Goal: Task Accomplishment & Management: Manage account settings

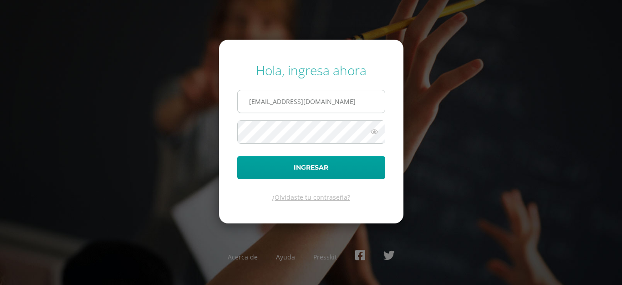
type input "[EMAIL_ADDRESS][DOMAIN_NAME]"
click at [237, 156] on button "Ingresar" at bounding box center [311, 167] width 148 height 23
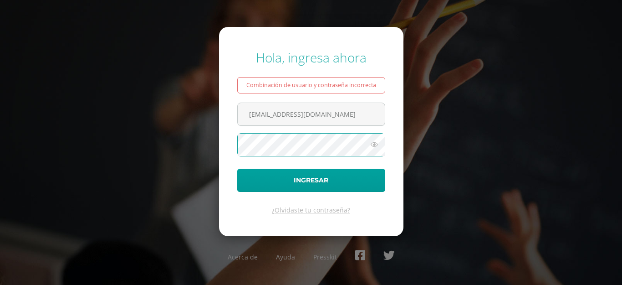
click at [237, 169] on button "Ingresar" at bounding box center [311, 180] width 148 height 23
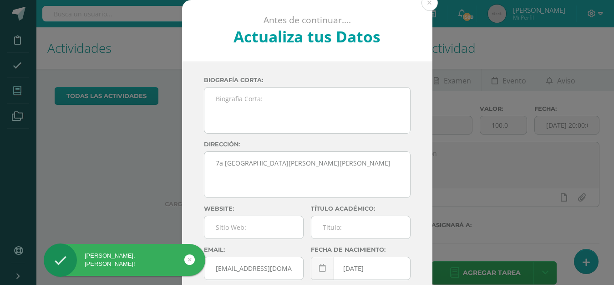
click at [433, 5] on button at bounding box center [430, 3] width 16 height 16
click at [19, 91] on icon at bounding box center [17, 90] width 8 height 9
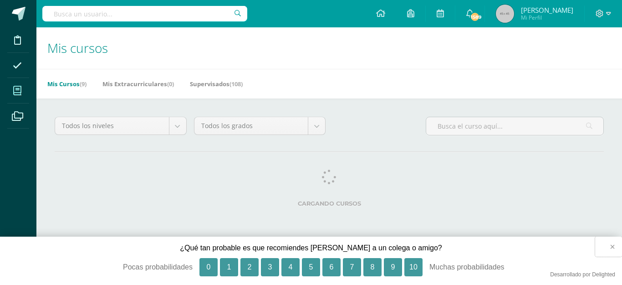
click at [610, 246] on button "×" at bounding box center [608, 246] width 27 height 20
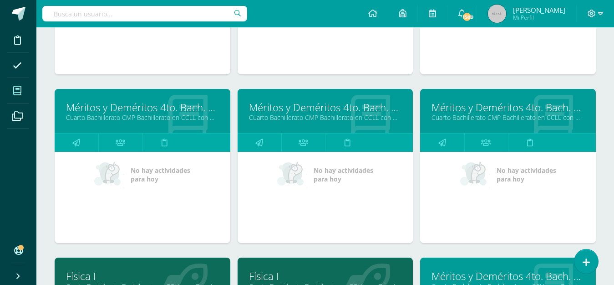
scroll to position [451, 0]
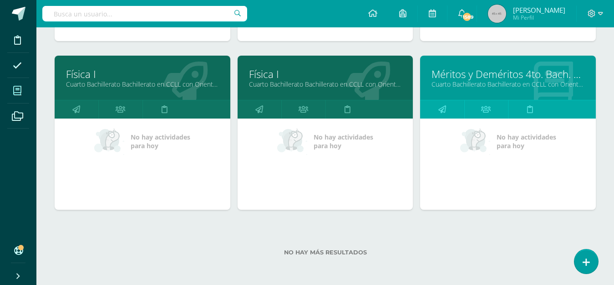
click at [156, 80] on link "Cuarto Bachillerato Bachillerato en CCLL con Orientación en Diseño Gráfico "A"" at bounding box center [142, 84] width 153 height 9
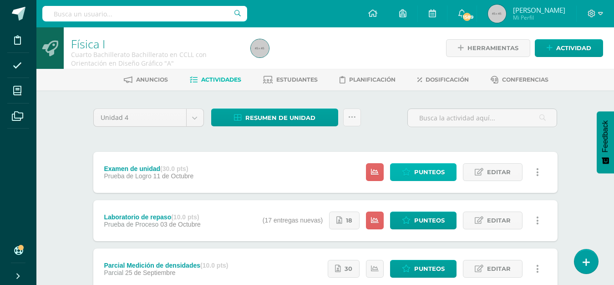
click at [437, 172] on span "Punteos" at bounding box center [430, 172] width 31 height 17
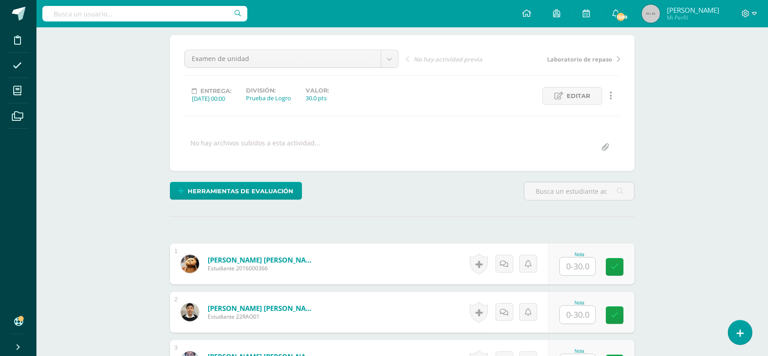
scroll to position [74, 0]
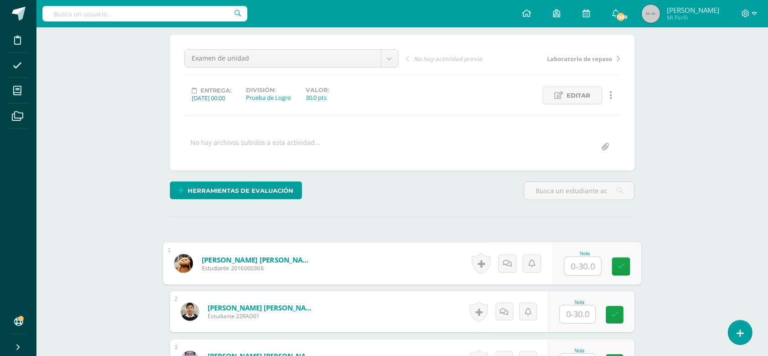
click at [574, 265] on input "text" at bounding box center [583, 266] width 36 height 18
type input "15"
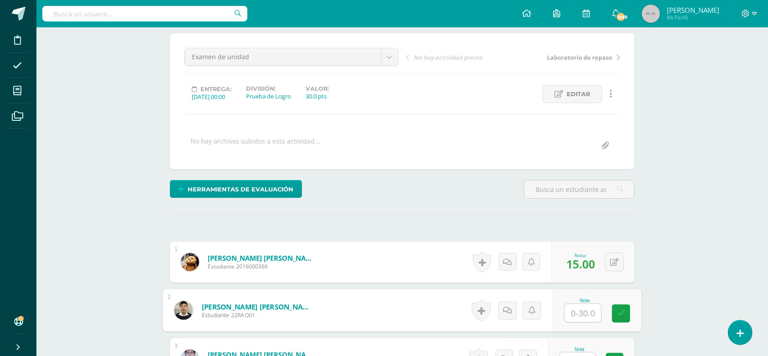
scroll to position [76, 0]
type input "20"
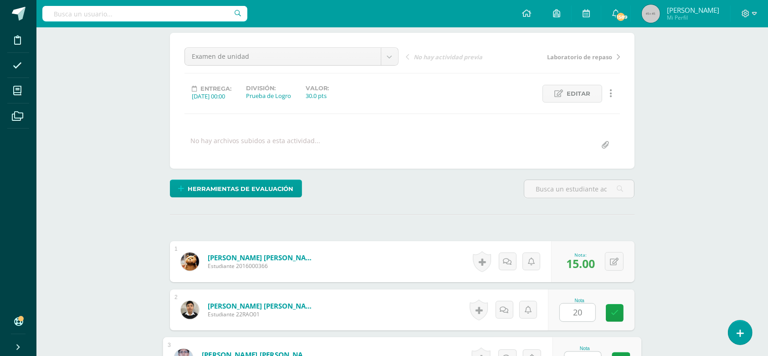
scroll to position [89, 0]
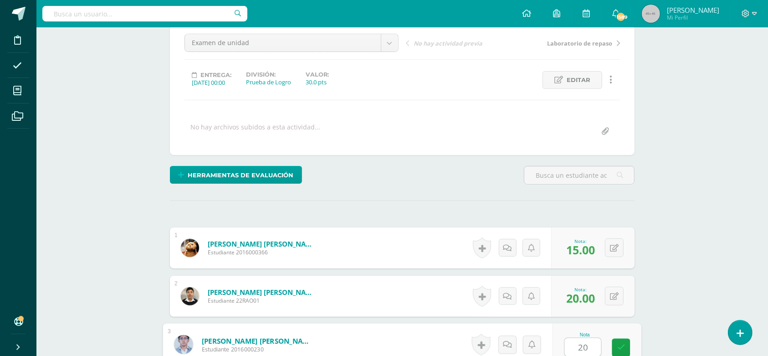
type input "20"
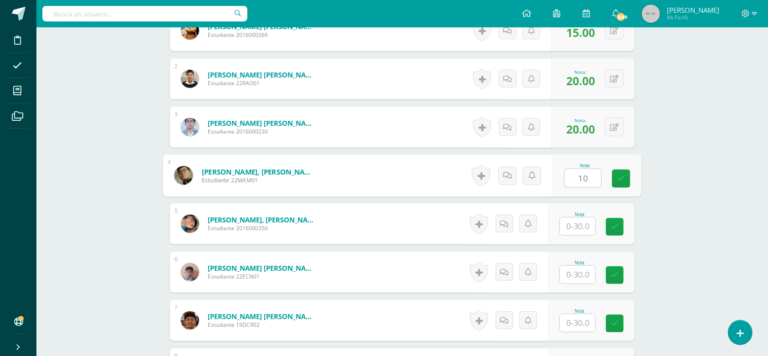
type input "10"
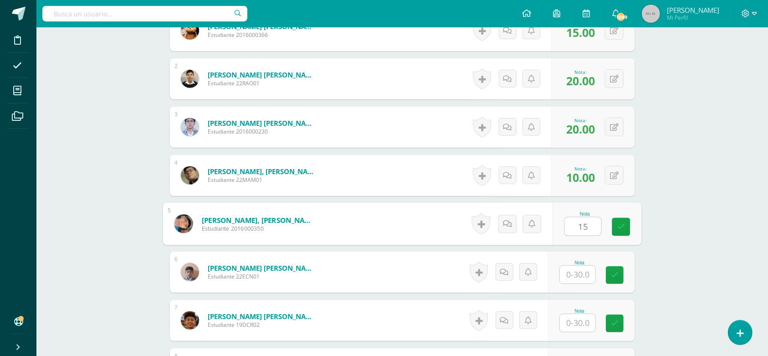
type input "15"
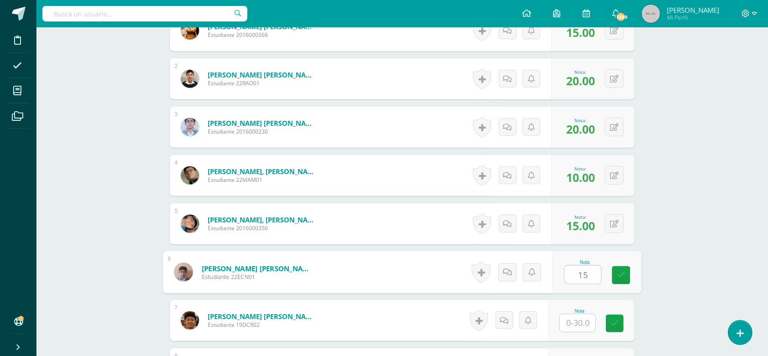
type input "15"
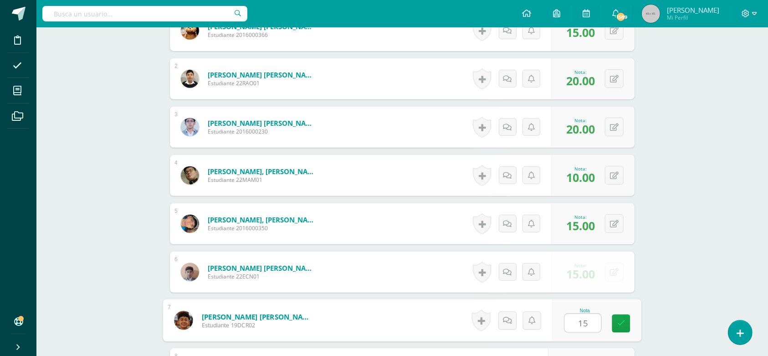
type input "15"
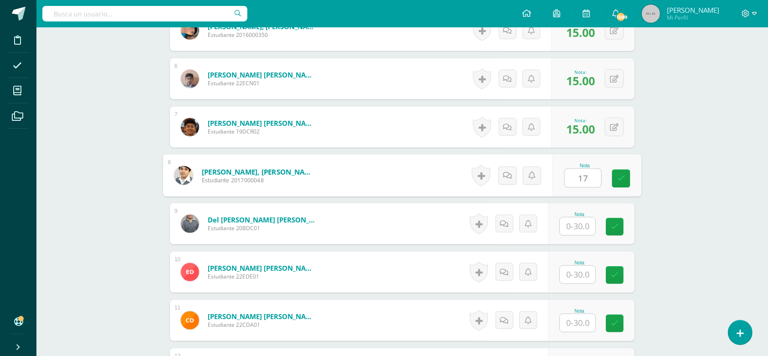
type input "17"
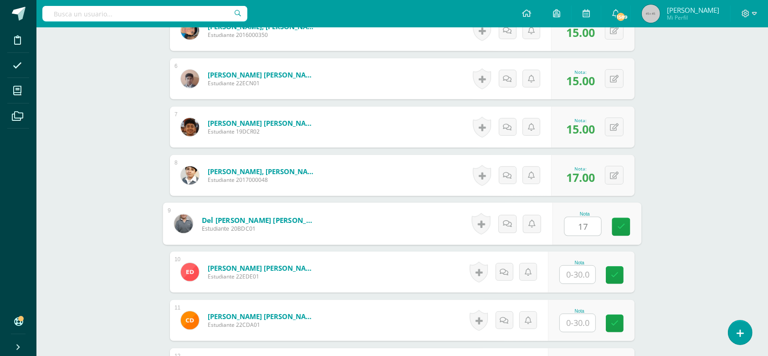
type input "17"
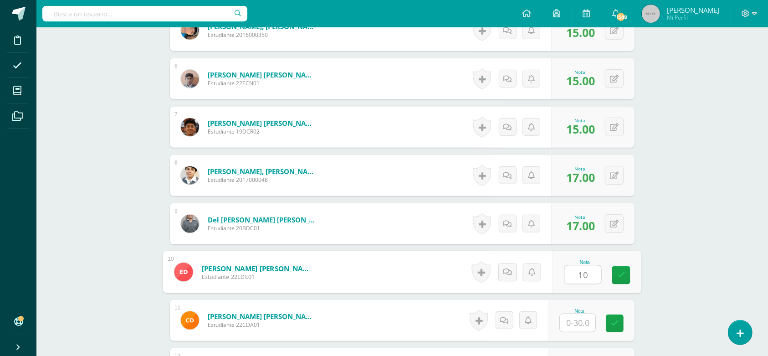
type input "10"
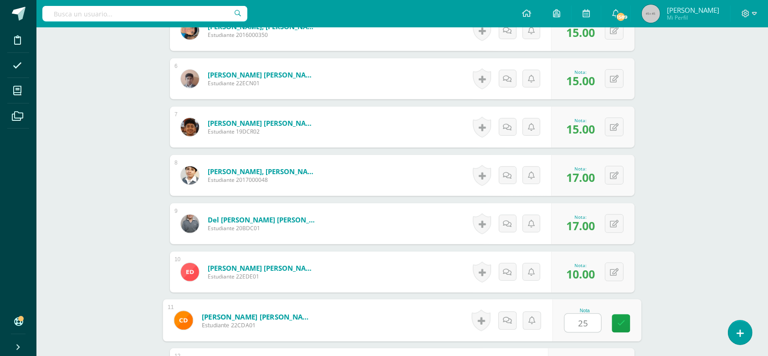
type input "25"
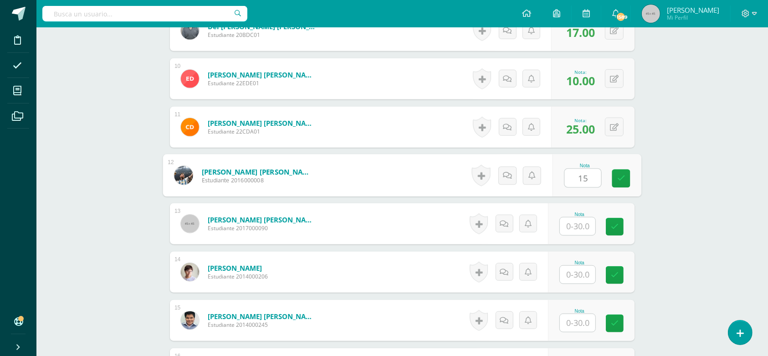
type input "15"
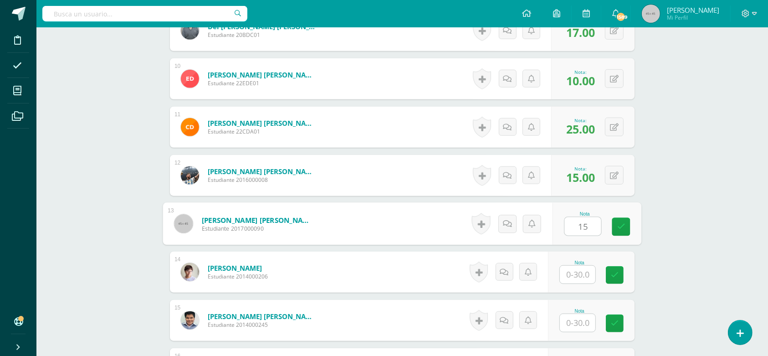
type input "15"
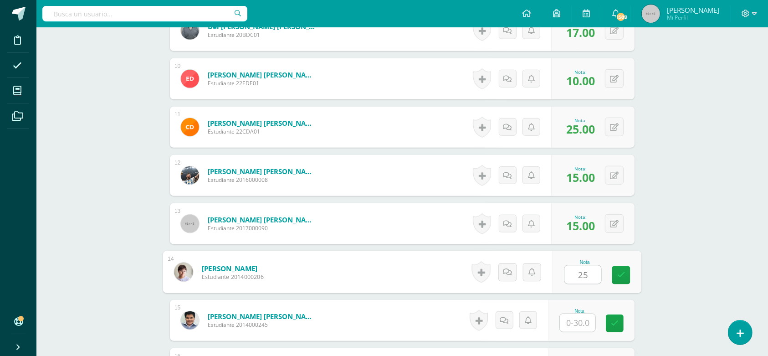
type input "25"
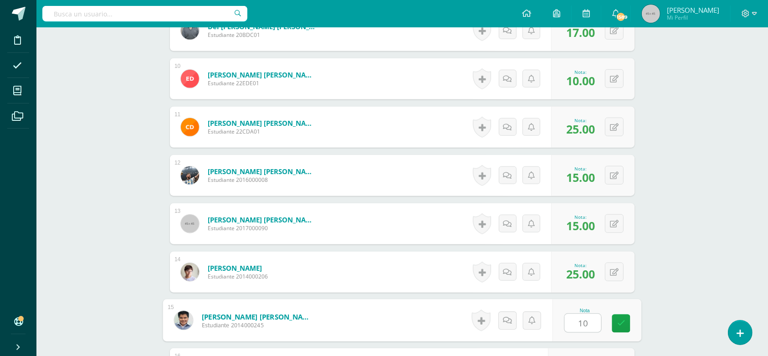
type input "10"
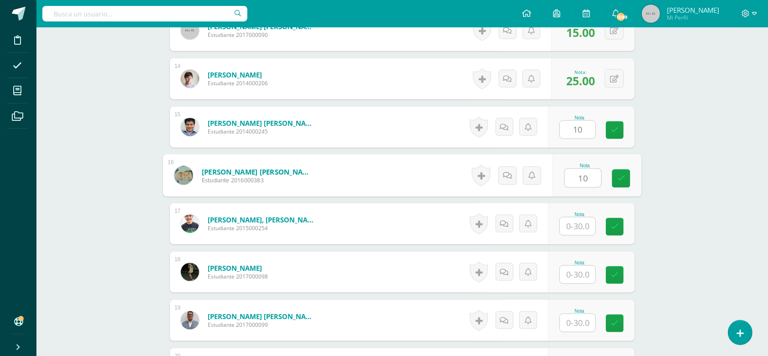
type input "10"
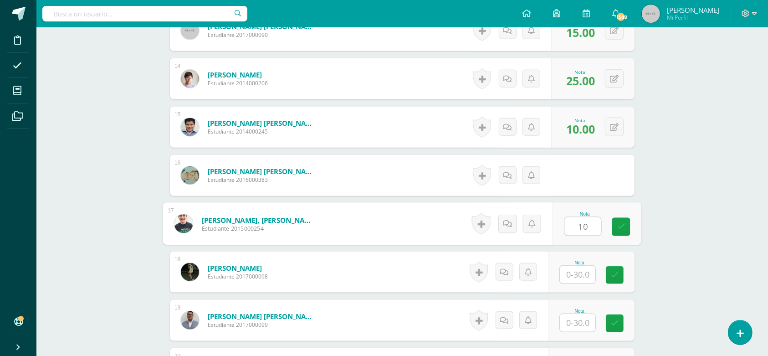
type input "10"
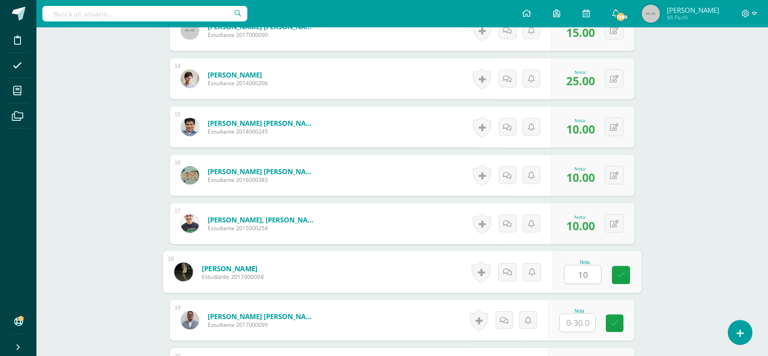
type input "10"
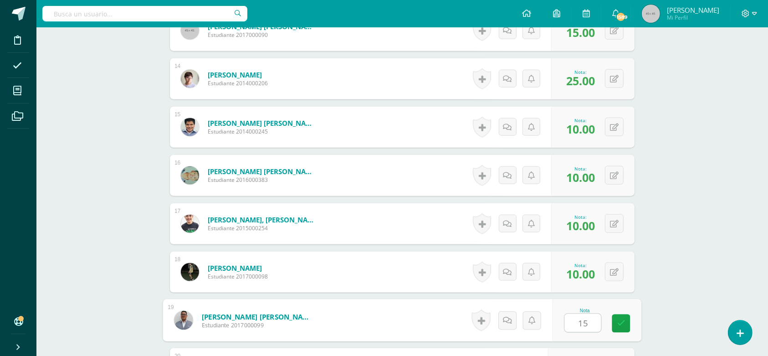
type input "15"
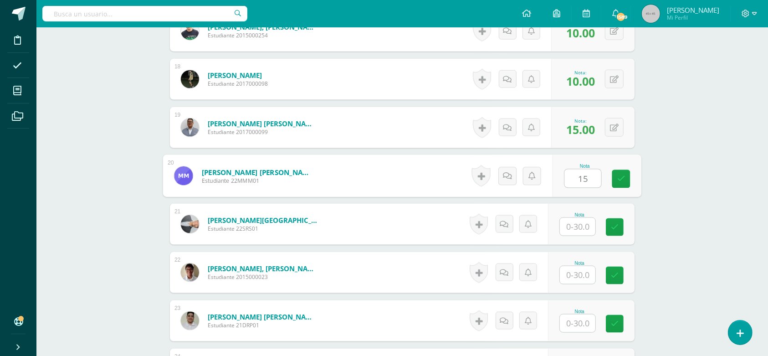
type input "15"
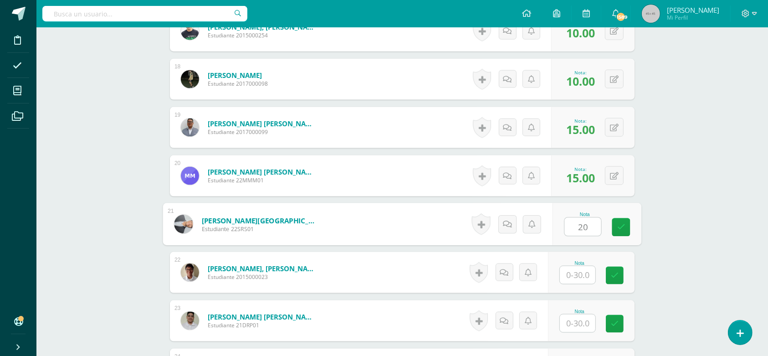
type input "20"
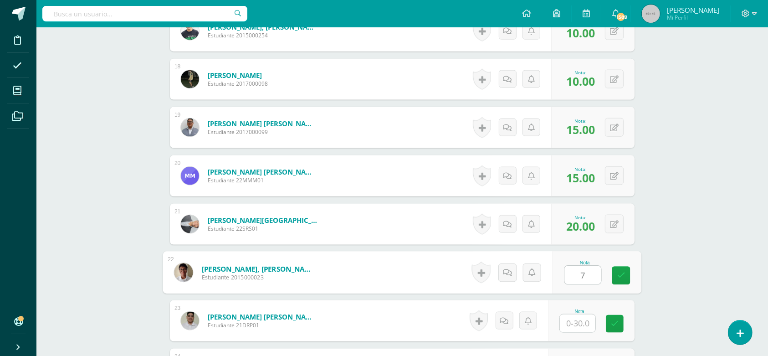
type input "7"
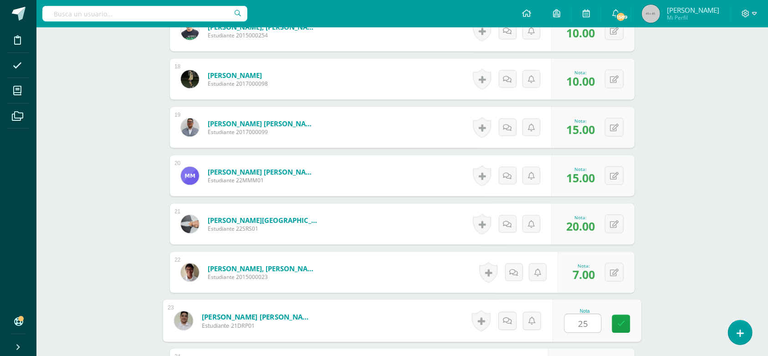
type input "25"
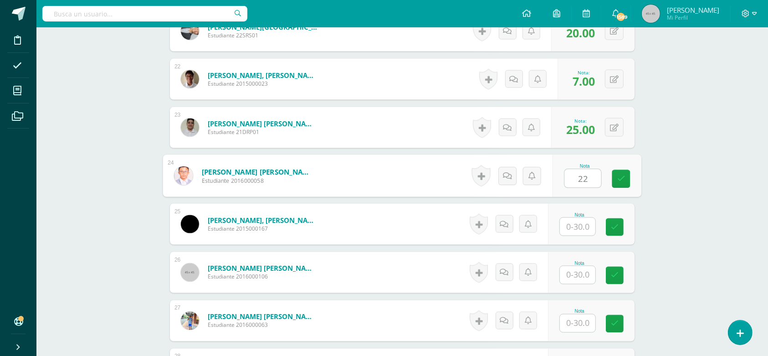
type input "22"
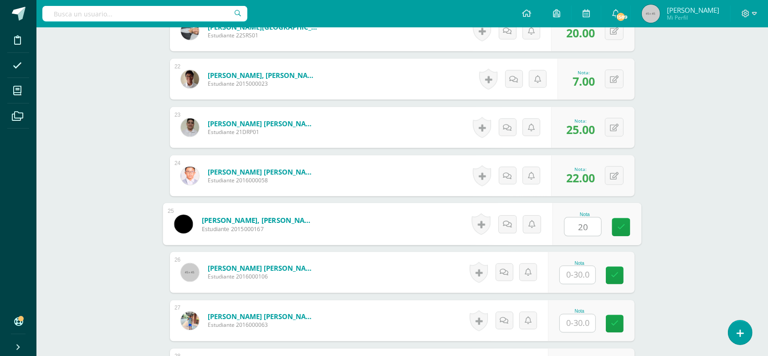
type input "20"
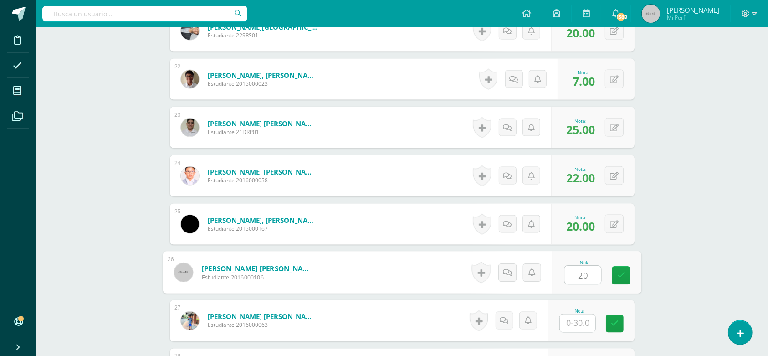
type input "20"
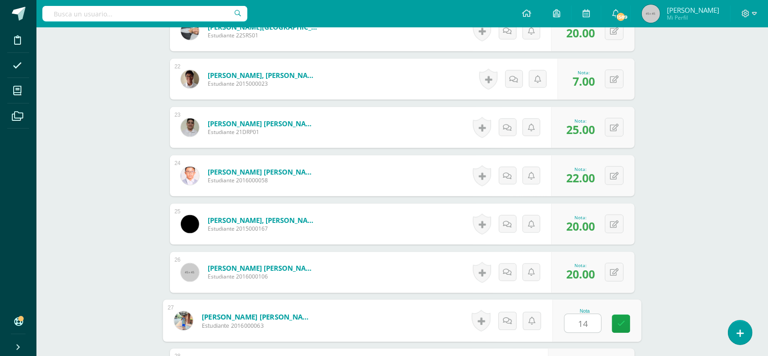
type input "14"
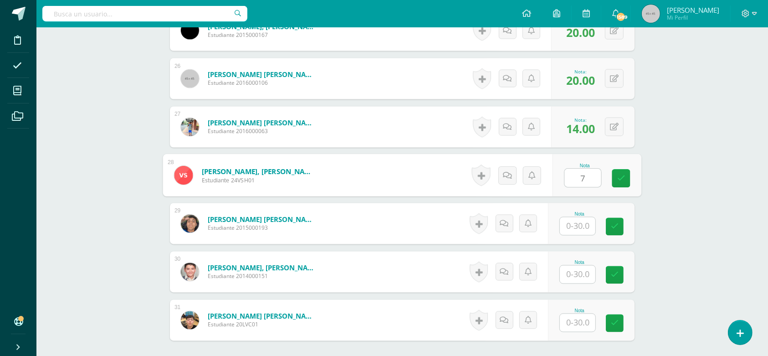
type input "7"
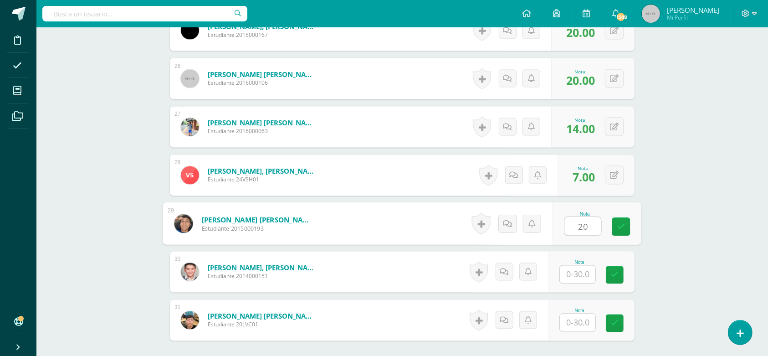
type input "20"
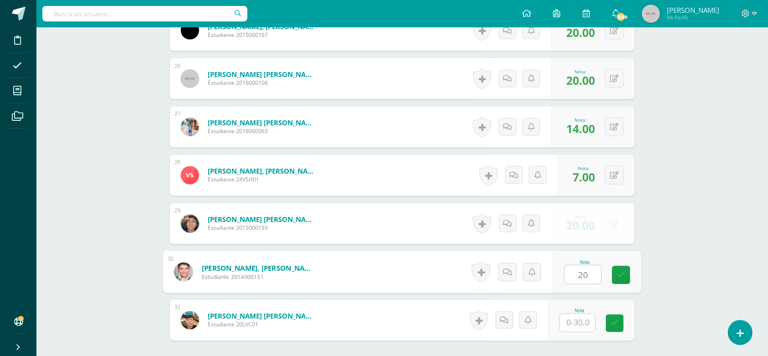
type input "20"
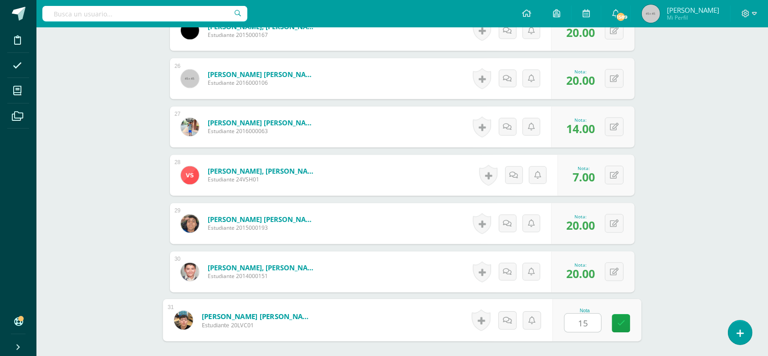
type input "15"
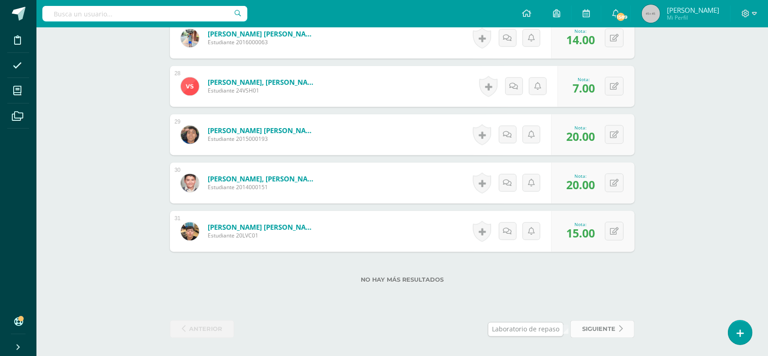
click at [606, 284] on span "siguiente" at bounding box center [598, 328] width 33 height 17
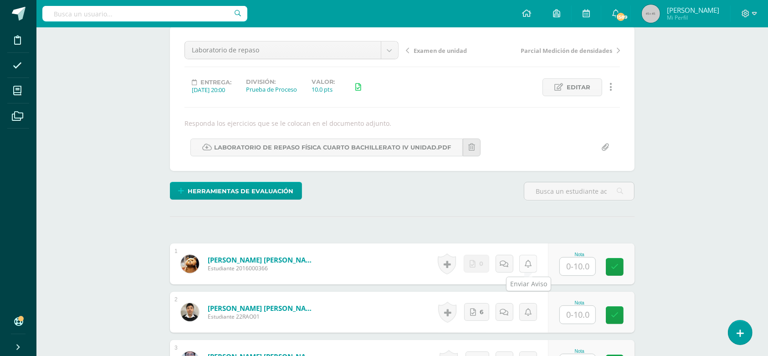
scroll to position [82, 0]
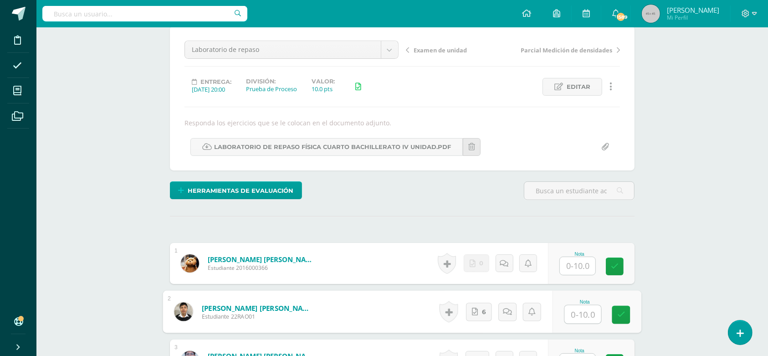
click at [578, 311] on input "text" at bounding box center [583, 314] width 36 height 18
type input "10"
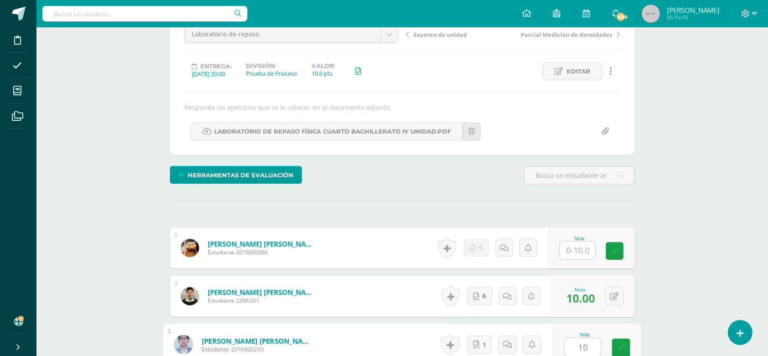
type input "10"
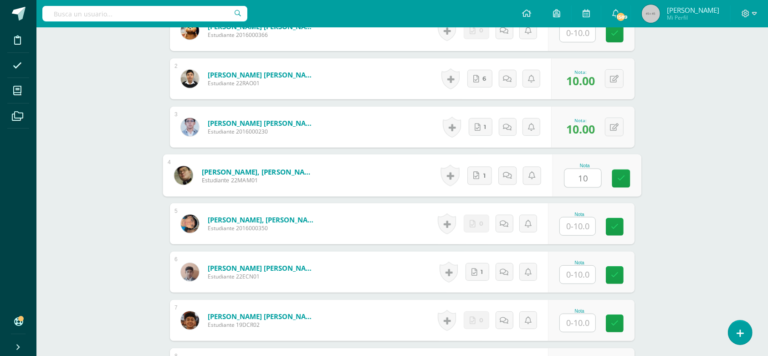
type input "10"
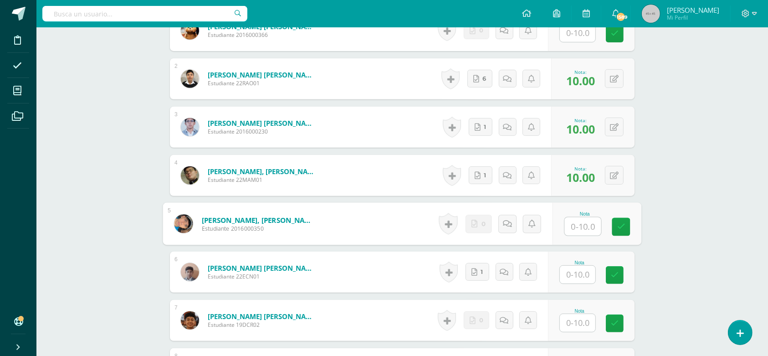
click at [574, 35] on input "text" at bounding box center [578, 33] width 36 height 18
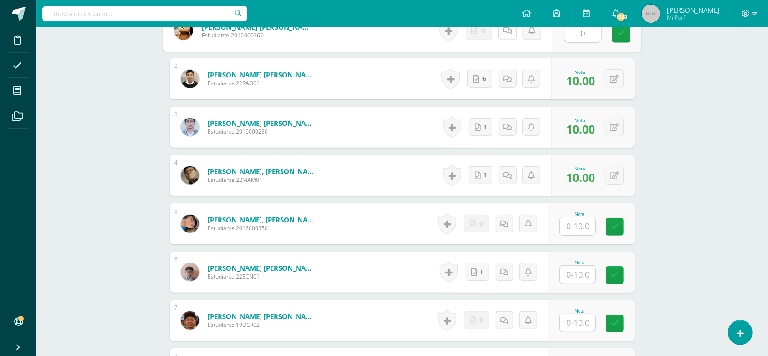
type input "0"
click at [506, 37] on link at bounding box center [507, 30] width 18 height 18
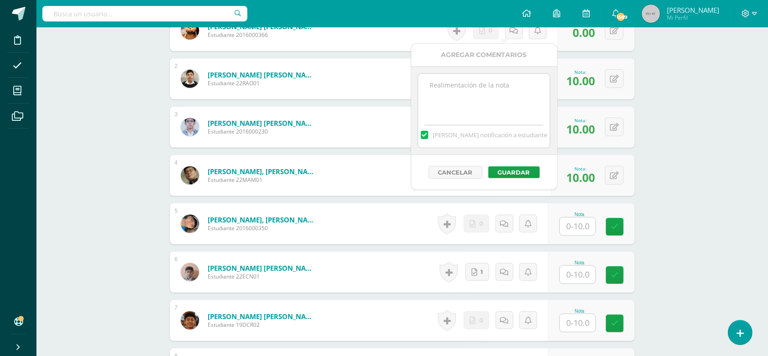
click at [495, 96] on textarea at bounding box center [484, 97] width 132 height 46
drag, startPoint x: 534, startPoint y: 87, endPoint x: 429, endPoint y: 89, distance: 105.2
click at [429, 89] on textarea "No hay evidencias de su laboratorio" at bounding box center [484, 97] width 132 height 46
type textarea "No hay evidencias de su laboratorio"
click at [514, 176] on button "Guardar" at bounding box center [513, 172] width 51 height 12
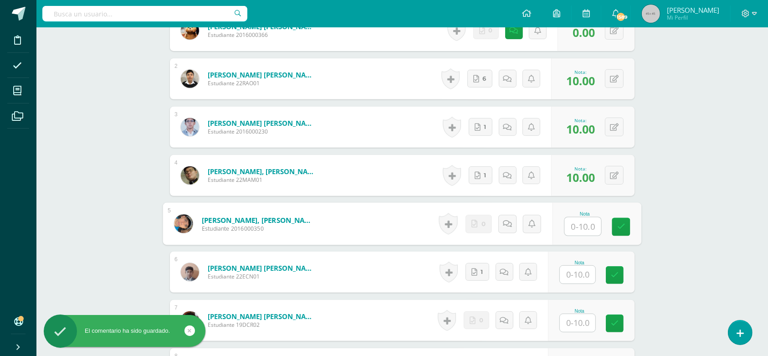
click at [582, 221] on input "text" at bounding box center [583, 226] width 36 height 18
type input "0"
click at [512, 220] on link at bounding box center [507, 224] width 18 height 18
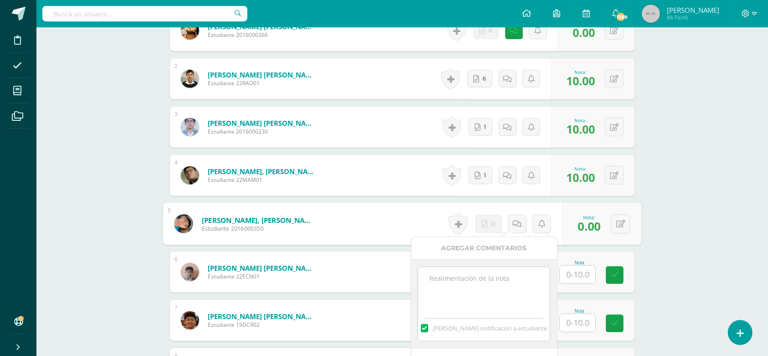
click at [502, 278] on textarea at bounding box center [484, 290] width 132 height 46
paste textarea "No hay evidencias de su laboratorio"
type textarea "No hay evidencias de su laboratorio"
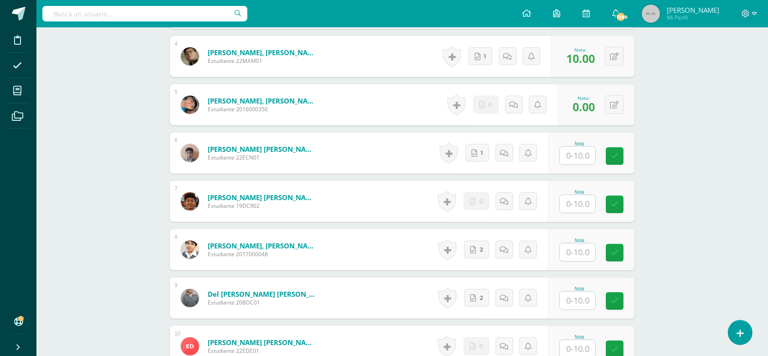
scroll to position [475, 0]
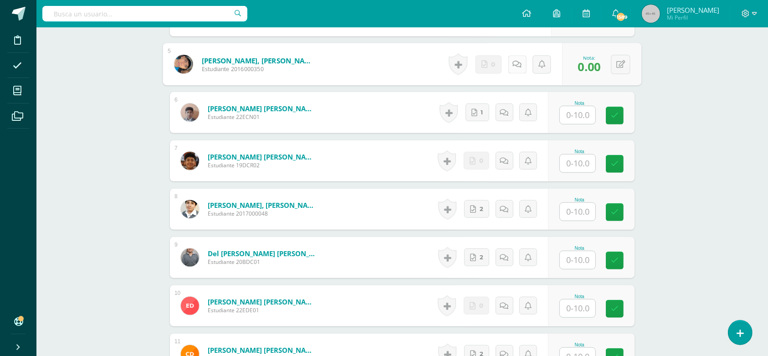
click at [516, 63] on icon at bounding box center [517, 64] width 9 height 8
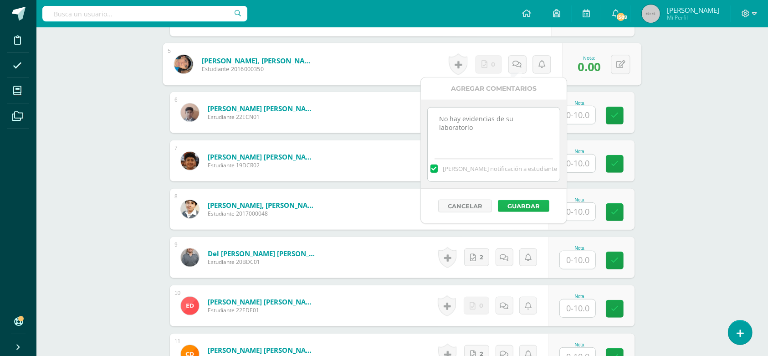
click at [534, 208] on button "Guardar" at bounding box center [523, 206] width 51 height 12
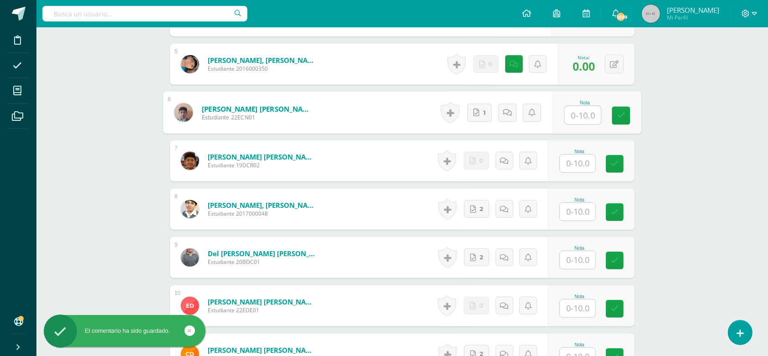
click at [582, 115] on input "text" at bounding box center [583, 115] width 36 height 18
type input "10"
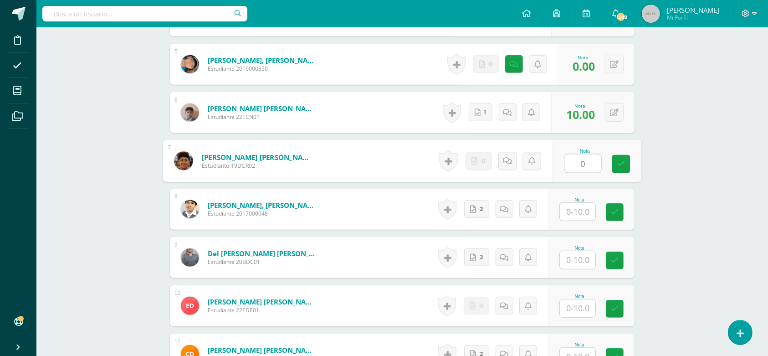
type input "0"
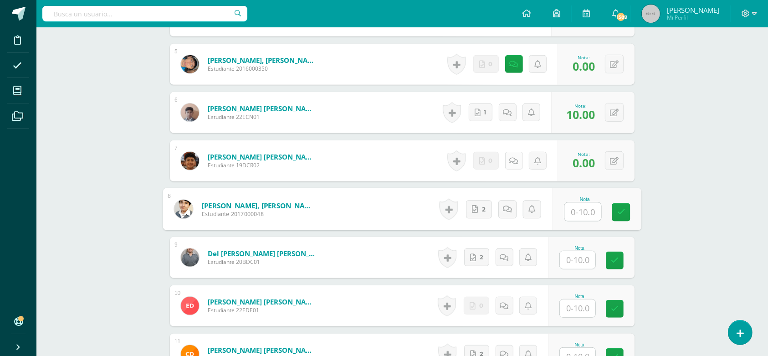
click at [518, 154] on link at bounding box center [514, 161] width 18 height 18
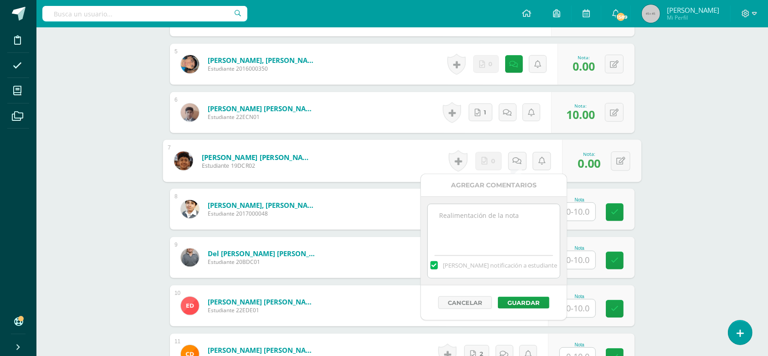
click at [518, 204] on textarea at bounding box center [494, 227] width 132 height 46
type textarea "V"
paste textarea "No hay evidencias de su laboratorio"
type textarea "No hay evidencias de su laboratorio"
click at [520, 304] on button "Guardar" at bounding box center [523, 303] width 51 height 12
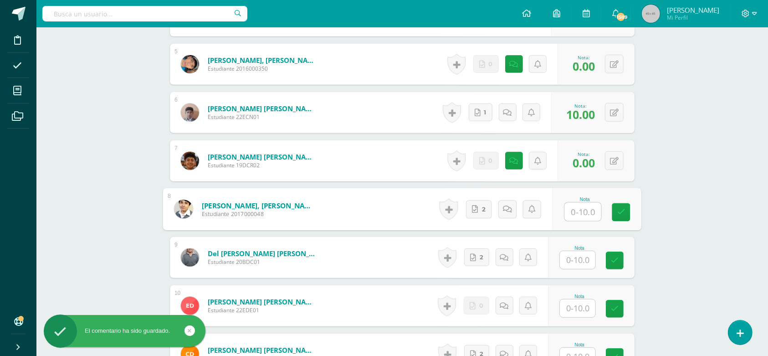
click at [588, 213] on input "text" at bounding box center [583, 212] width 36 height 18
type input "10"
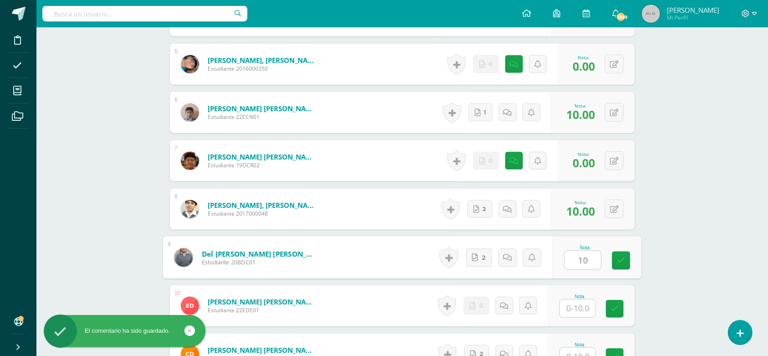
type input "10"
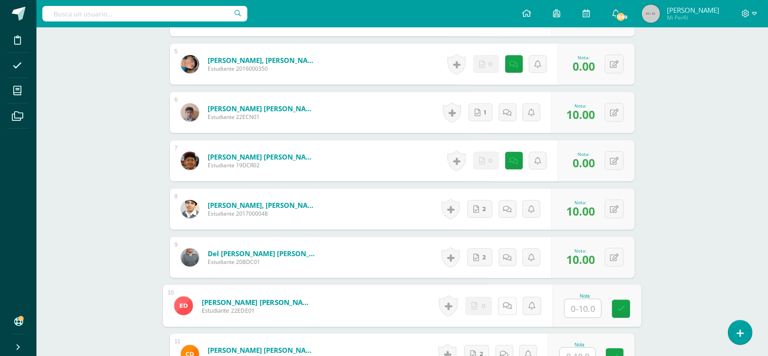
click at [506, 304] on icon at bounding box center [507, 306] width 9 height 8
paste textarea "No hay evidencias de su laboratorio"
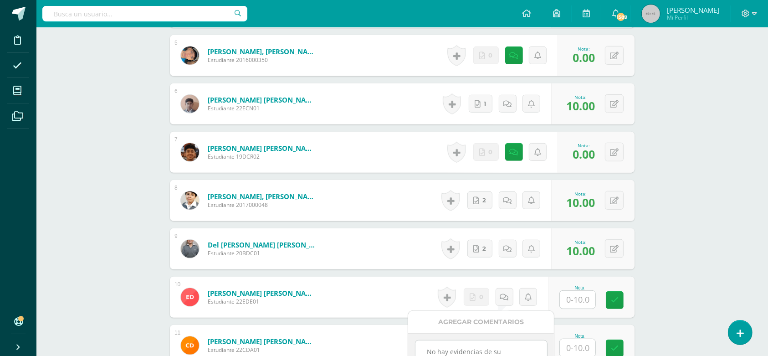
scroll to position [492, 0]
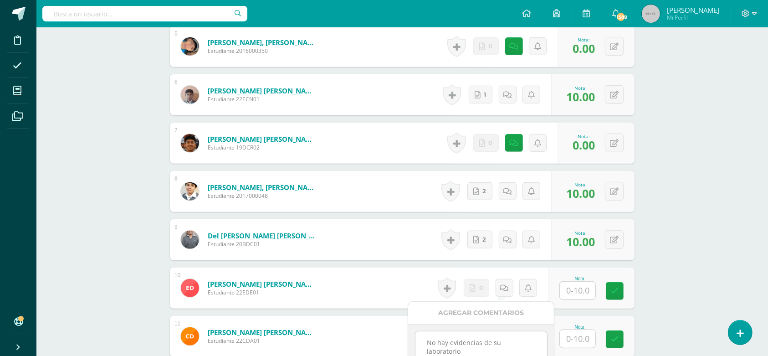
type textarea "No hay evidencias de su laboratorio"
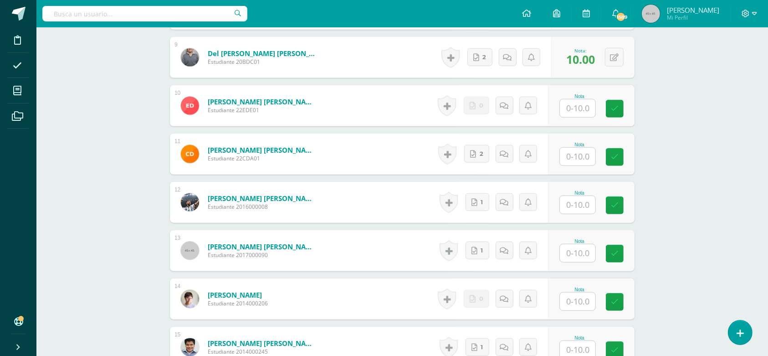
scroll to position [632, 0]
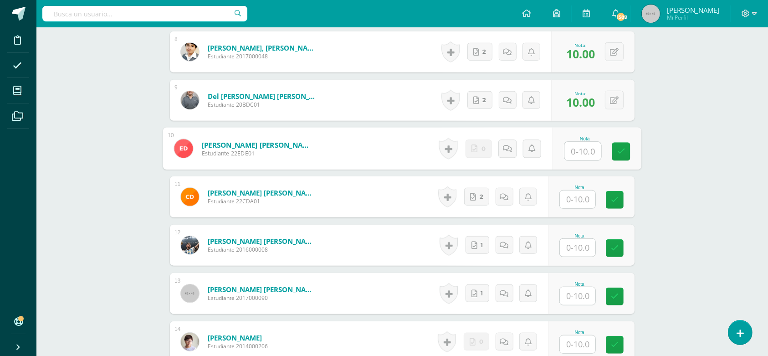
click at [581, 153] on input "text" at bounding box center [583, 151] width 36 height 18
type input "0"
click at [503, 148] on icon at bounding box center [507, 148] width 9 height 8
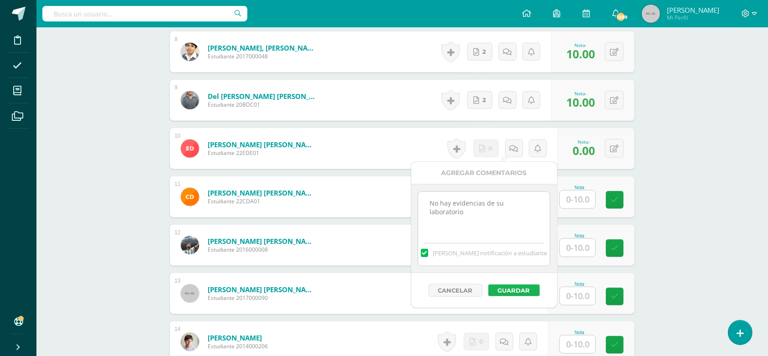
click at [517, 289] on button "Guardar" at bounding box center [513, 290] width 51 height 12
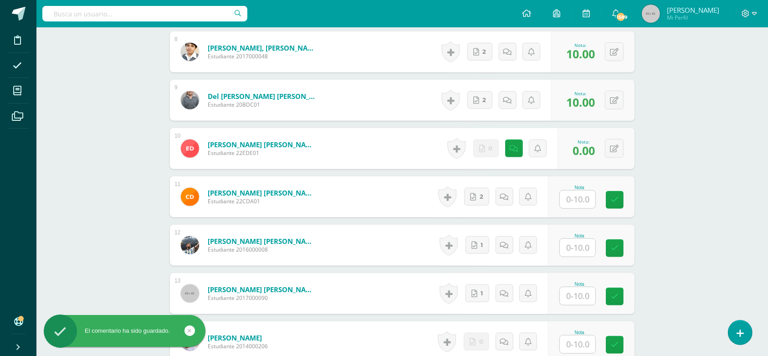
click at [579, 203] on input "text" at bounding box center [578, 199] width 36 height 18
type input "10"
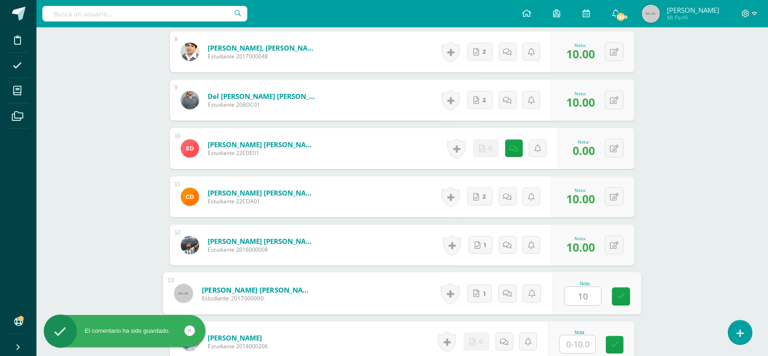
type input "10"
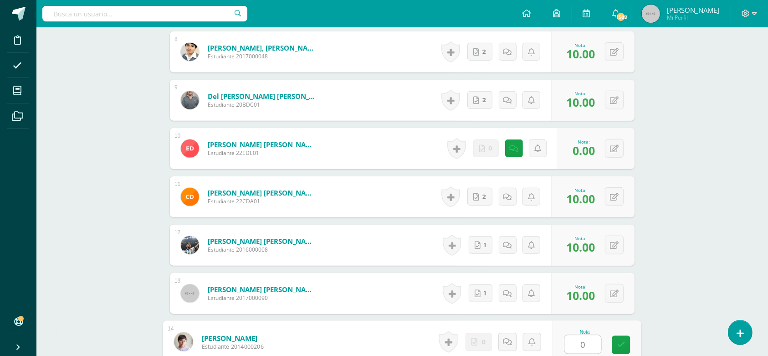
type input "0"
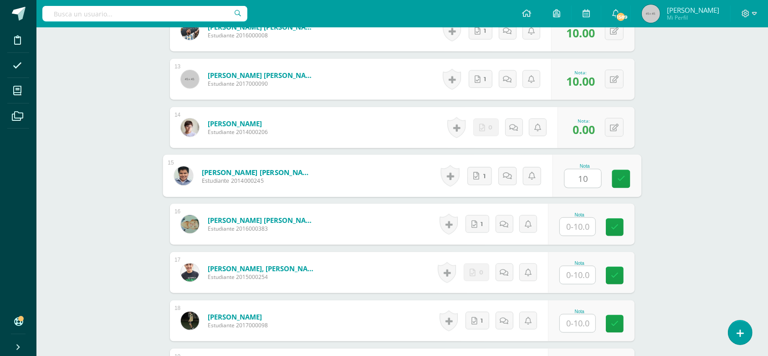
type input "10"
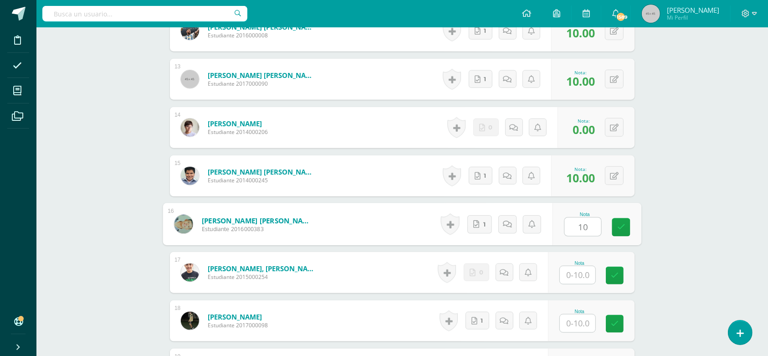
type input "10"
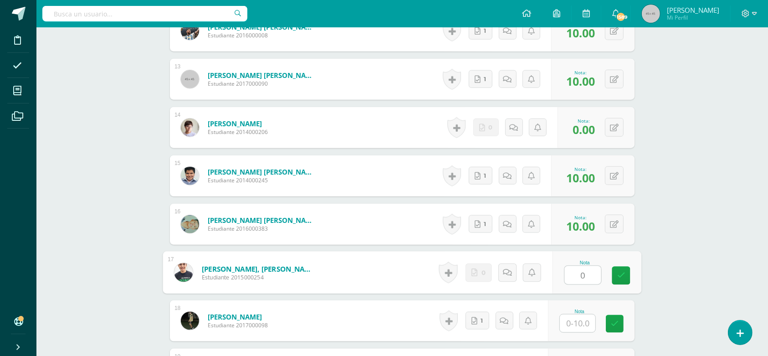
type input "0"
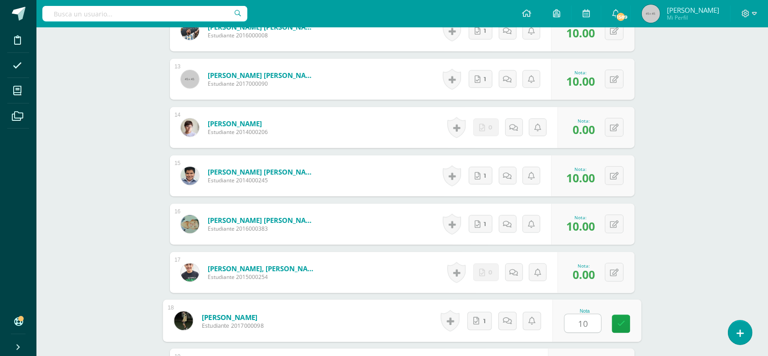
type input "10"
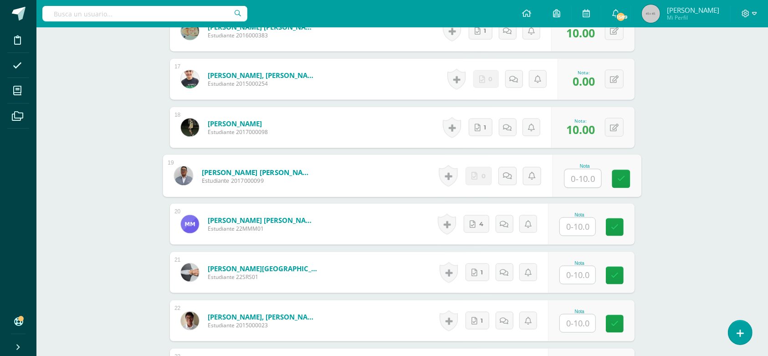
type input "1"
type input "0"
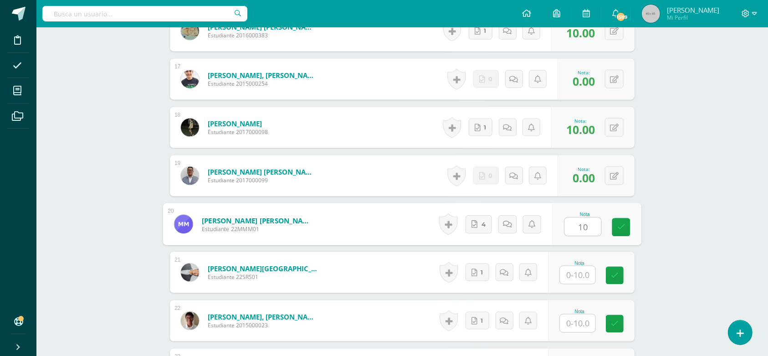
type input "10"
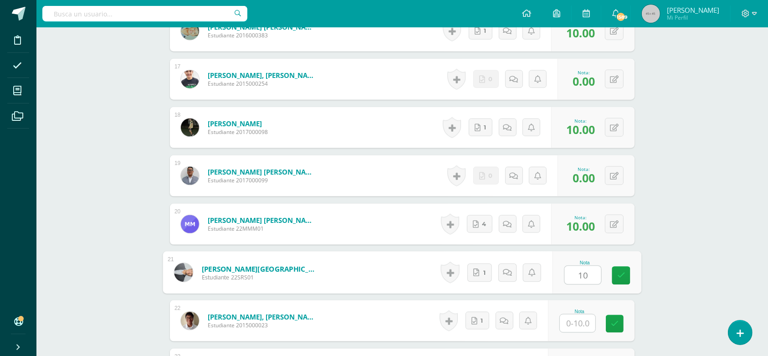
type input "10"
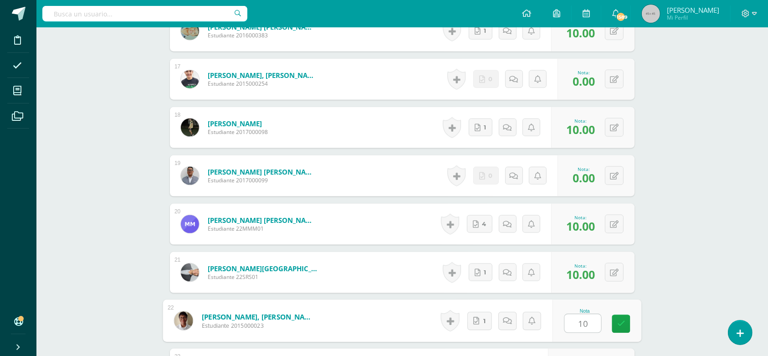
type input "10"
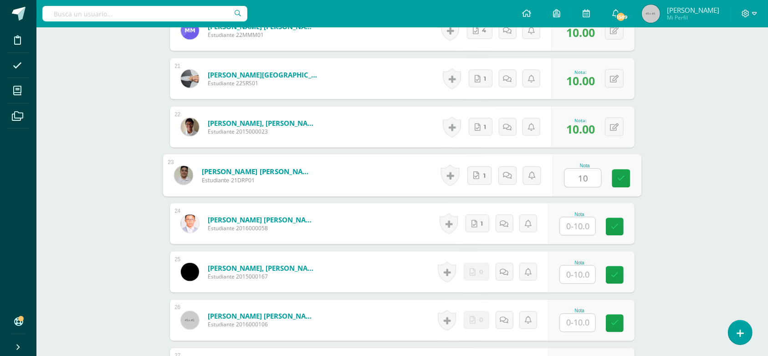
type input "10"
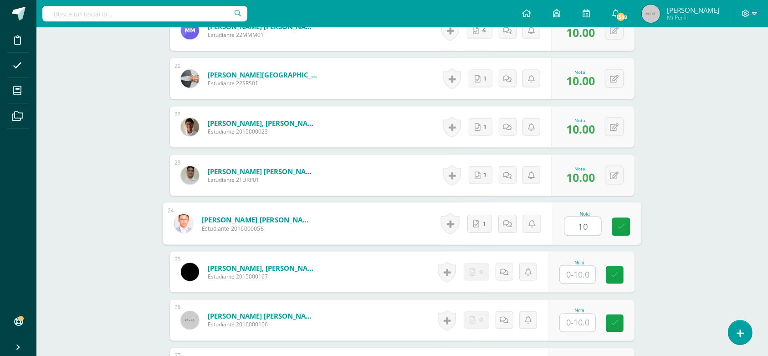
type input "10"
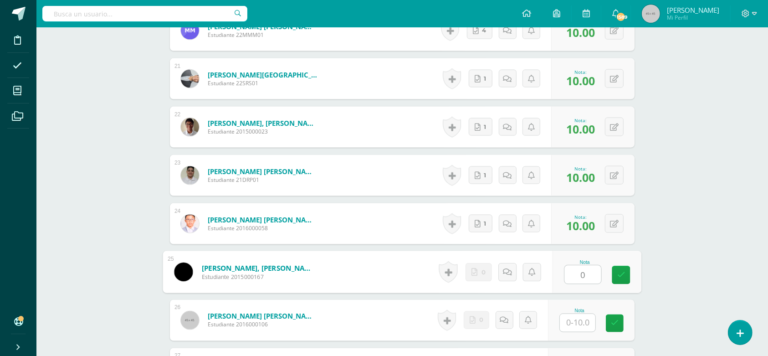
type input "0"
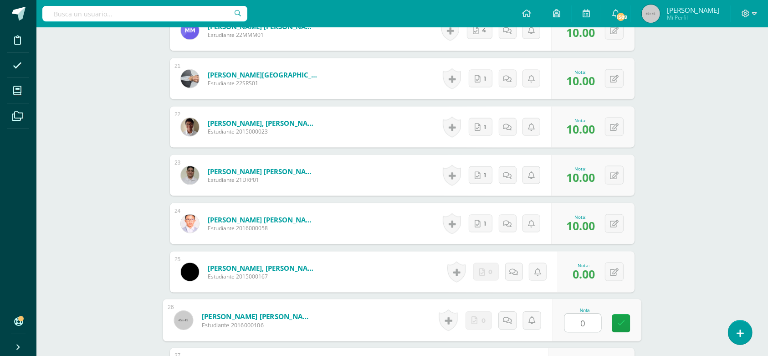
type input "0"
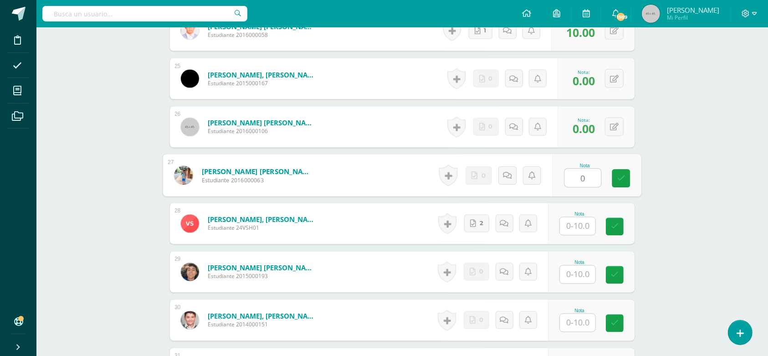
type input "0"
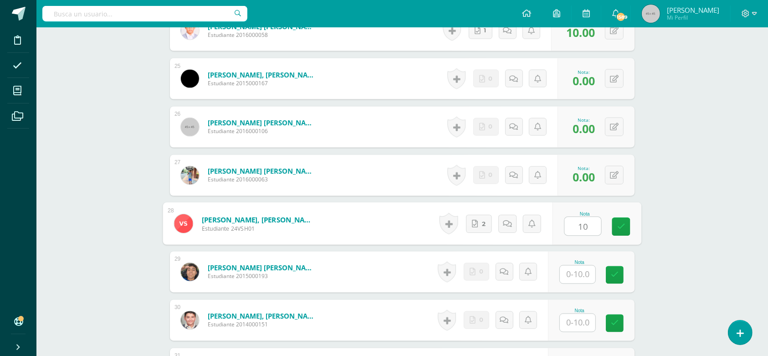
type input "10"
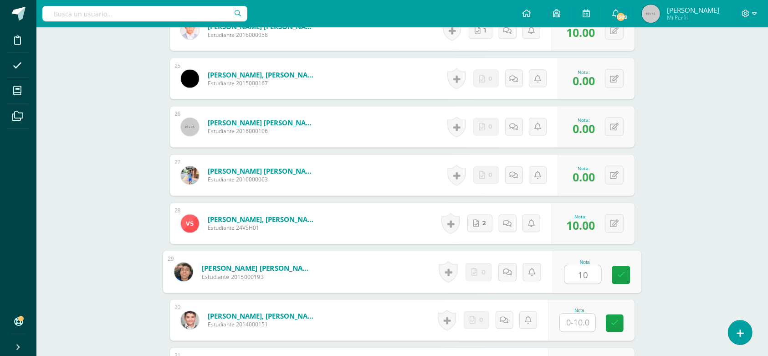
type input "1"
type input "0"
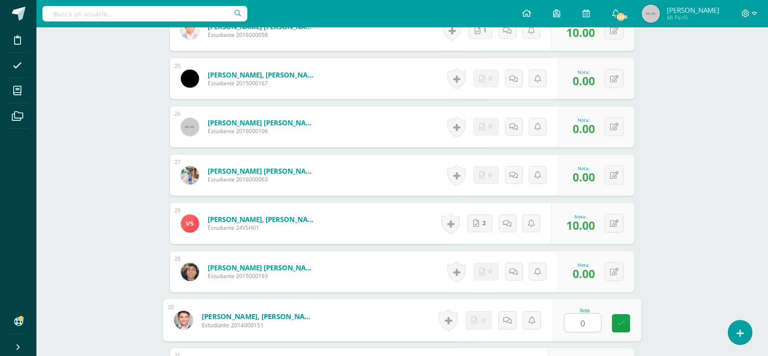
type input "0"
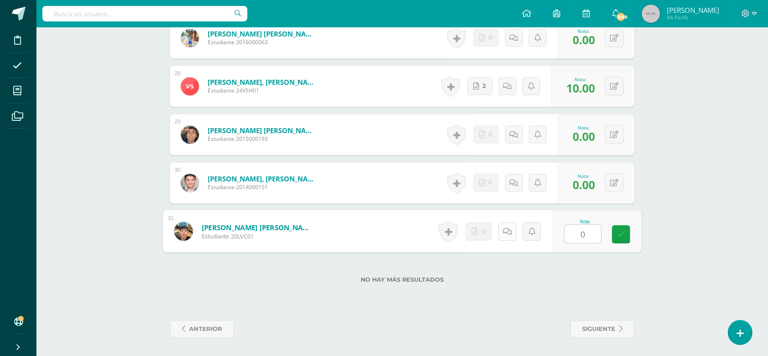
type input "0"
click at [507, 233] on icon at bounding box center [507, 231] width 9 height 8
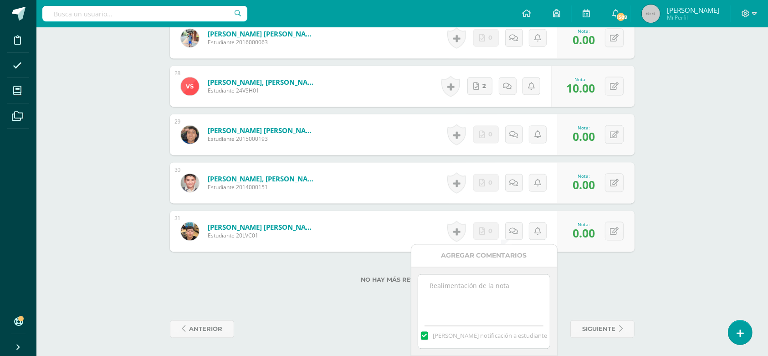
click at [503, 285] on textarea at bounding box center [484, 297] width 132 height 46
paste textarea "No hay evidencias de su laboratorio"
type textarea "No hay evidencias de su laboratorio"
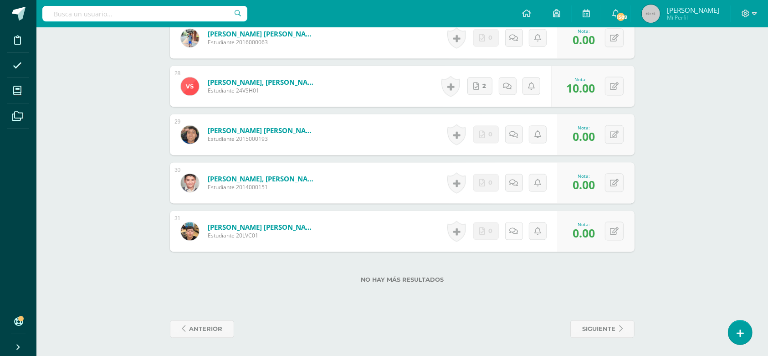
click at [511, 228] on link at bounding box center [514, 231] width 18 height 18
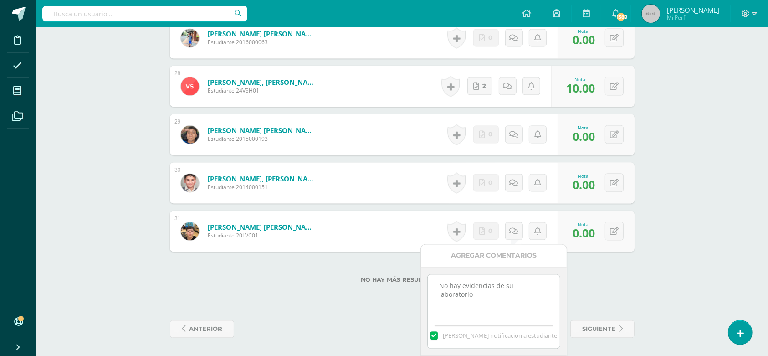
drag, startPoint x: 547, startPoint y: 254, endPoint x: 559, endPoint y: 187, distance: 68.0
click at [629, 269] on div "No hay más resultados" at bounding box center [402, 272] width 465 height 42
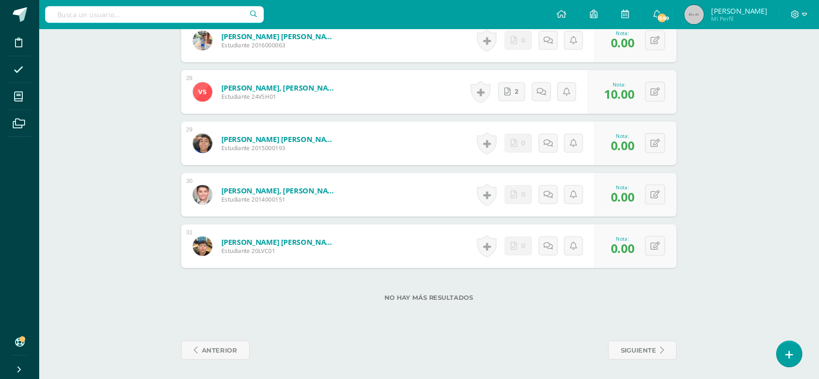
scroll to position [1539, 0]
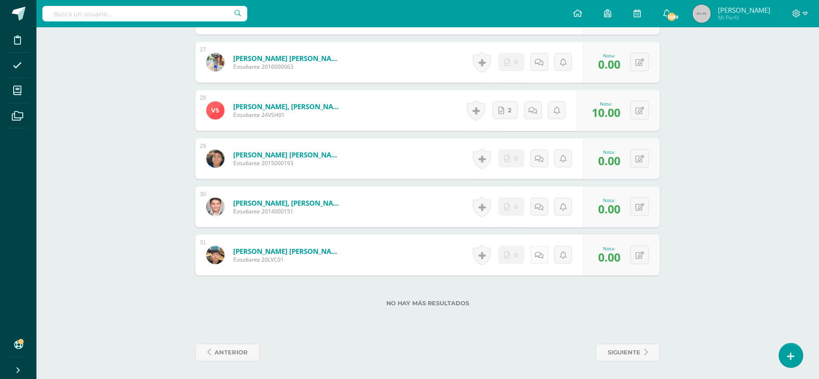
drag, startPoint x: 753, startPoint y: 0, endPoint x: 538, endPoint y: 252, distance: 330.9
click at [538, 252] on icon at bounding box center [539, 256] width 9 height 8
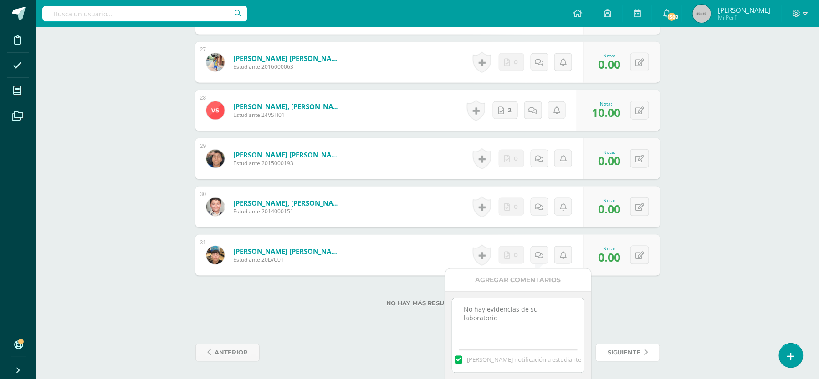
click at [596, 344] on link "siguiente" at bounding box center [628, 353] width 64 height 18
drag, startPoint x: 570, startPoint y: 282, endPoint x: 575, endPoint y: 251, distance: 32.2
click at [609, 307] on label "No hay más resultados" at bounding box center [427, 304] width 465 height 7
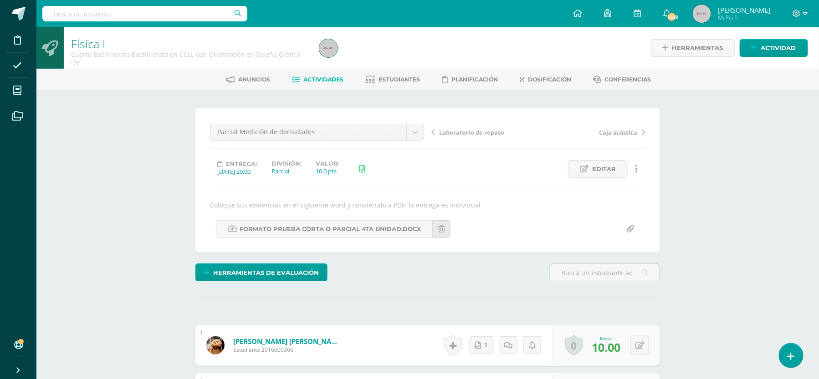
click at [328, 73] on link "Actividades" at bounding box center [317, 79] width 51 height 15
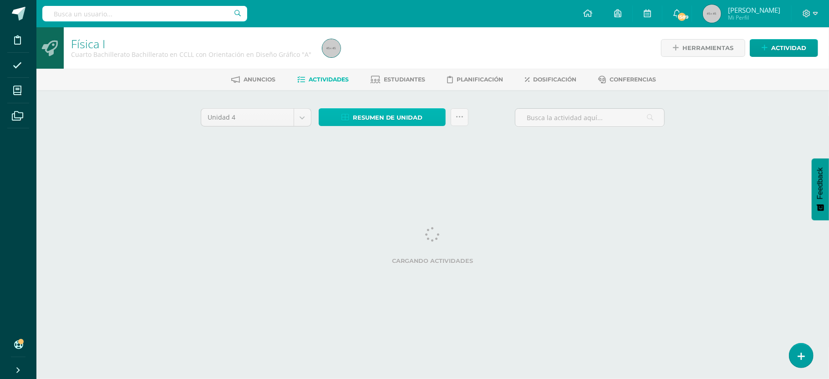
click at [398, 115] on span "Resumen de unidad" at bounding box center [388, 117] width 70 height 17
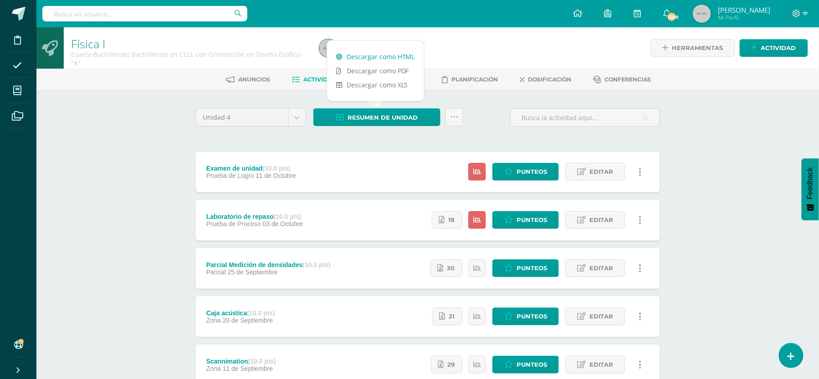
click at [389, 57] on link "Descargar como HTML" at bounding box center [375, 57] width 97 height 14
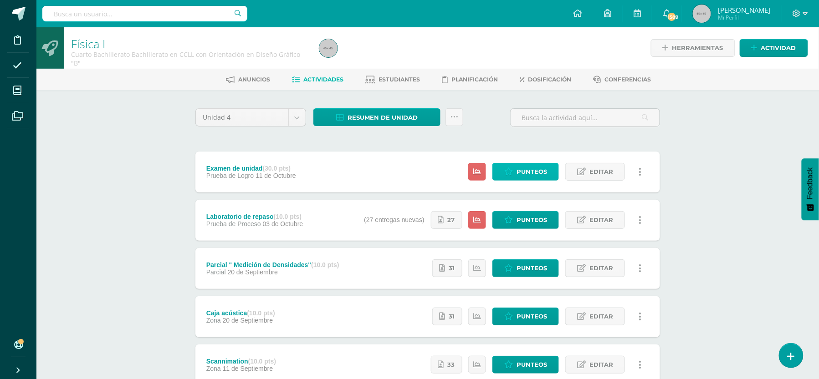
click at [533, 171] on span "Punteos" at bounding box center [532, 172] width 31 height 17
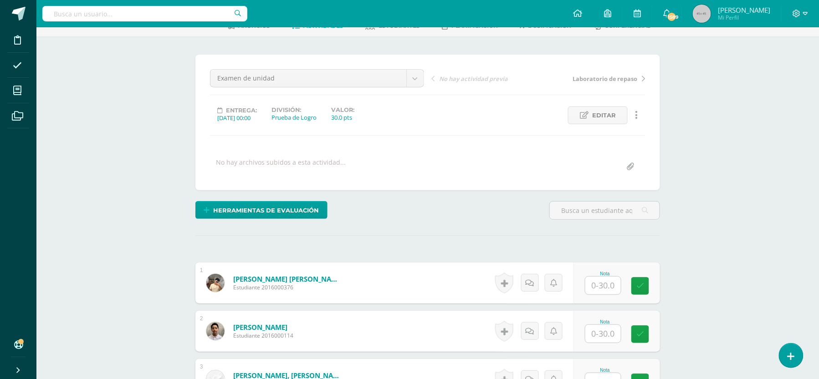
scroll to position [55, 0]
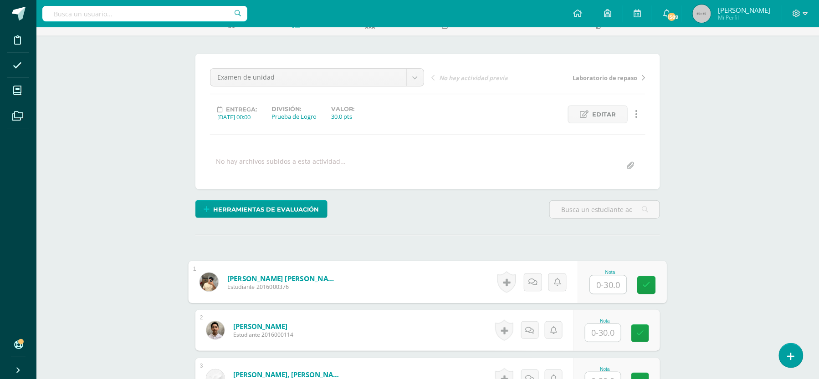
click at [606, 285] on input "text" at bounding box center [608, 285] width 36 height 18
type input "15"
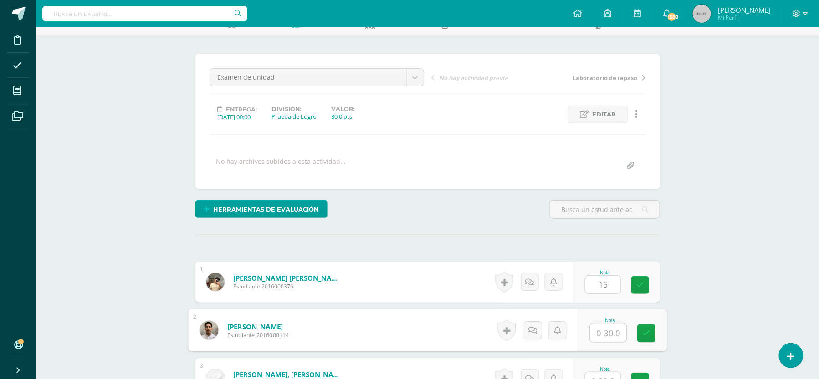
scroll to position [55, 0]
type input "20"
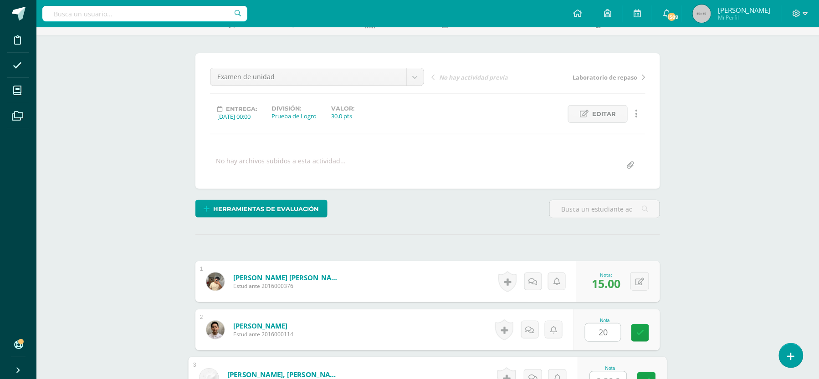
scroll to position [66, 0]
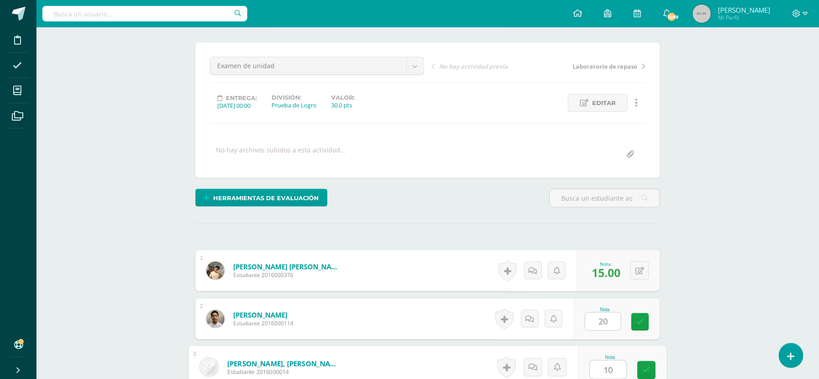
type input "10"
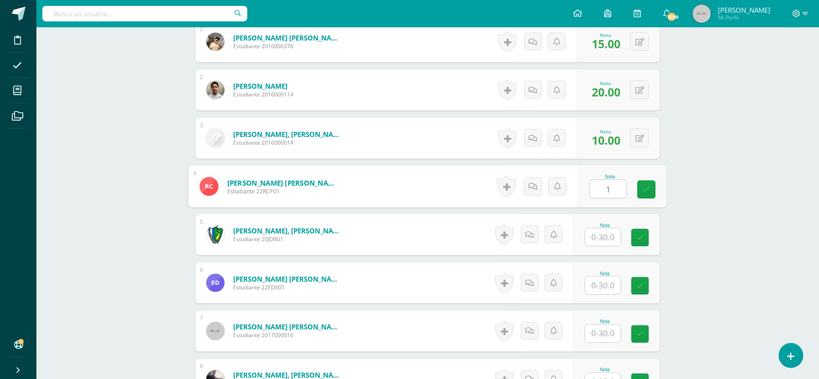
scroll to position [296, 0]
type input "10"
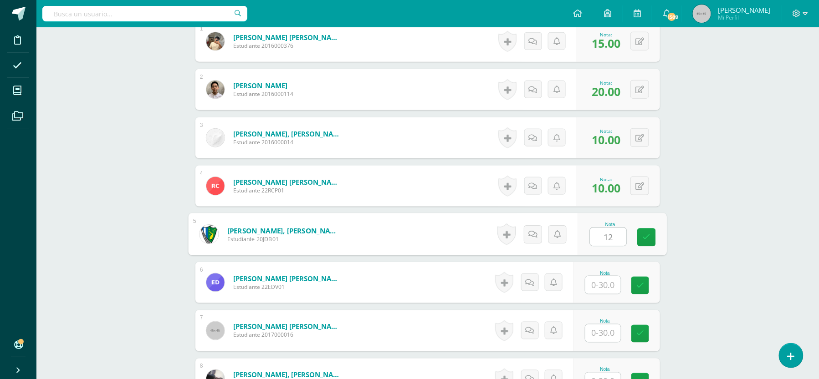
type input "12"
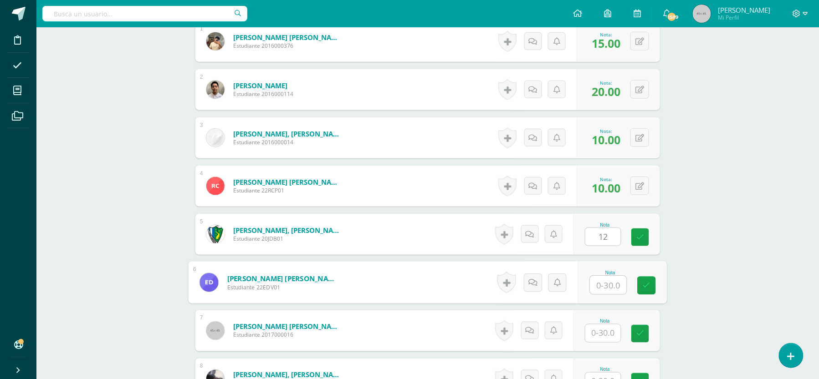
scroll to position [296, 0]
type input "7"
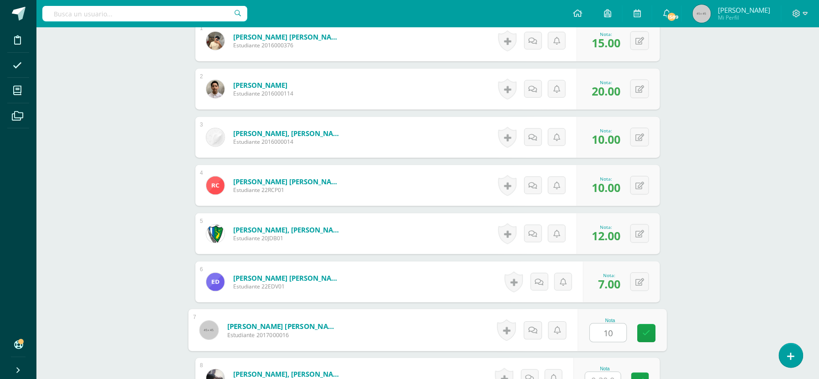
type input "10"
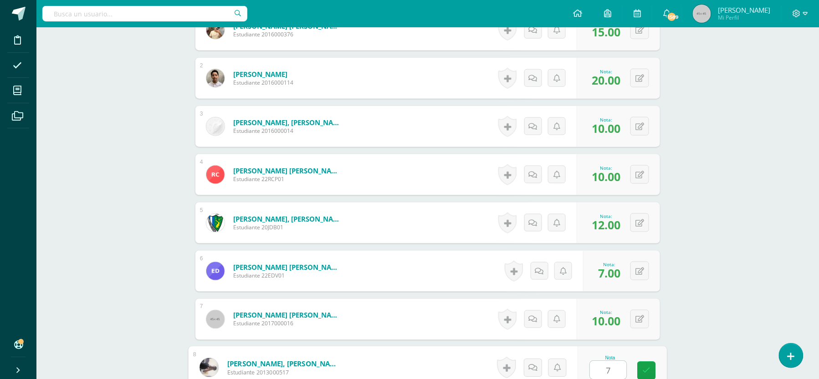
type input "7"
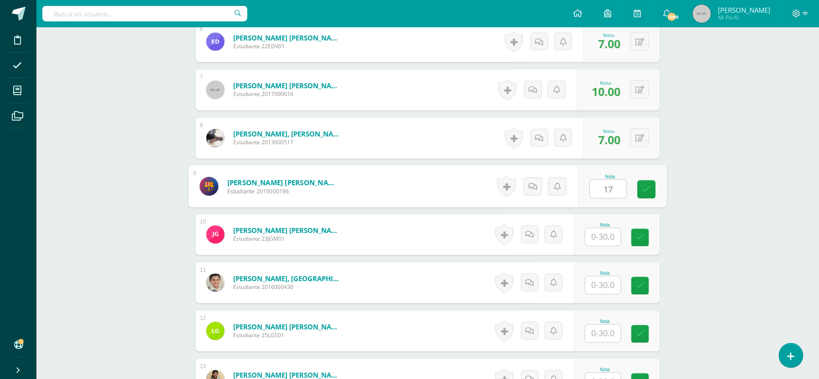
type input "17"
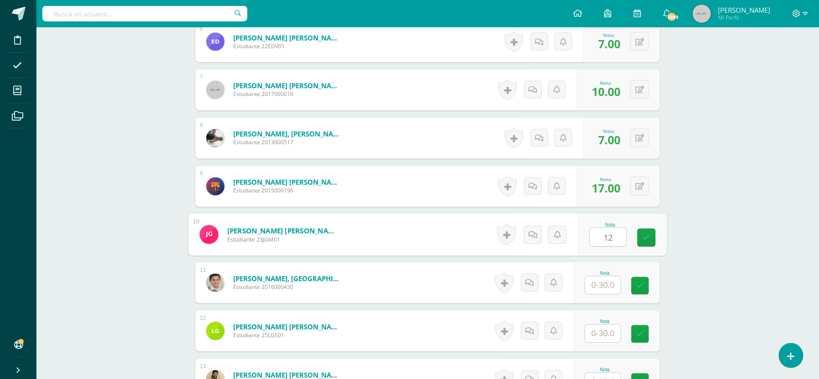
type input "12"
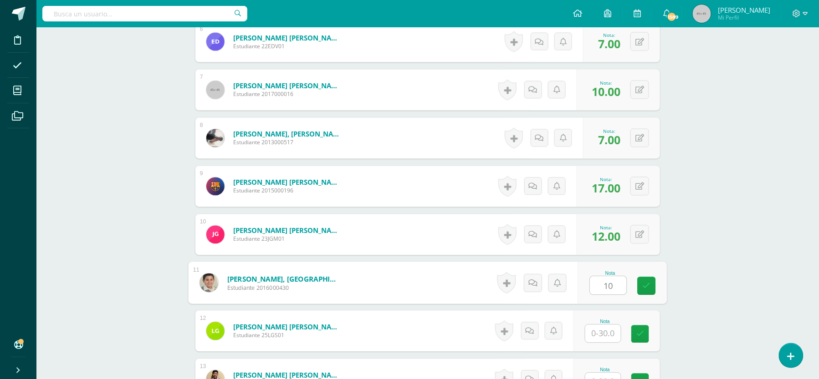
type input "10"
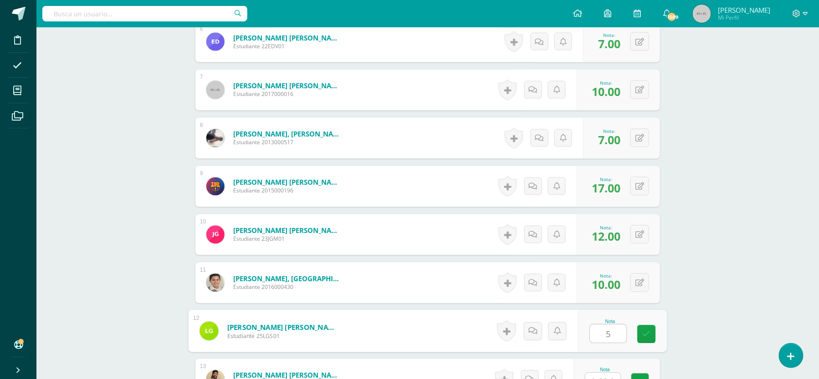
type input "5"
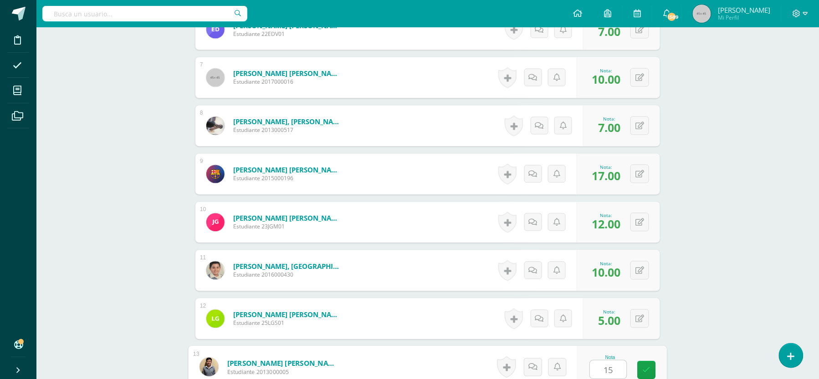
type input "15"
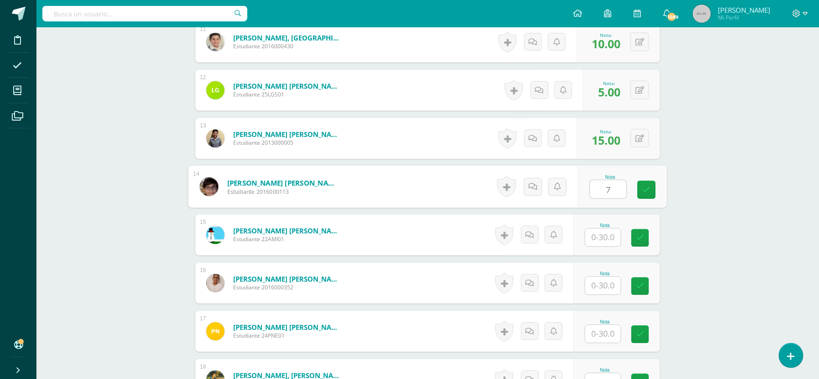
type input "7"
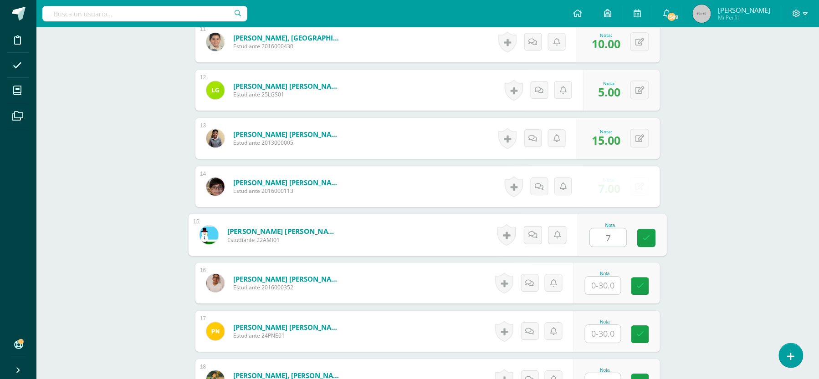
type input "7"
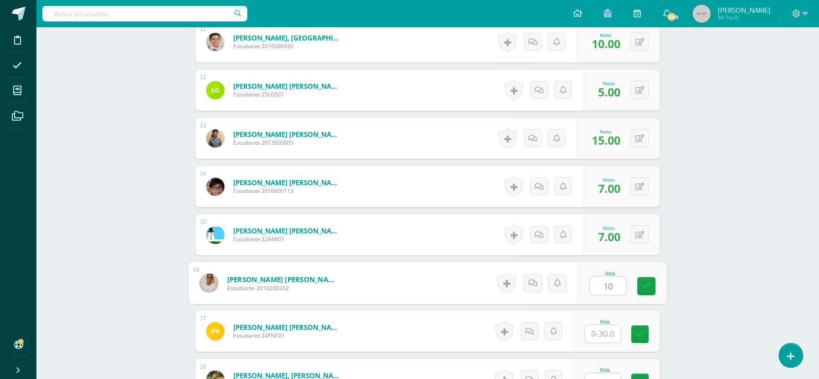
type input "10"
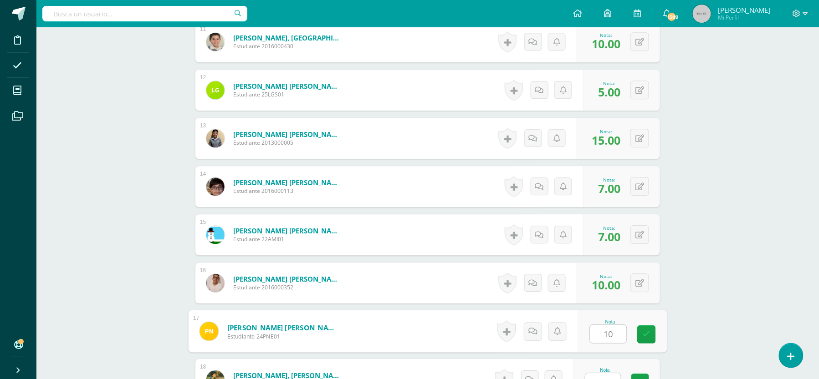
type input "10"
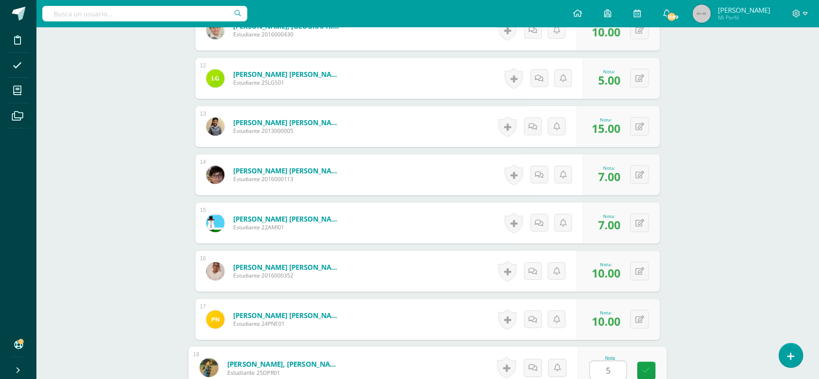
type input "5"
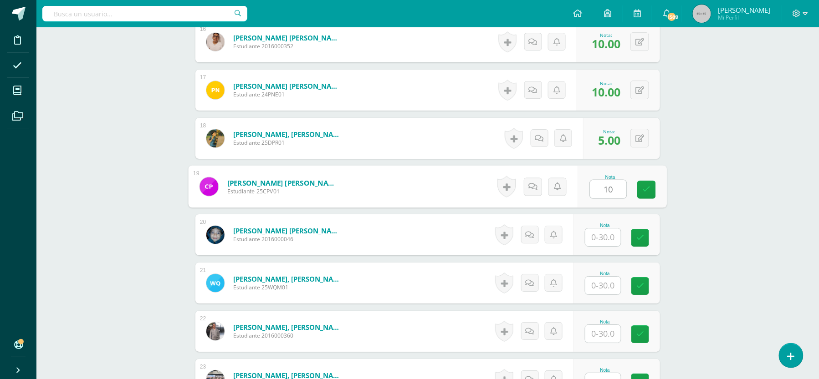
type input "10"
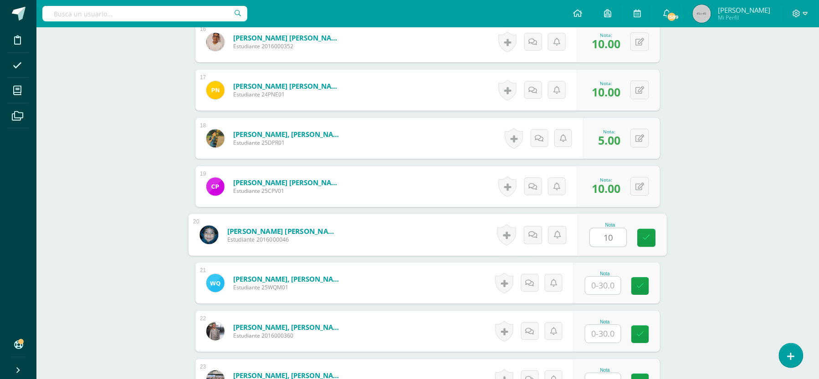
type input "10"
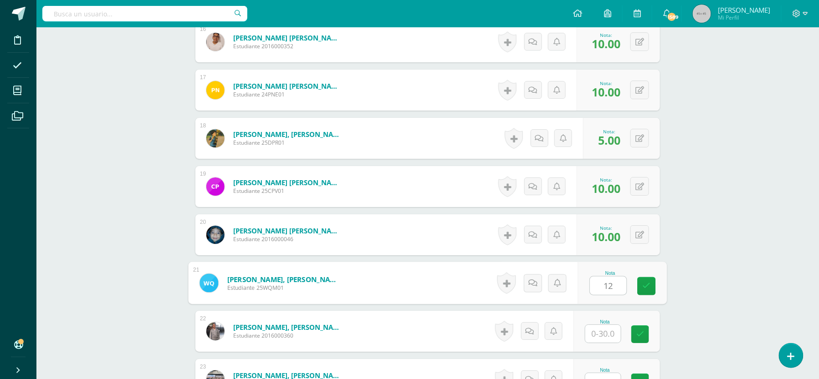
type input "12"
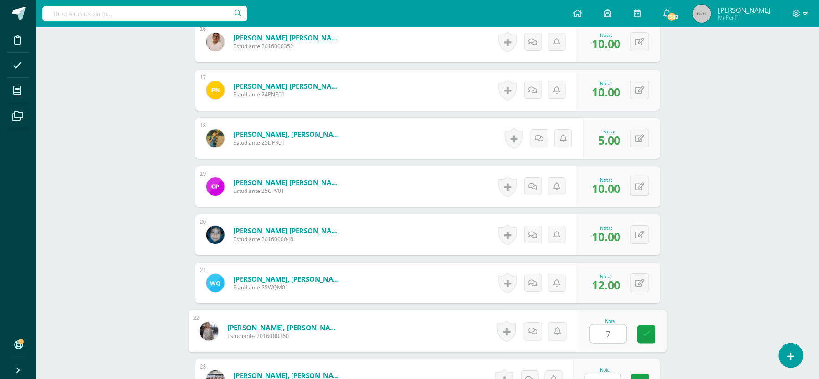
type input "7"
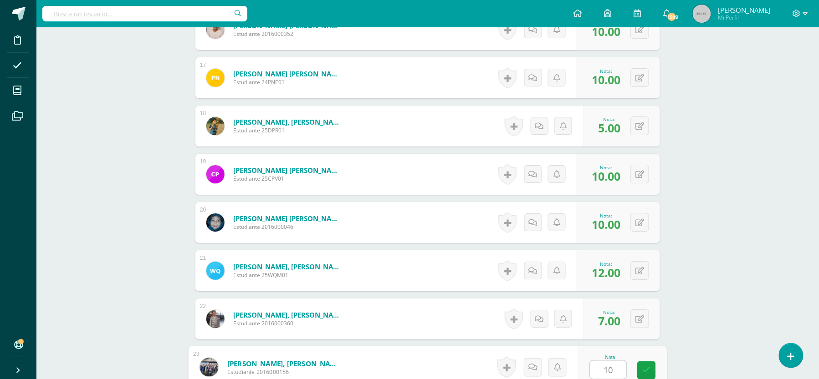
type input "10"
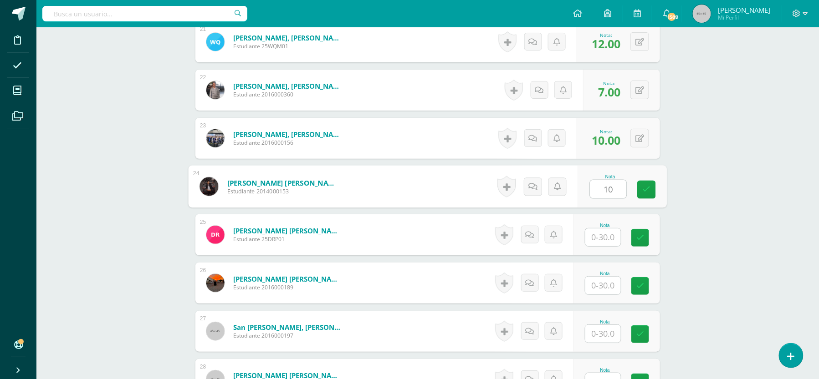
type input "10"
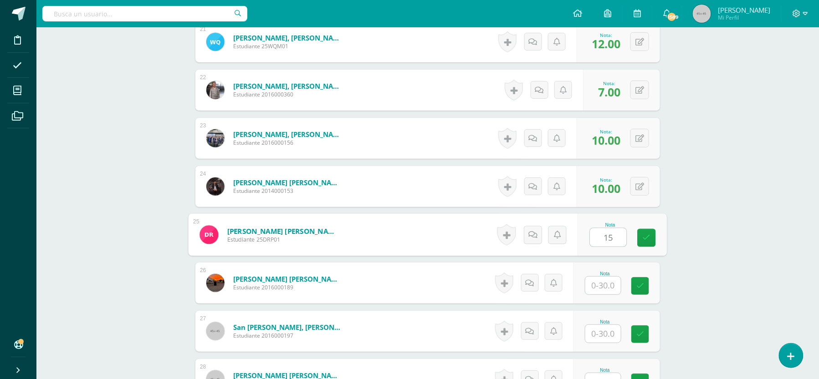
type input "15"
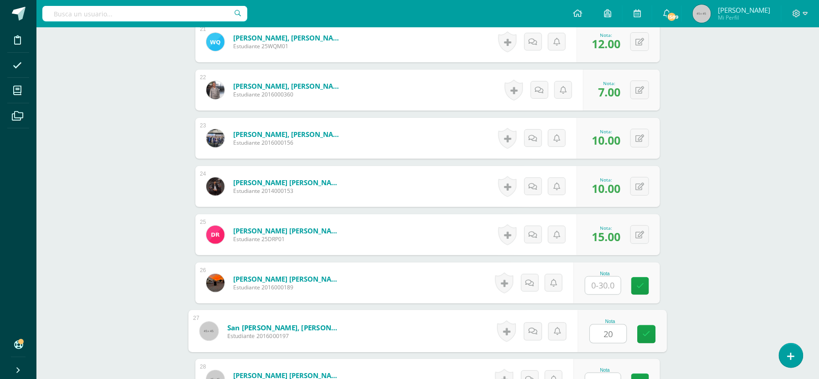
type input "20"
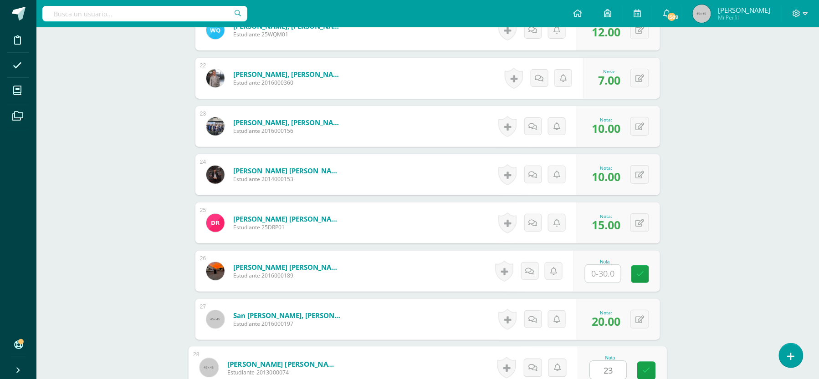
type input "23"
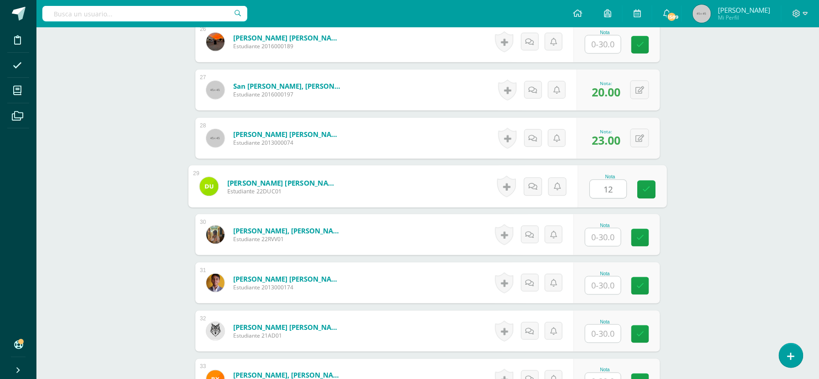
type input "12"
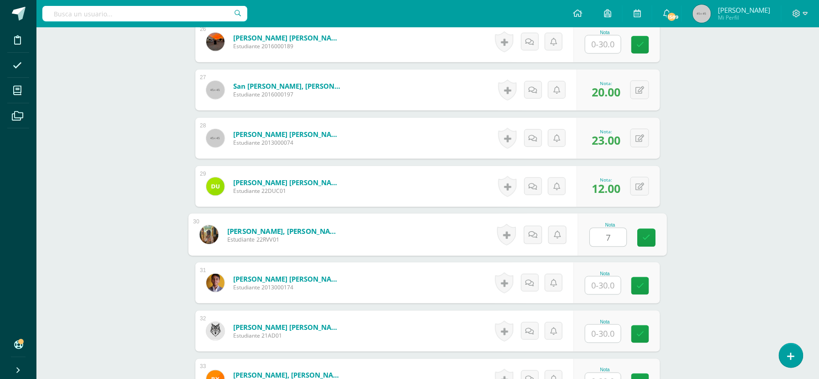
type input "7"
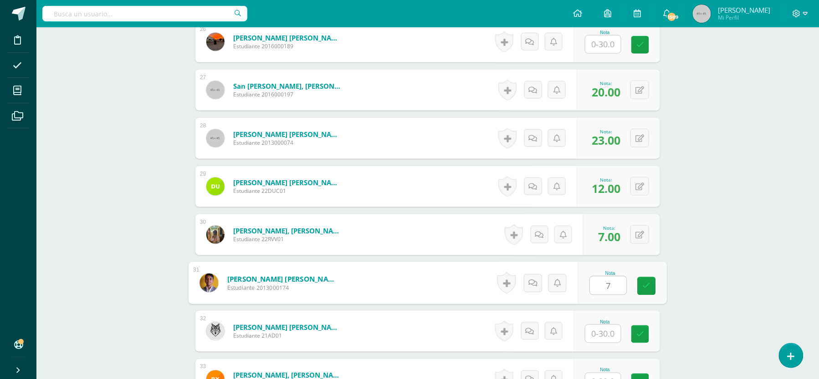
type input "7"
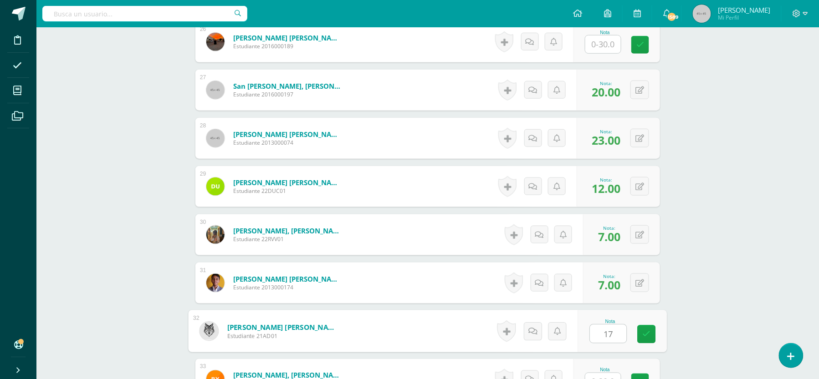
type input "17"
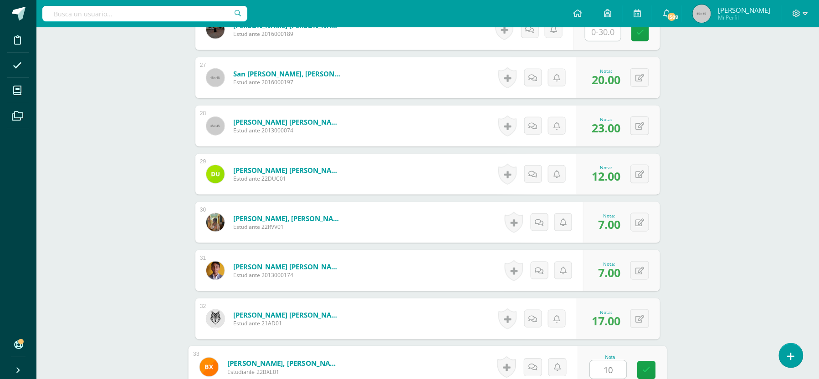
type input "10"
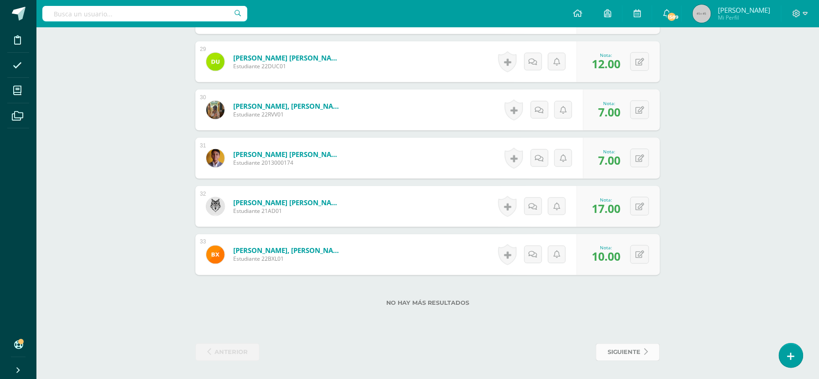
click at [633, 358] on span "siguiente" at bounding box center [624, 352] width 33 height 17
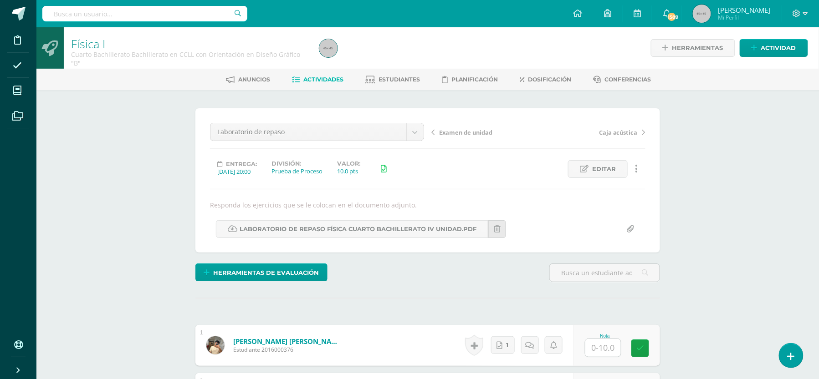
scroll to position [0, 0]
click at [602, 347] on input "text" at bounding box center [603, 348] width 36 height 18
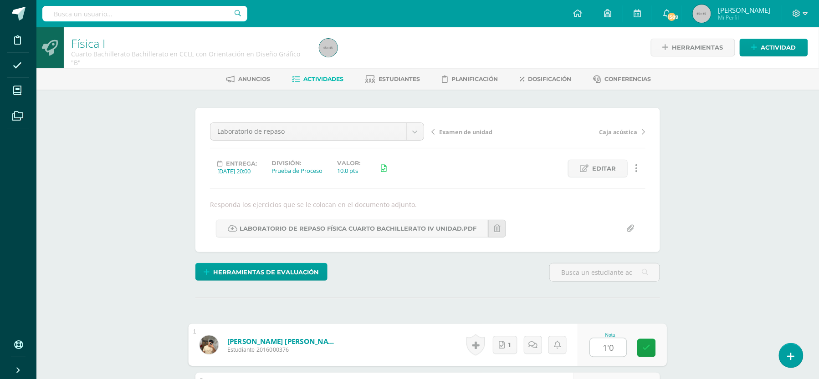
scroll to position [1, 0]
type input "1"
type input "10"
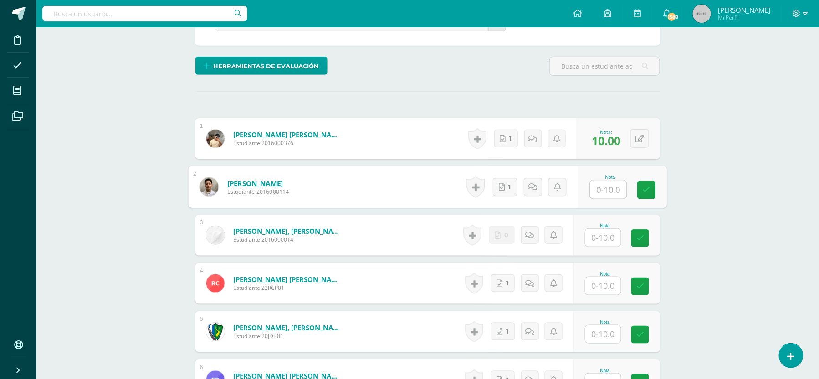
scroll to position [208, 0]
type input "10"
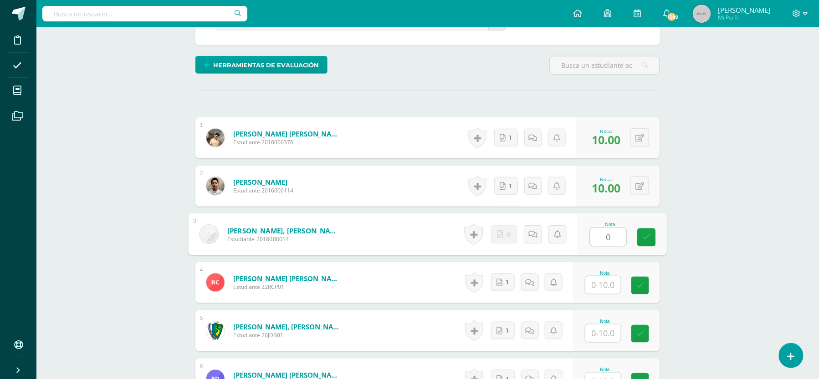
scroll to position [208, 0]
type input "0"
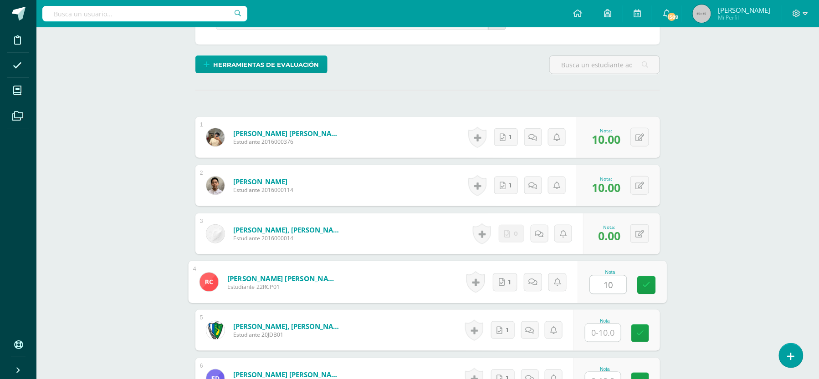
type input "10"
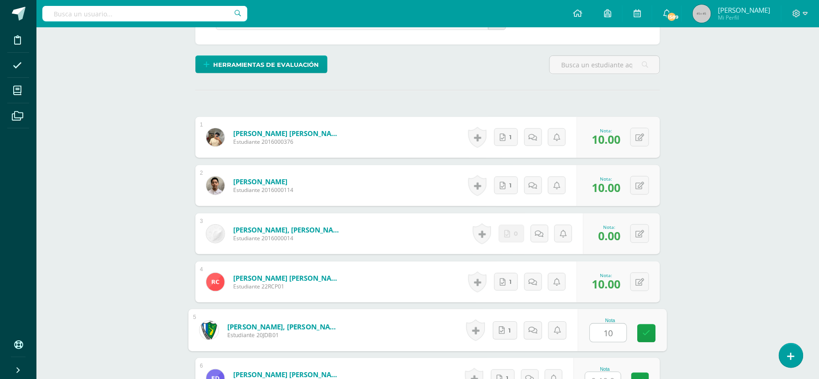
type input "10"
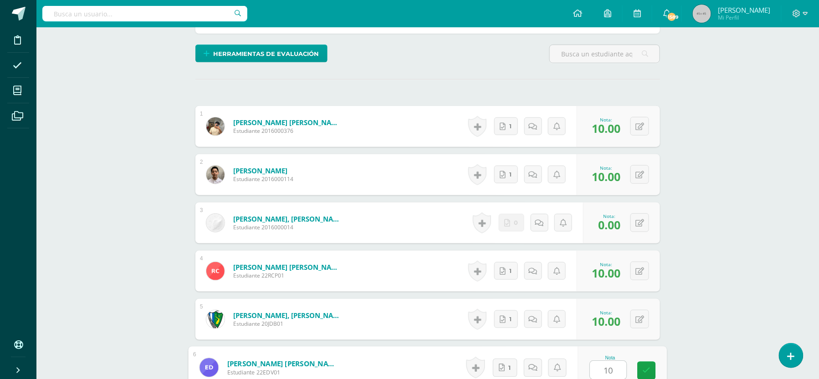
type input "10"
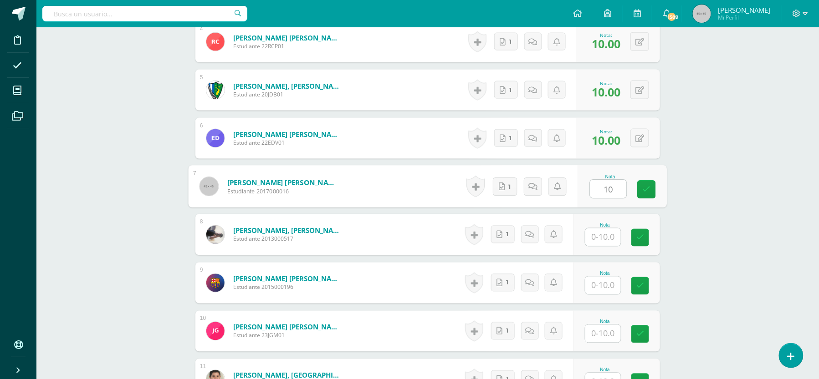
type input "10"
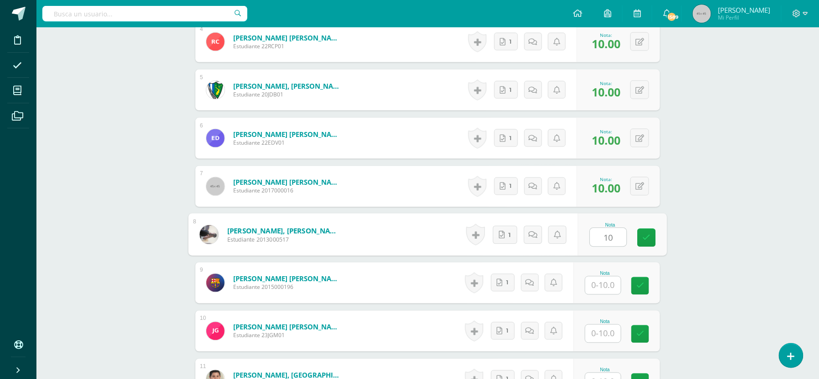
type input "10"
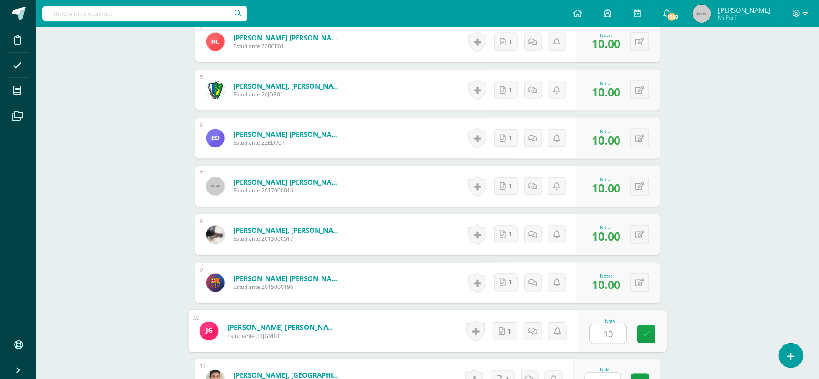
type input "10"
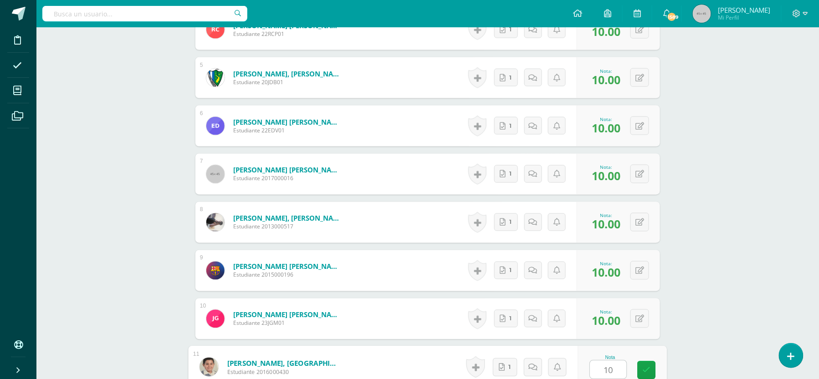
type input "10"
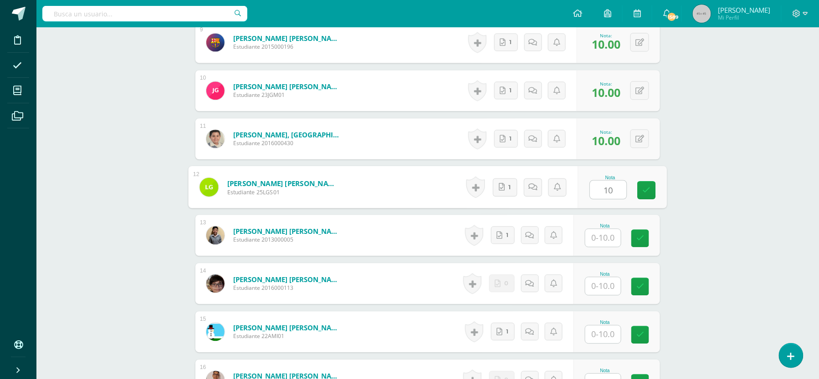
type input "10"
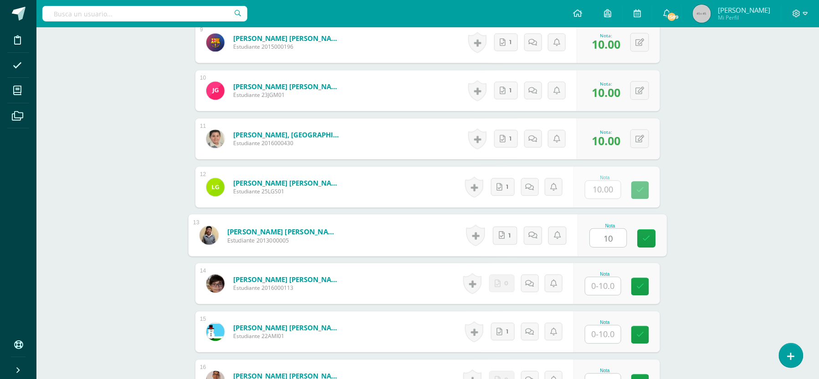
type input "10"
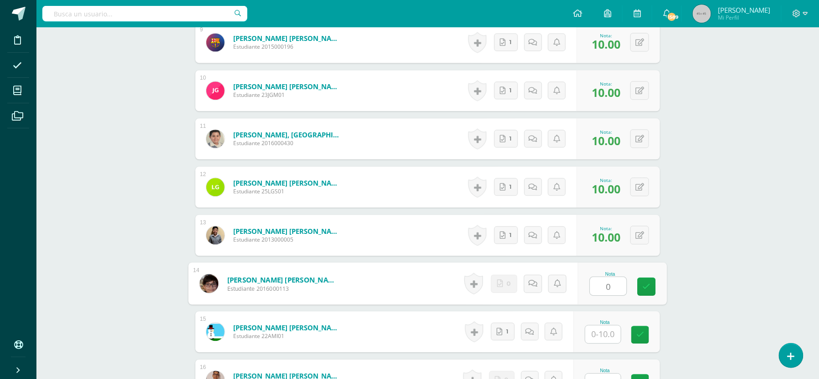
type input "0"
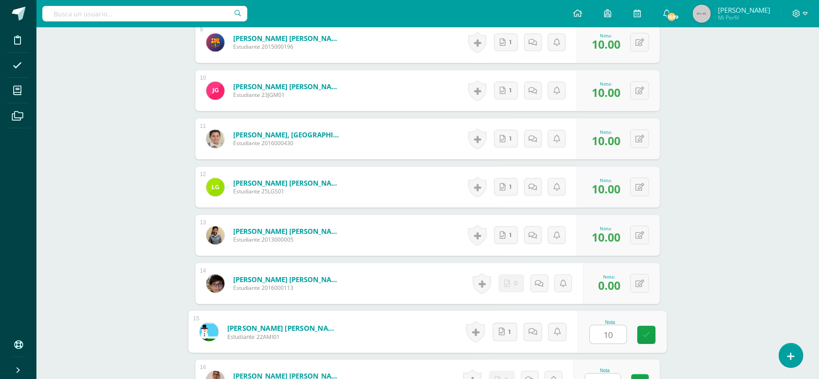
type input "10"
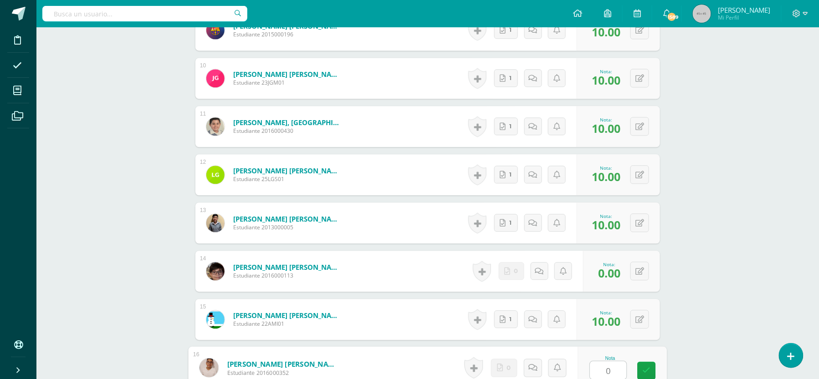
type input "0"
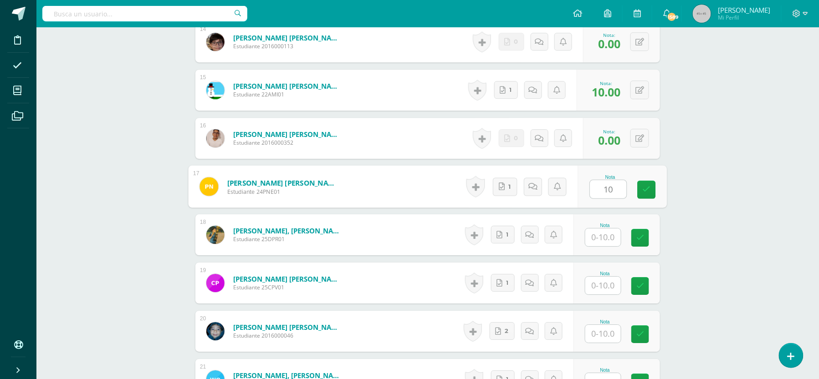
type input "10"
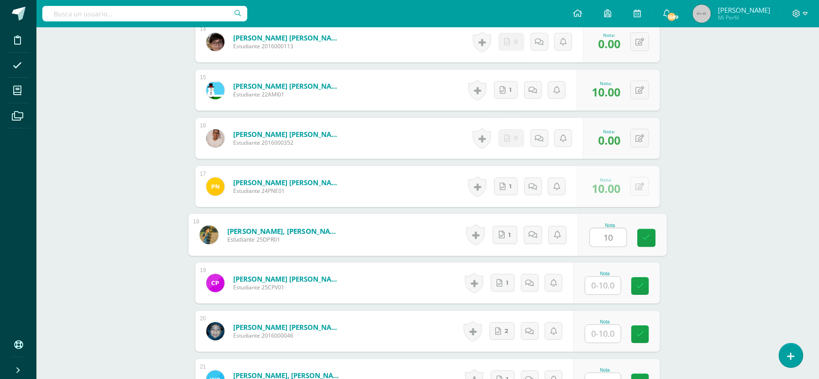
type input "10"
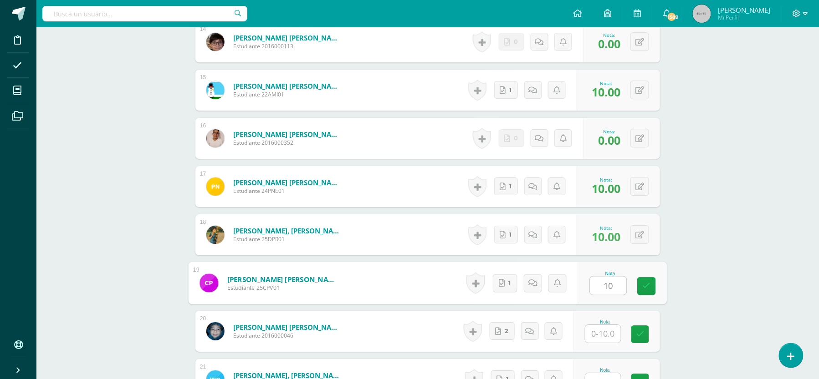
type input "10"
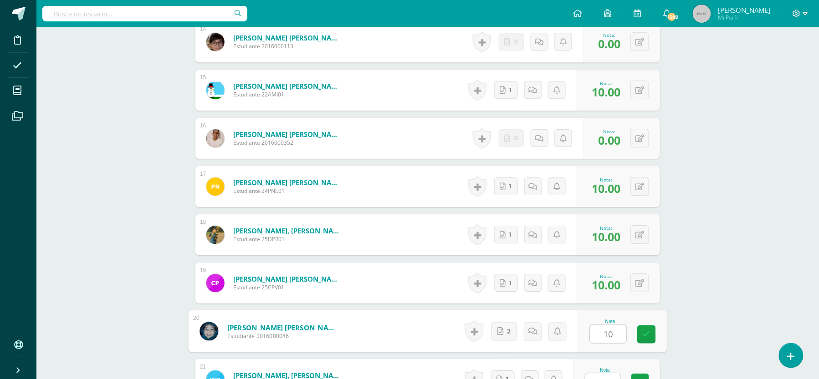
type input "10"
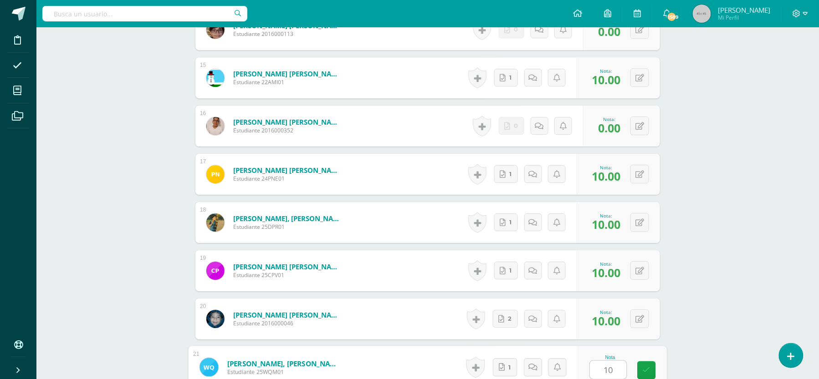
type input "10"
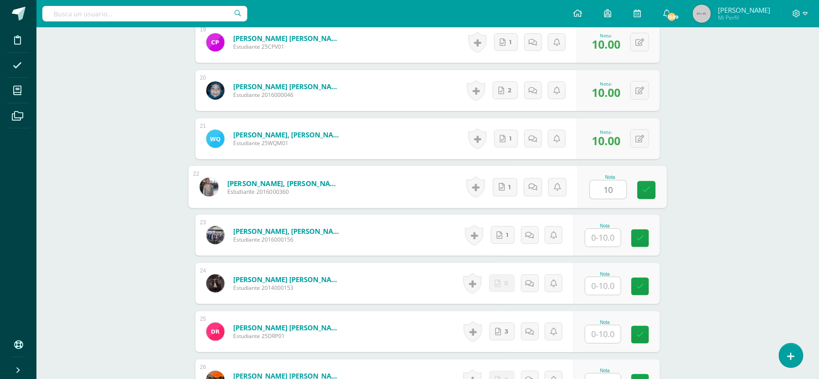
type input "10"
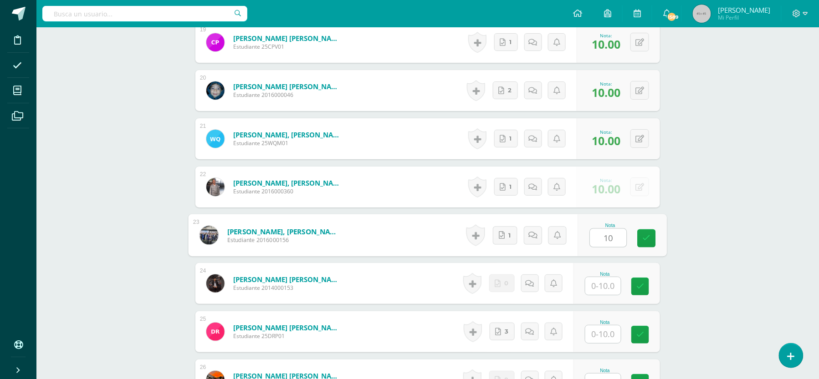
type input "10"
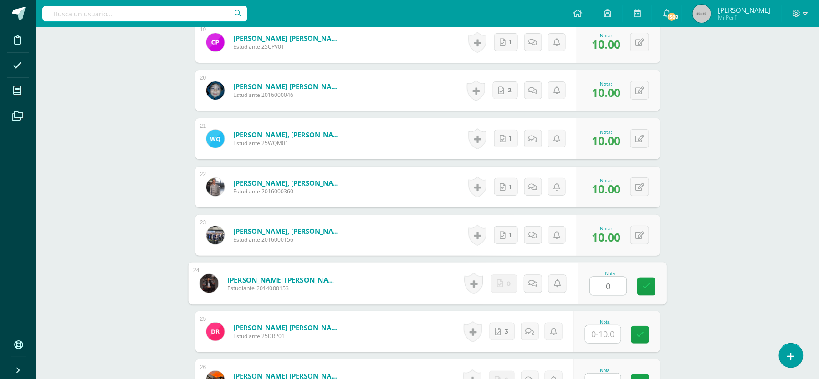
type input "0"
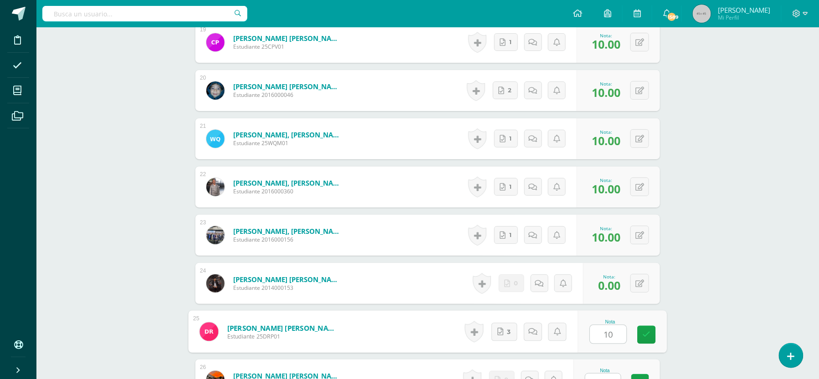
type input "10"
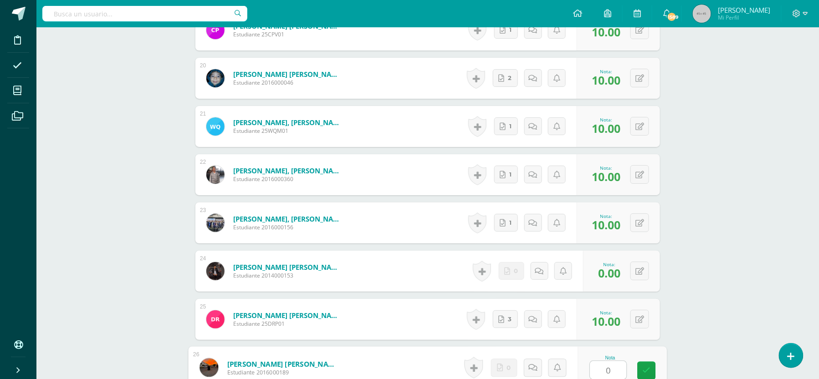
type input "0"
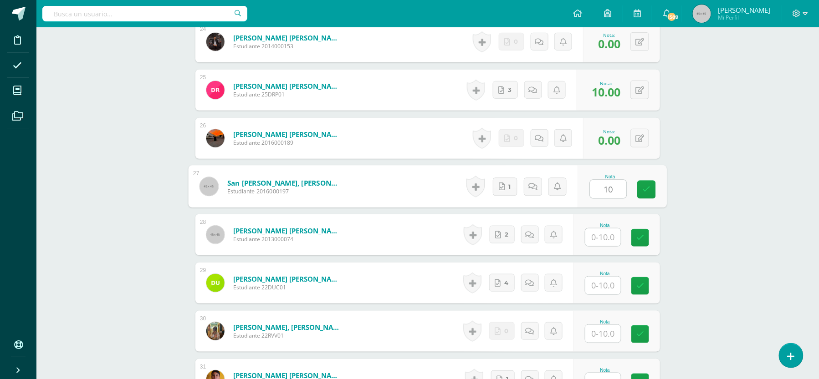
type input "10"
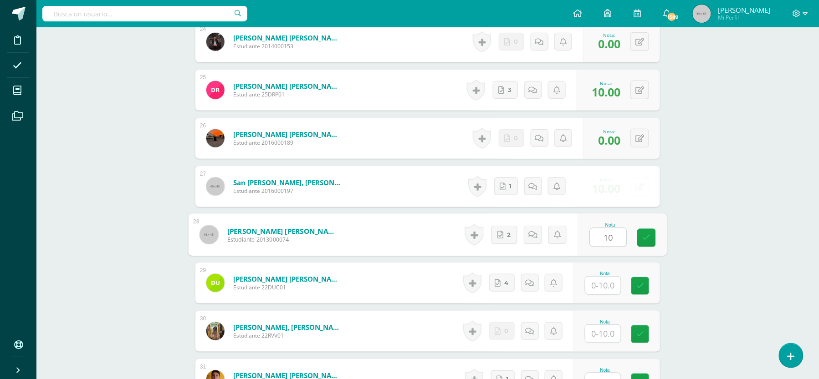
type input "10"
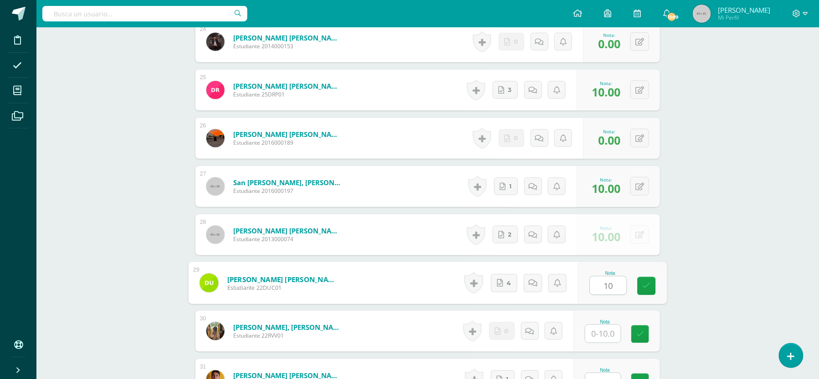
type input "10"
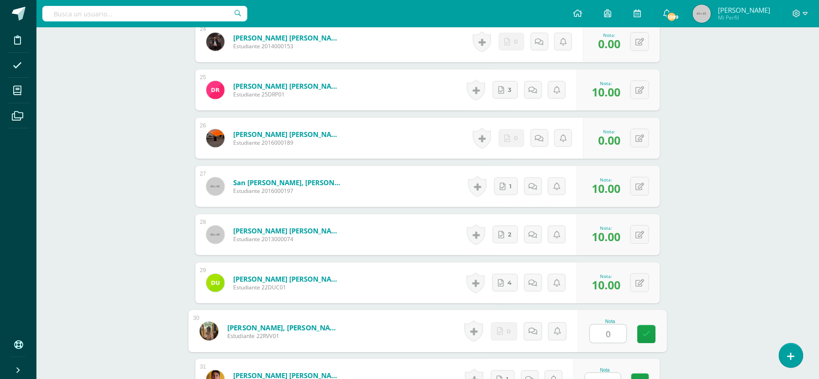
type input "0"
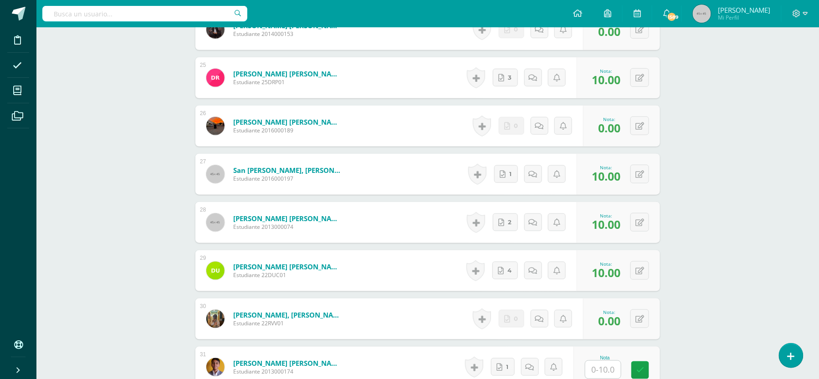
scroll to position [1635, 0]
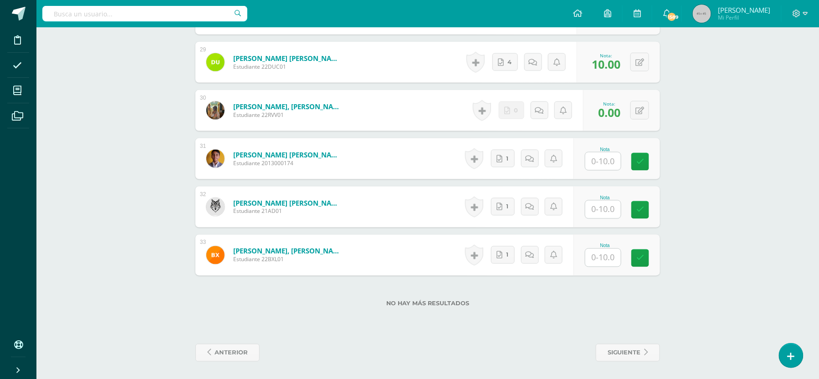
click at [604, 162] on input "text" at bounding box center [603, 162] width 36 height 18
type input "10"
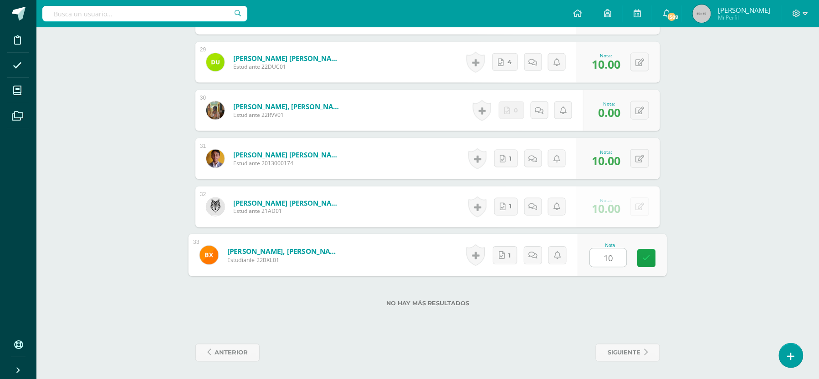
type input "10"
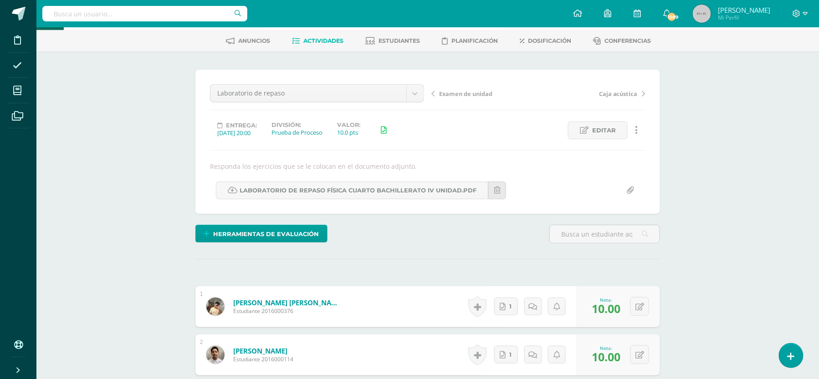
scroll to position [0, 0]
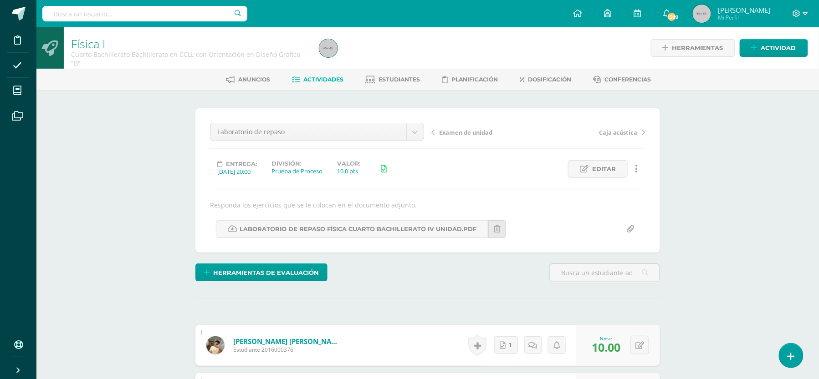
click at [312, 77] on span "Actividades" at bounding box center [324, 79] width 40 height 7
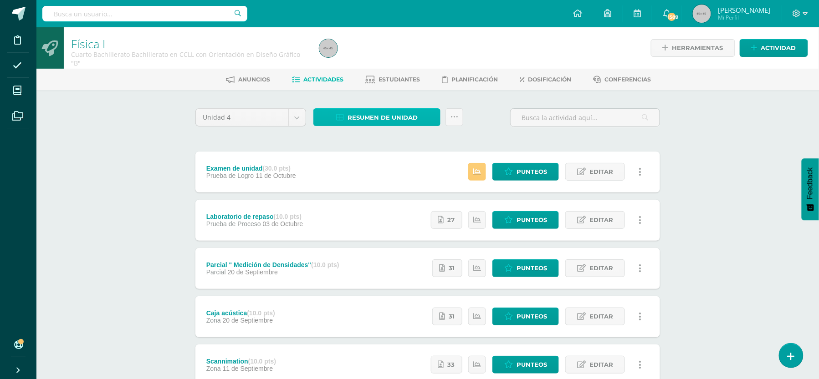
click at [407, 118] on span "Resumen de unidad" at bounding box center [383, 117] width 70 height 17
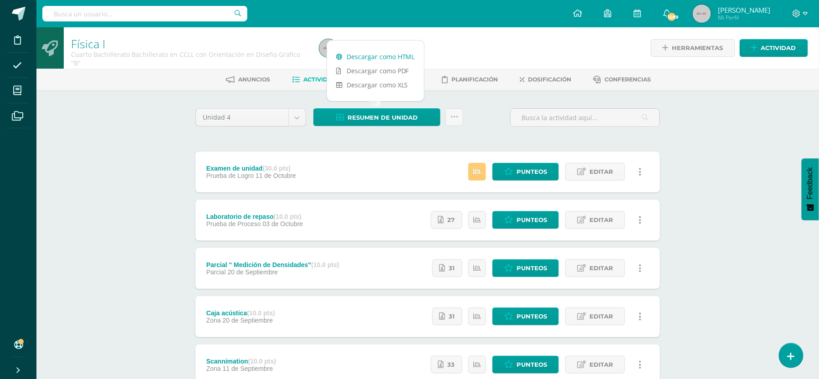
click at [392, 60] on link "Descargar como HTML" at bounding box center [375, 57] width 97 height 14
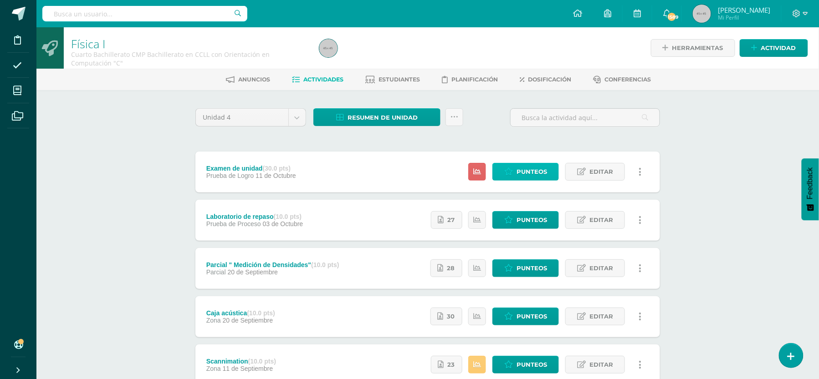
click at [525, 166] on span "Punteos" at bounding box center [532, 172] width 31 height 17
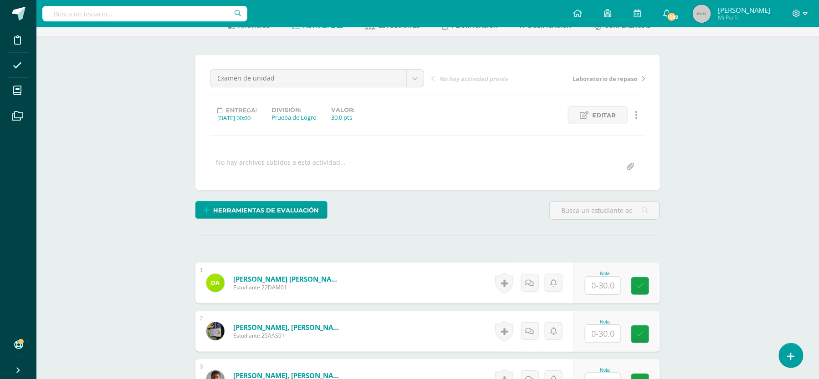
scroll to position [55, 0]
click at [605, 279] on input "text" at bounding box center [603, 285] width 36 height 18
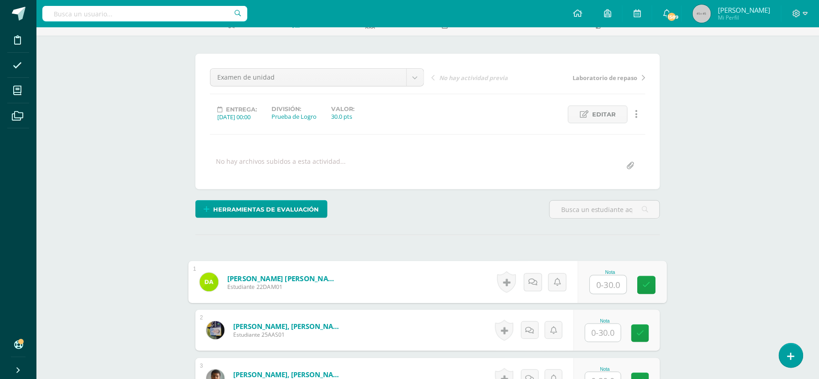
scroll to position [55, 0]
type input "25"
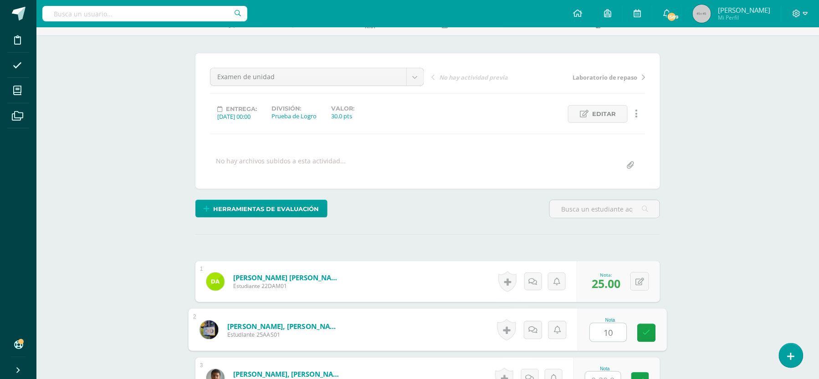
type input "10"
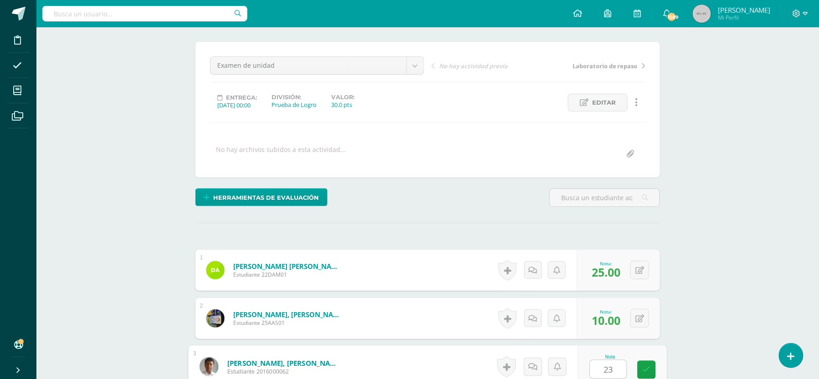
type input "23"
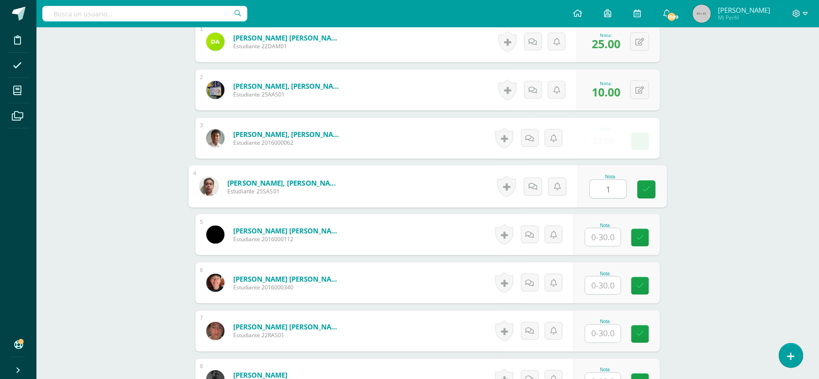
scroll to position [296, 0]
type input "15"
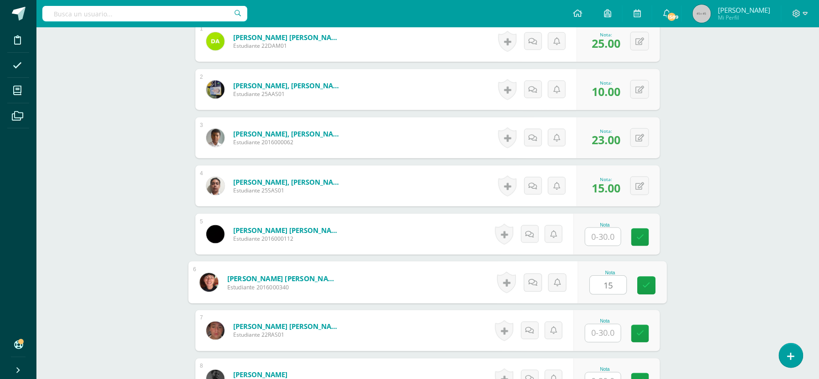
type input "15"
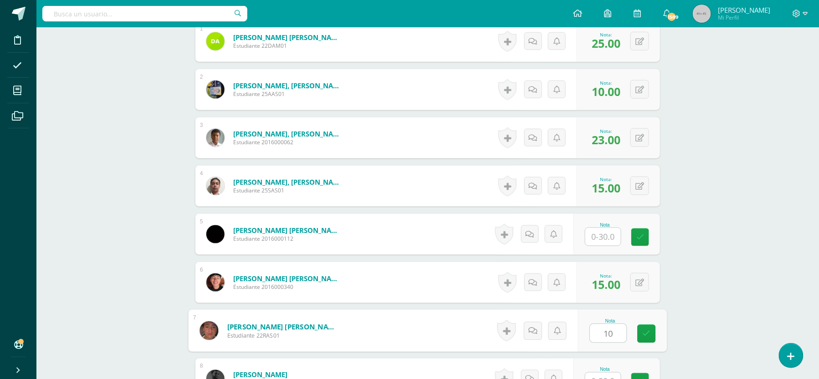
type input "10"
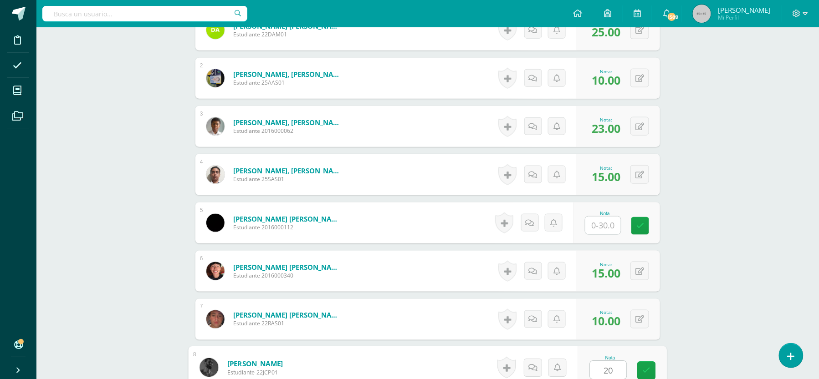
type input "20"
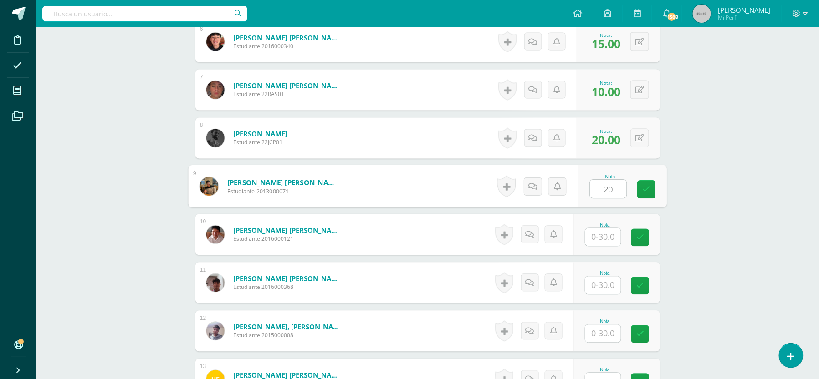
type input "20"
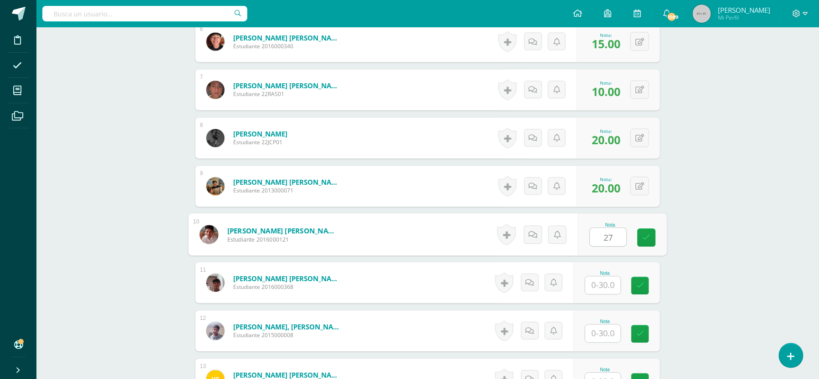
type input "27"
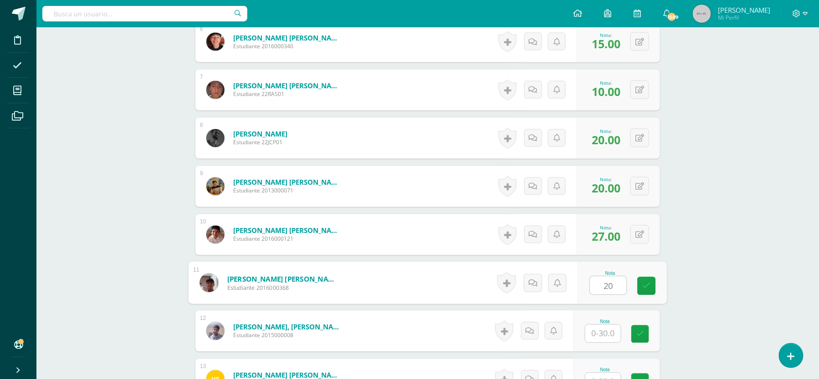
type input "20"
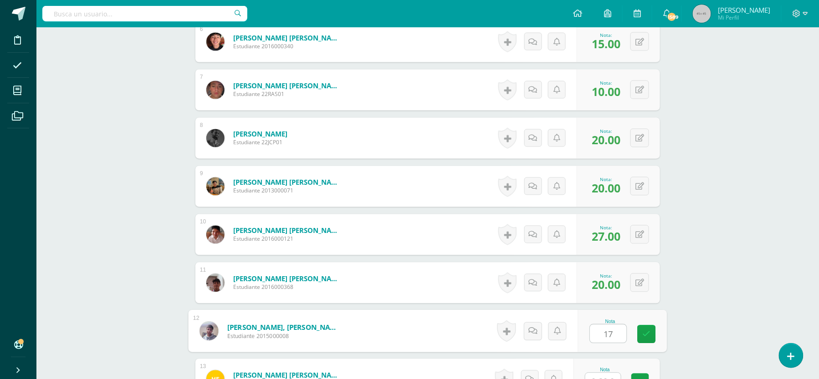
type input "17"
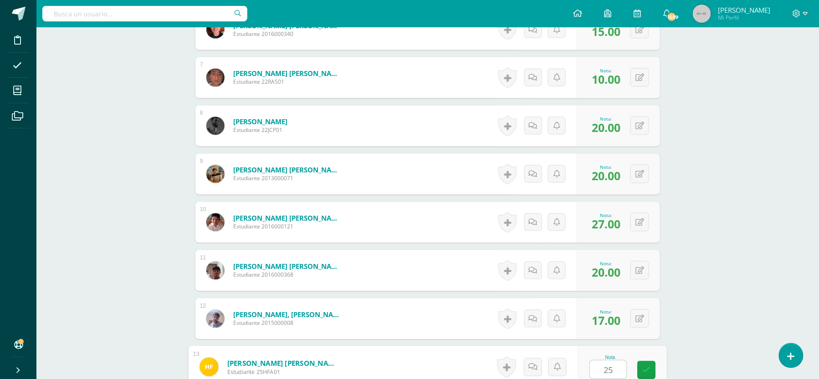
type input "25"
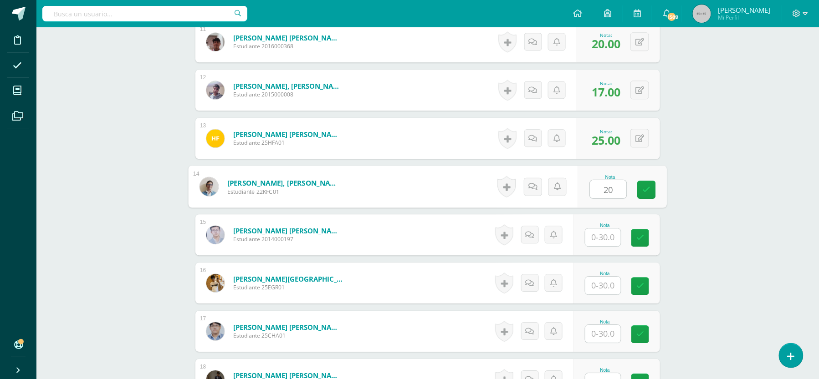
type input "20"
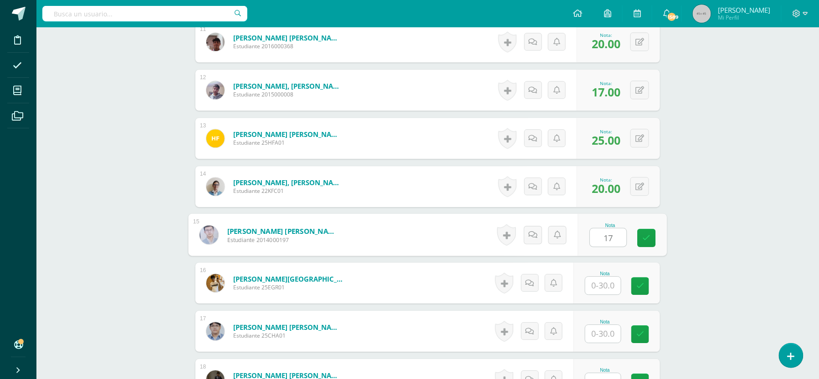
type input "17"
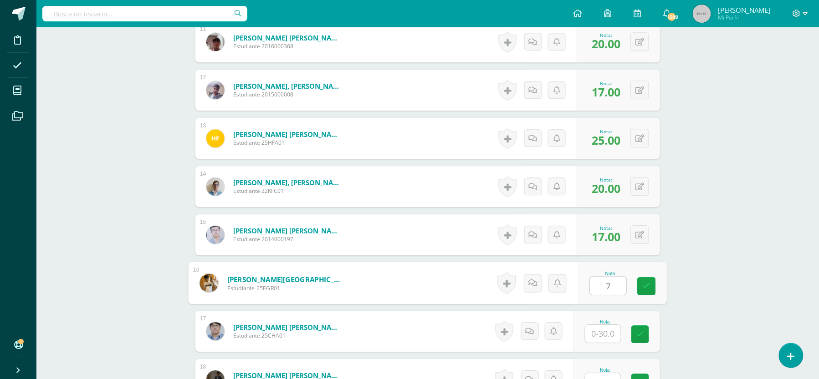
type input "7"
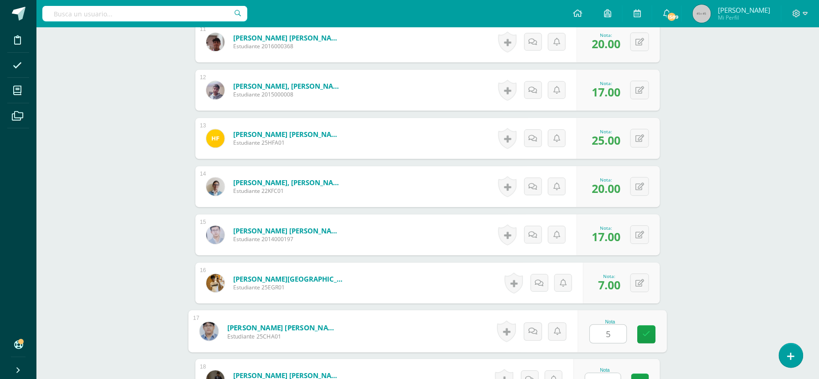
type input "5"
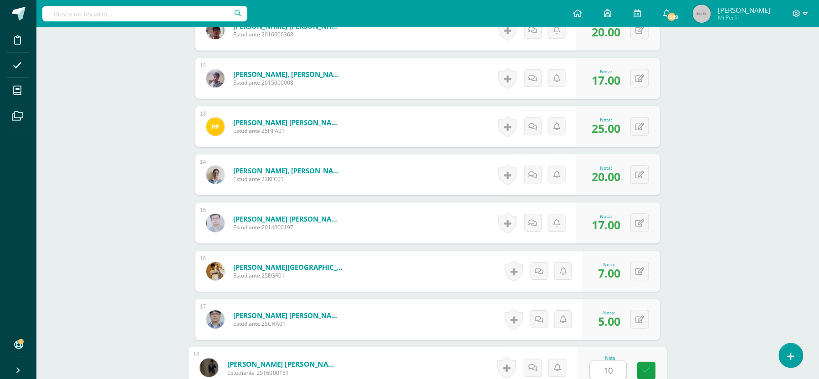
type input "10"
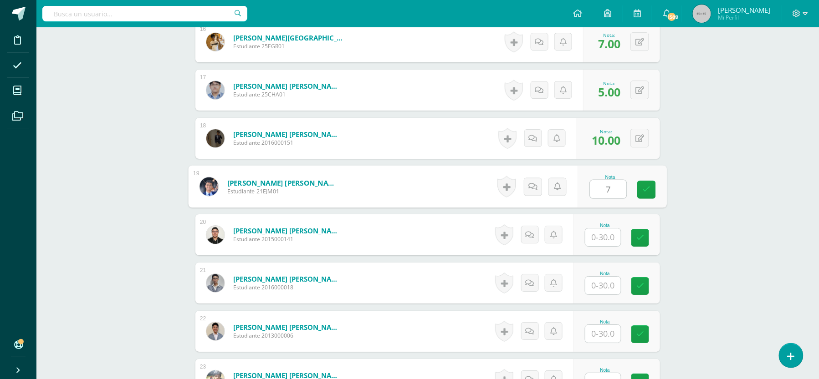
type input "7"
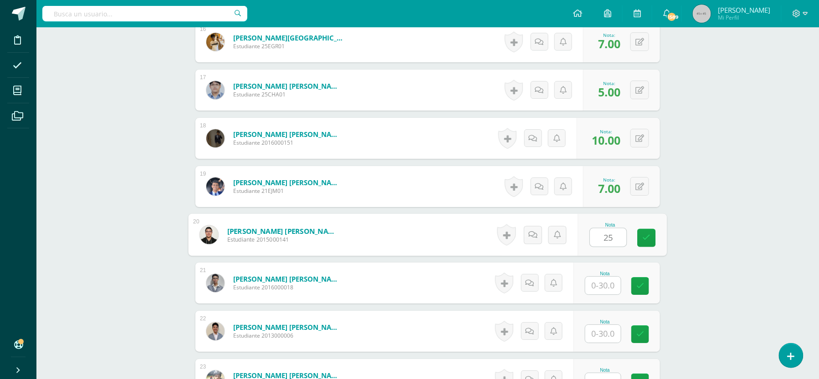
type input "25"
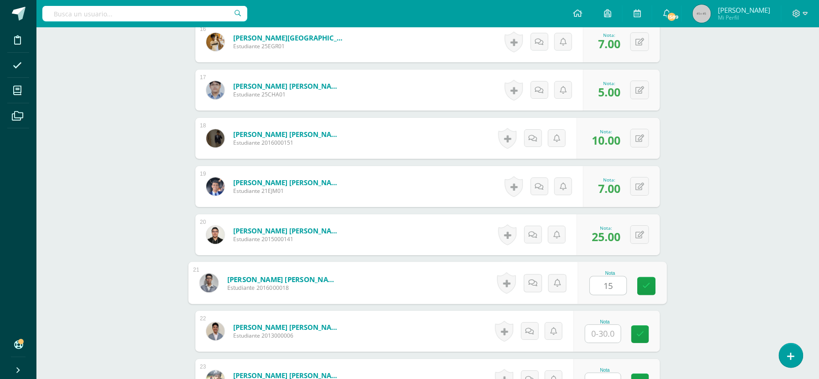
type input "15"
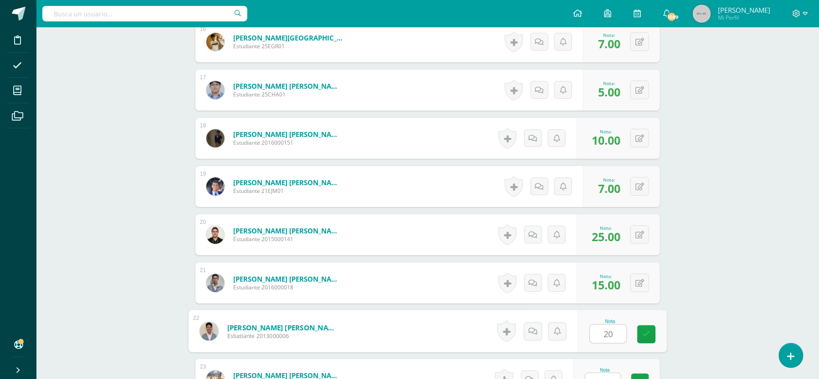
type input "20"
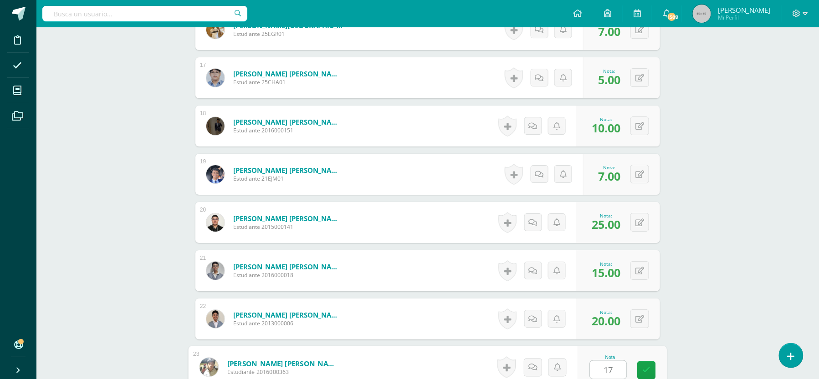
type input "17"
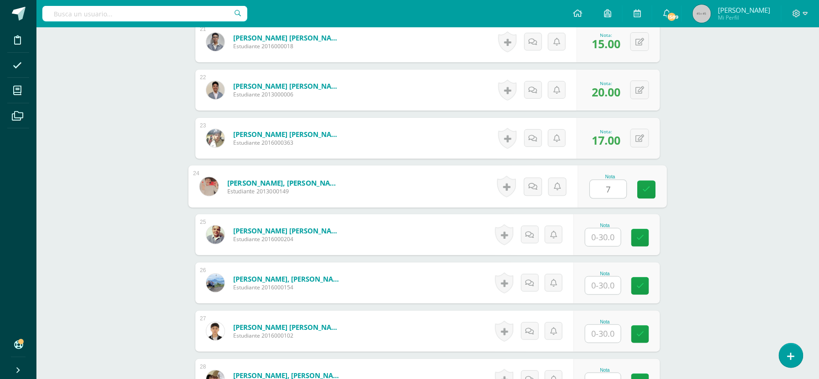
type input "7"
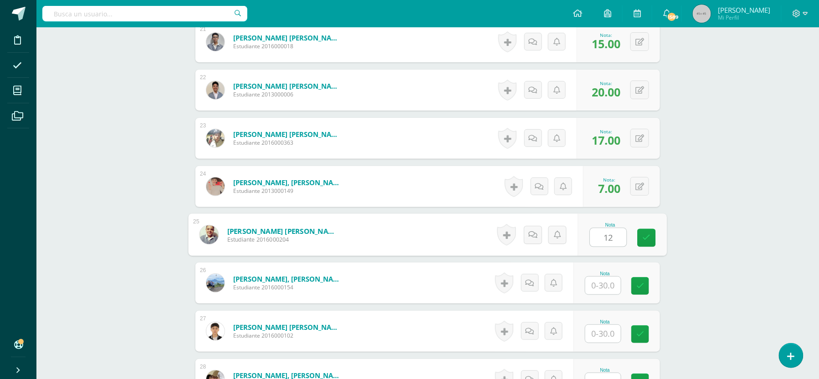
type input "12"
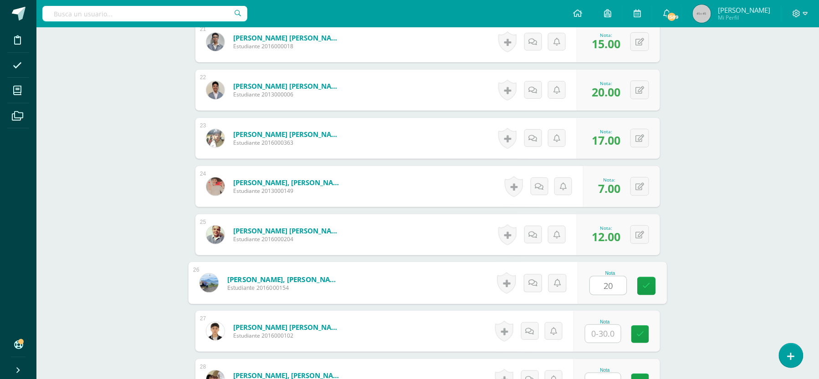
type input "20"
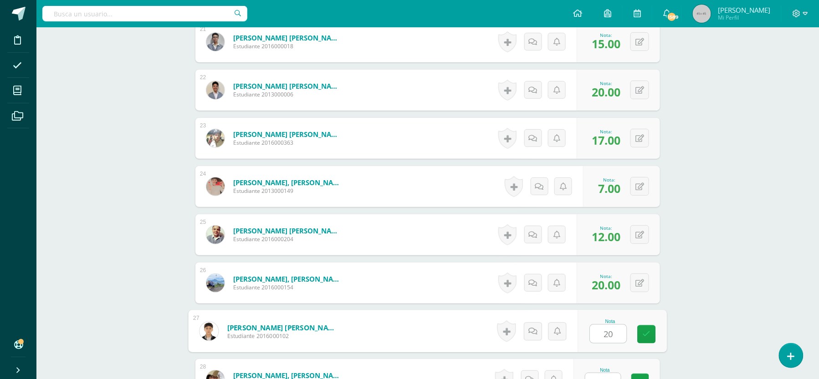
type input "20"
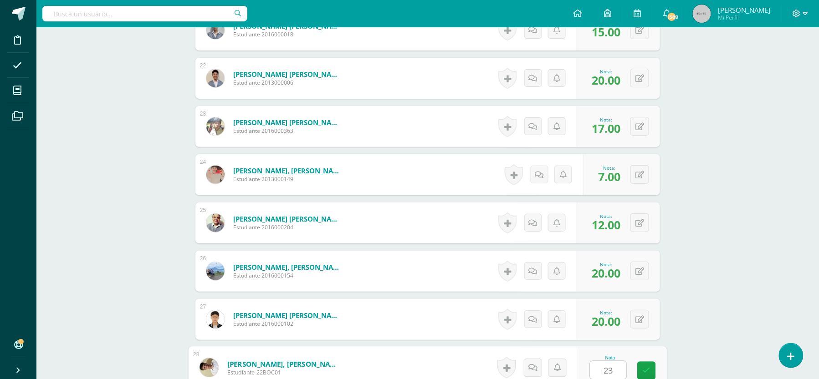
type input "23"
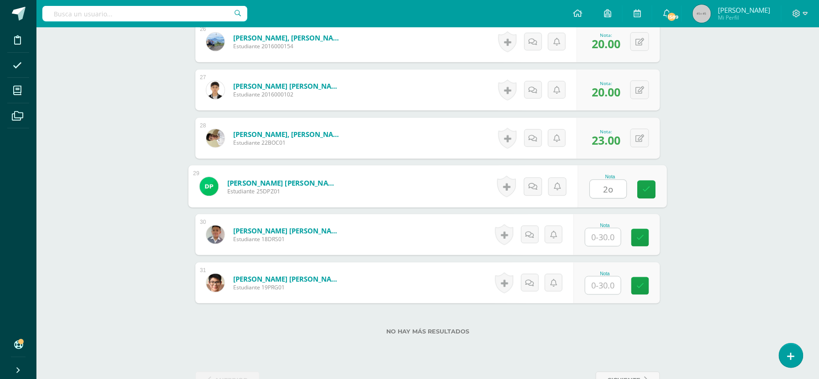
type input "2o"
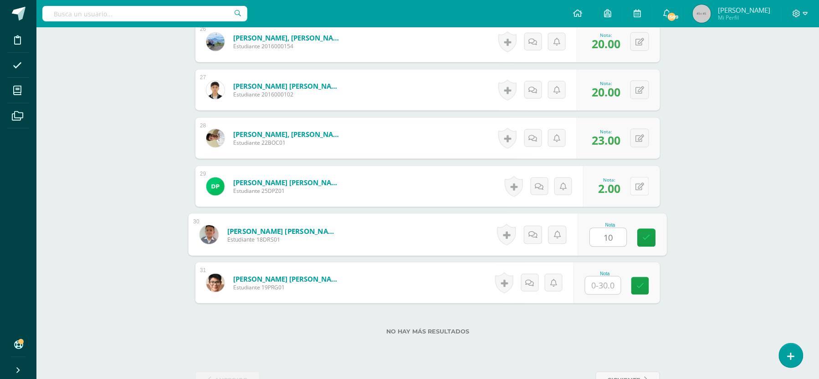
type input "10"
click at [640, 180] on button at bounding box center [639, 186] width 19 height 19
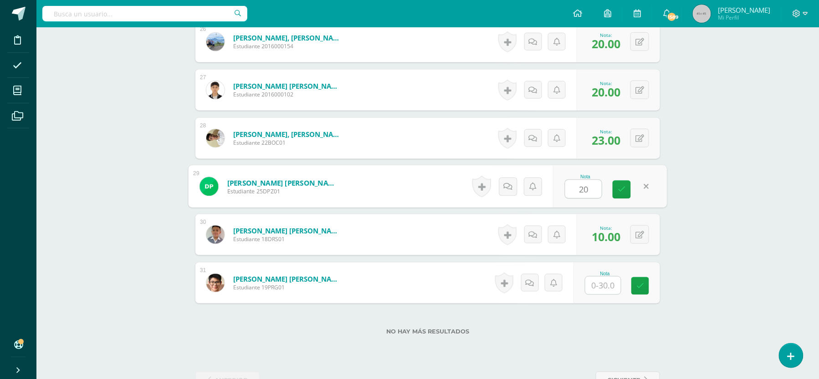
type input "20"
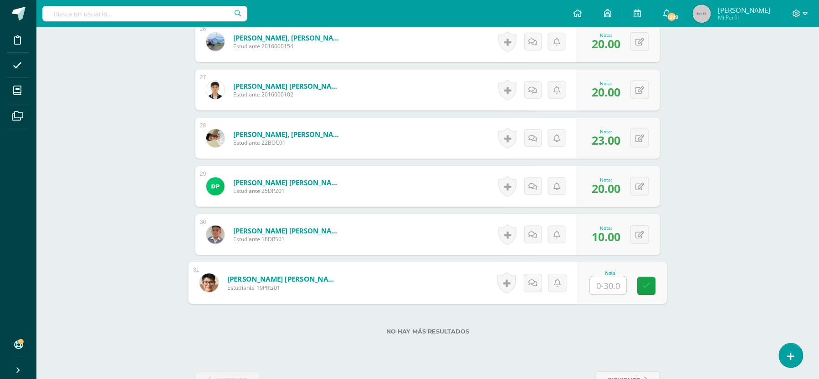
click at [609, 286] on input "text" at bounding box center [608, 286] width 36 height 18
type input "20"
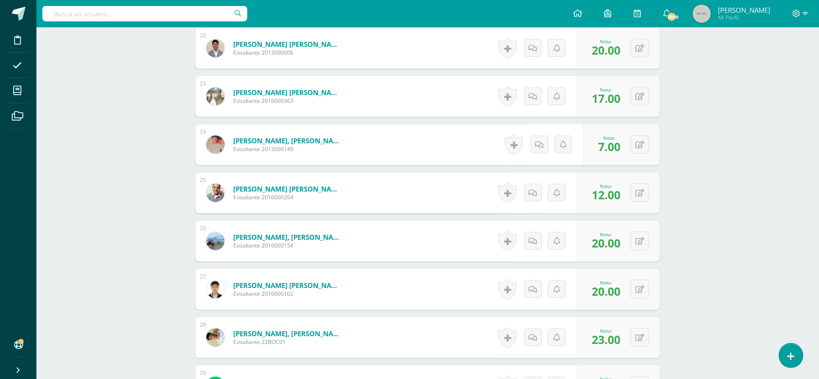
scroll to position [1531, 0]
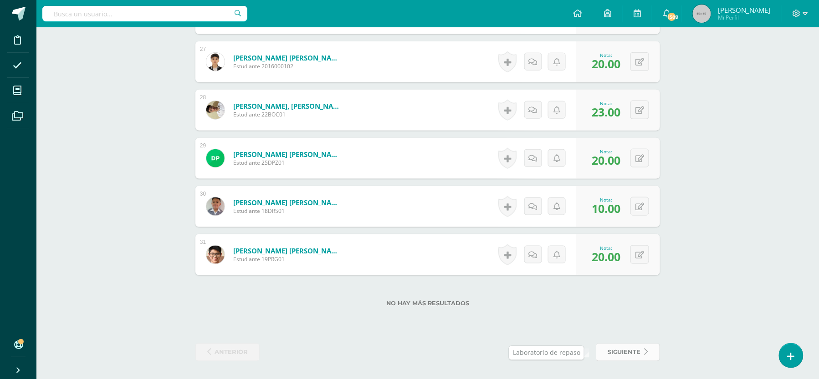
click at [633, 357] on span "siguiente" at bounding box center [624, 352] width 33 height 17
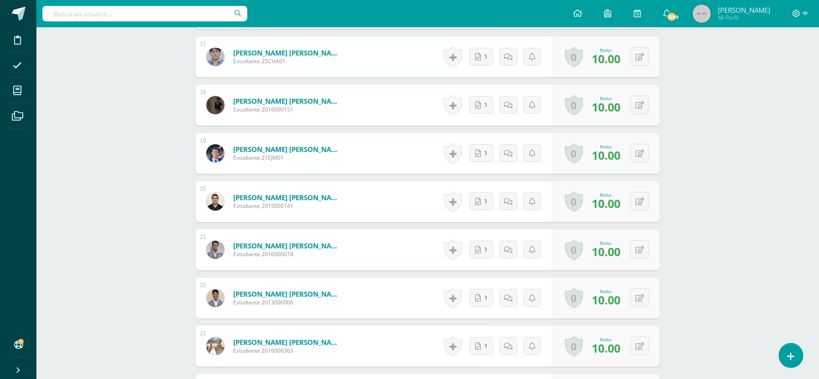
scroll to position [1394, 0]
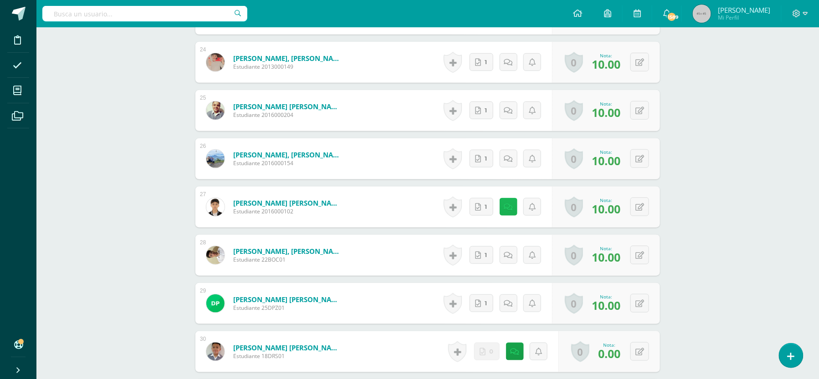
click at [508, 205] on icon at bounding box center [508, 208] width 9 height 8
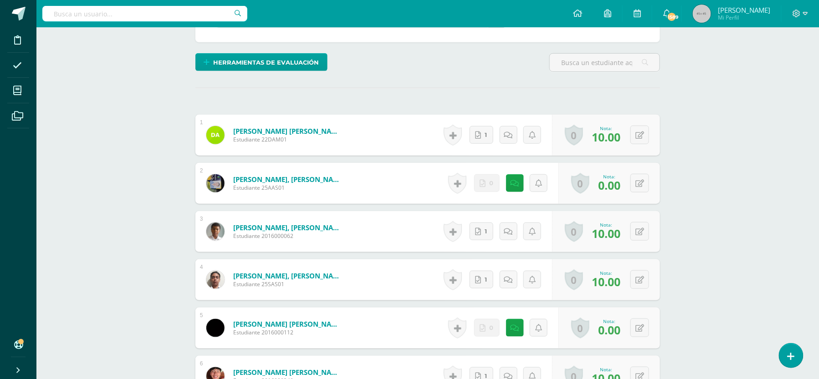
scroll to position [0, 0]
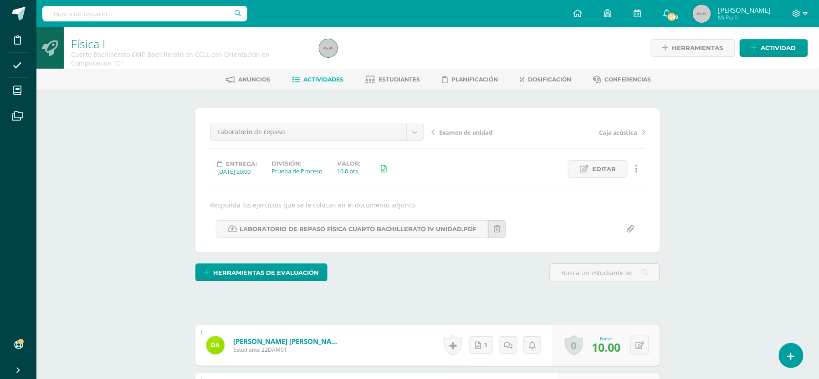
click at [332, 78] on span "Actividades" at bounding box center [324, 79] width 40 height 7
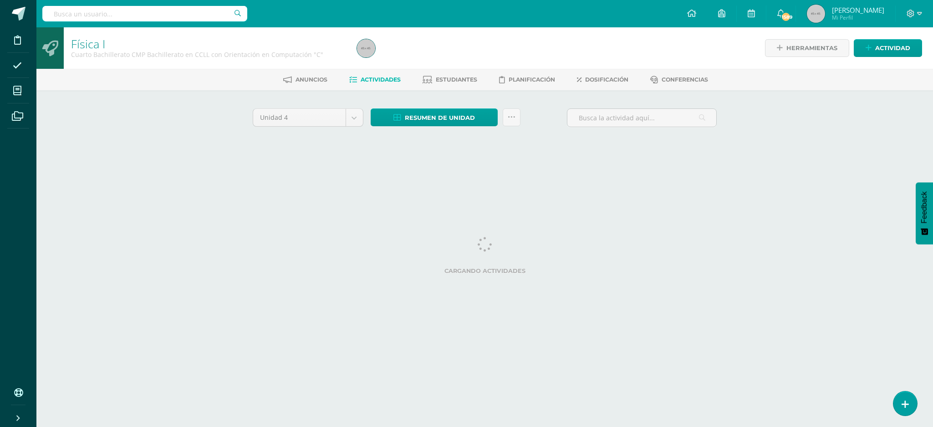
click at [596, 170] on html "Disciplina Asistencia Mis cursos Archivos Soporte Ayuda Reportar un problema Ce…" at bounding box center [466, 85] width 933 height 170
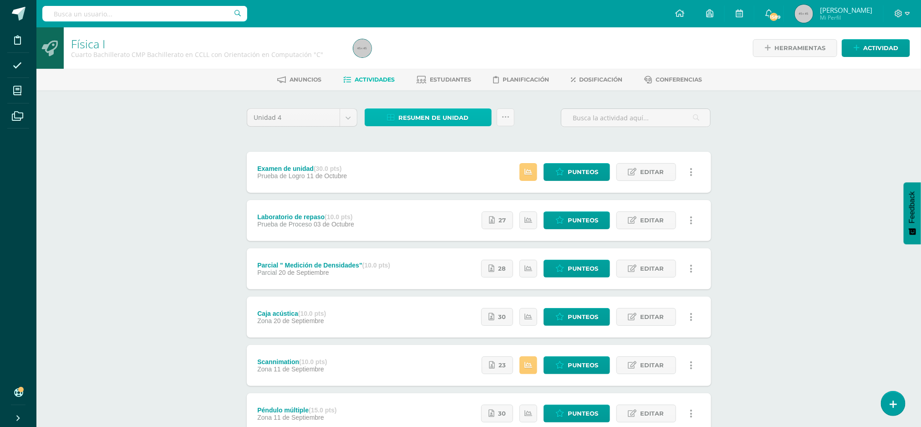
click at [447, 113] on span "Resumen de unidad" at bounding box center [434, 117] width 70 height 17
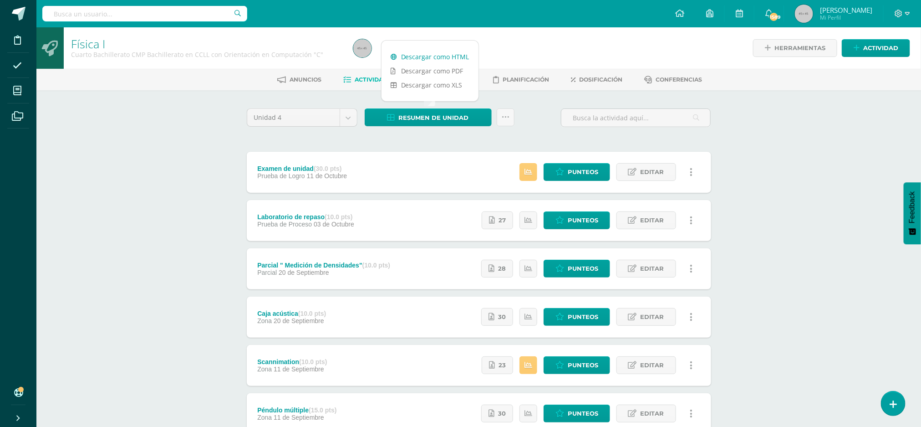
click at [439, 57] on link "Descargar como HTML" at bounding box center [430, 57] width 97 height 14
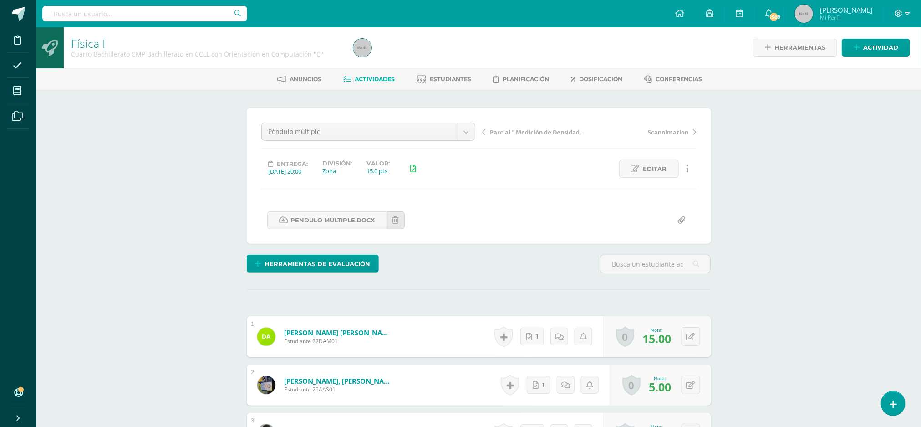
scroll to position [1, 0]
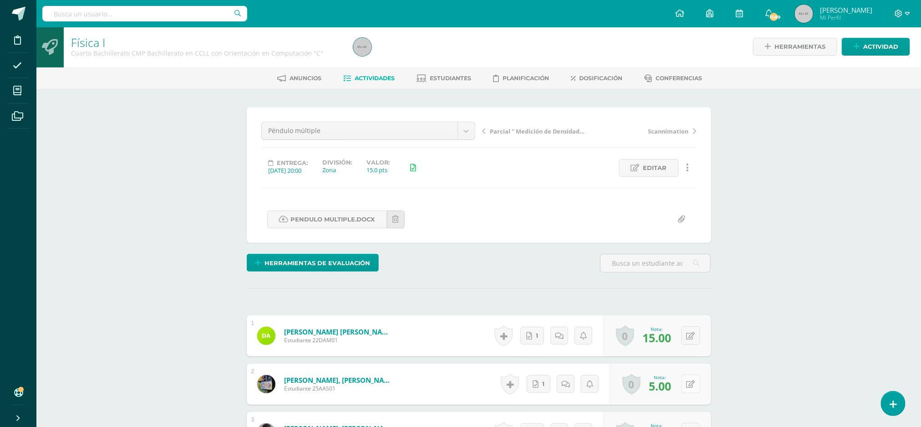
click at [688, 384] on button at bounding box center [691, 383] width 19 height 19
type input "15"
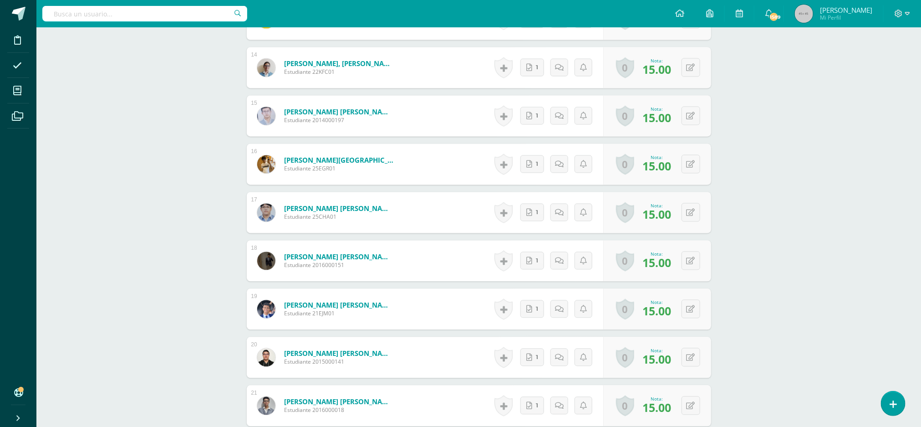
scroll to position [0, 0]
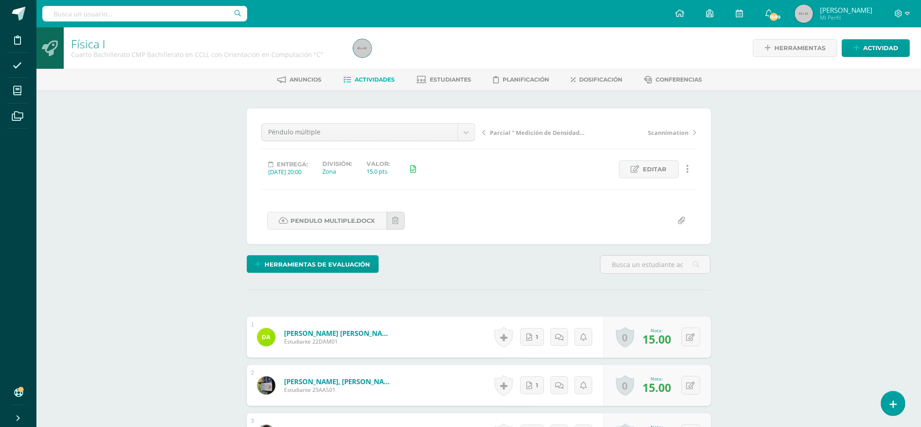
click at [366, 77] on span "Actividades" at bounding box center [375, 79] width 40 height 7
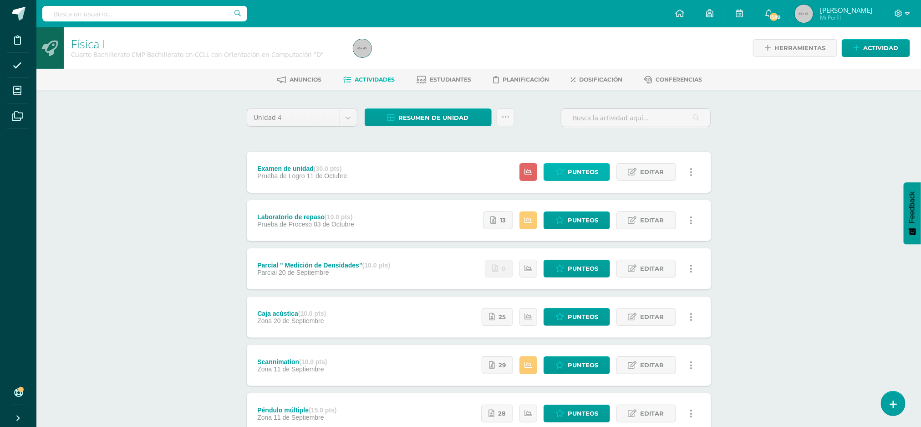
click at [566, 172] on link "Punteos" at bounding box center [577, 172] width 67 height 18
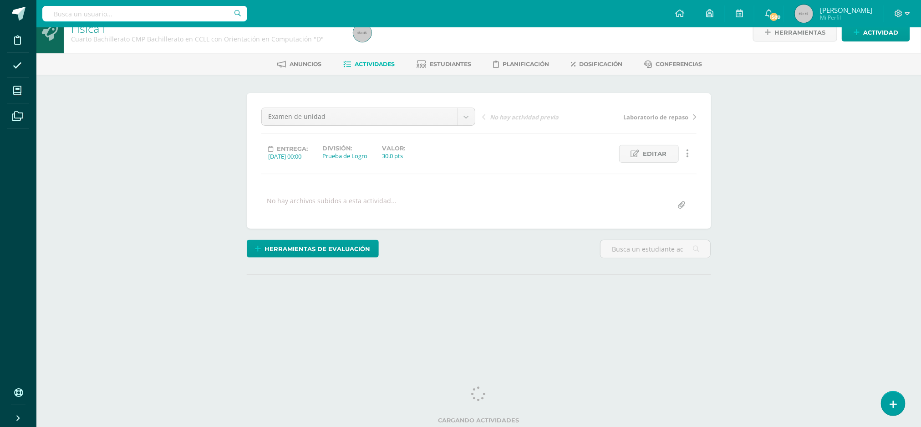
scroll to position [19, 0]
click at [816, 294] on div "Física I Cuarto Bachillerato CMP Bachillerato en CCLL con Orientación en Comput…" at bounding box center [478, 177] width 885 height 333
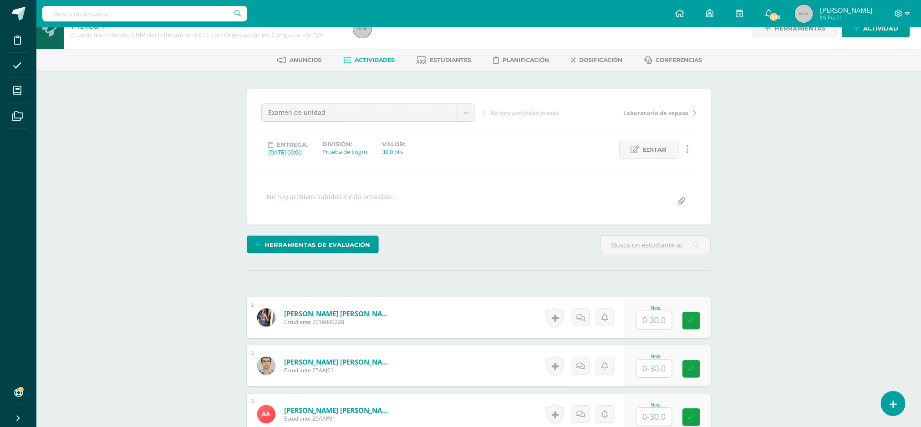
scroll to position [20, 0]
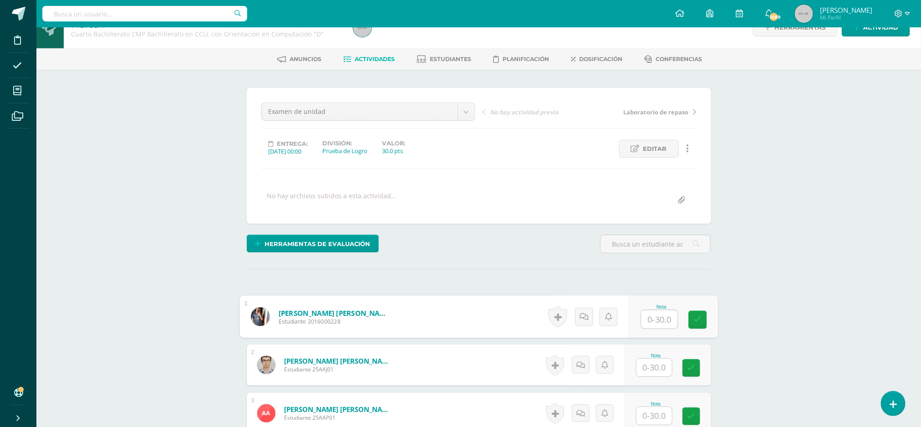
click at [648, 324] on input "text" at bounding box center [659, 319] width 36 height 18
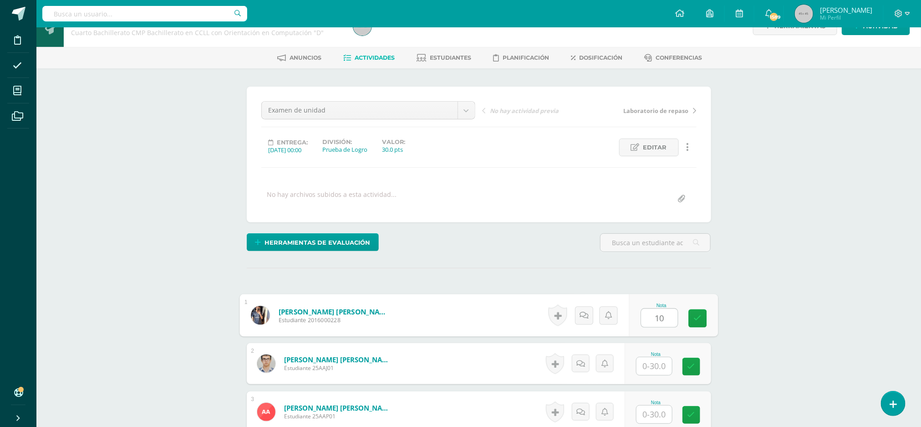
type input "10"
type input "5"
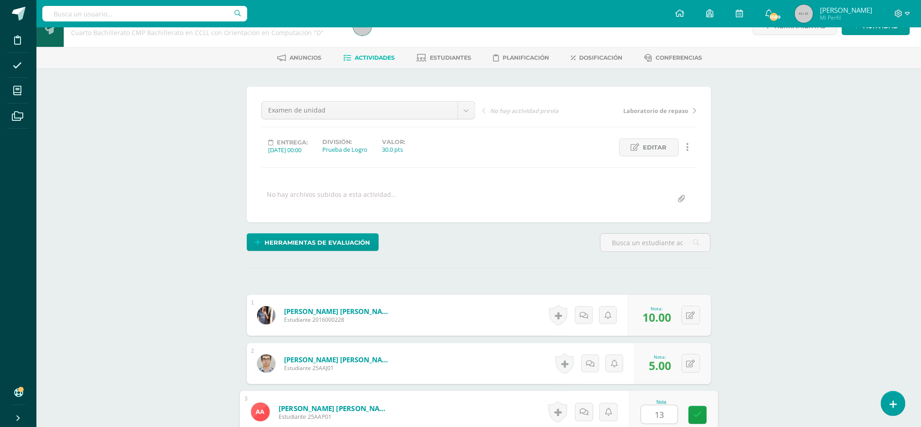
type input "13"
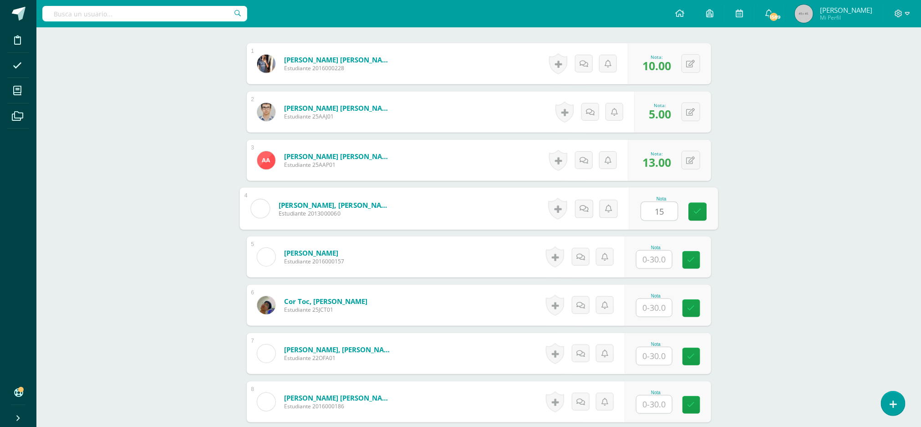
type input "15"
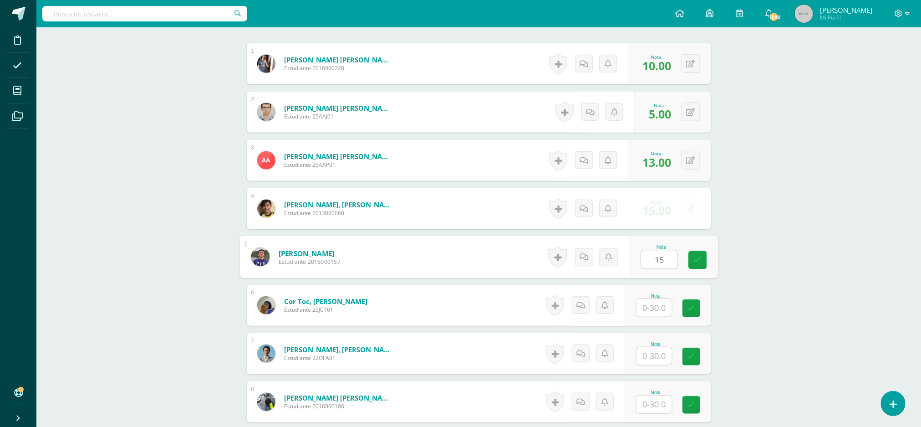
type input "15"
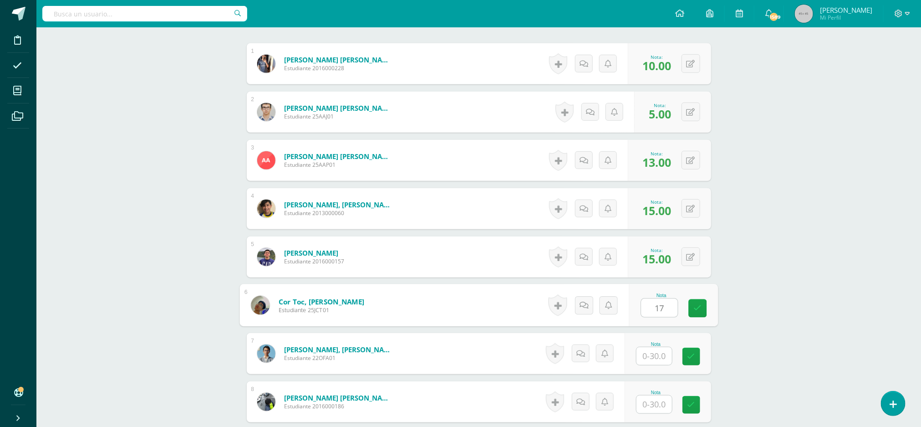
type input "17"
type input "10"
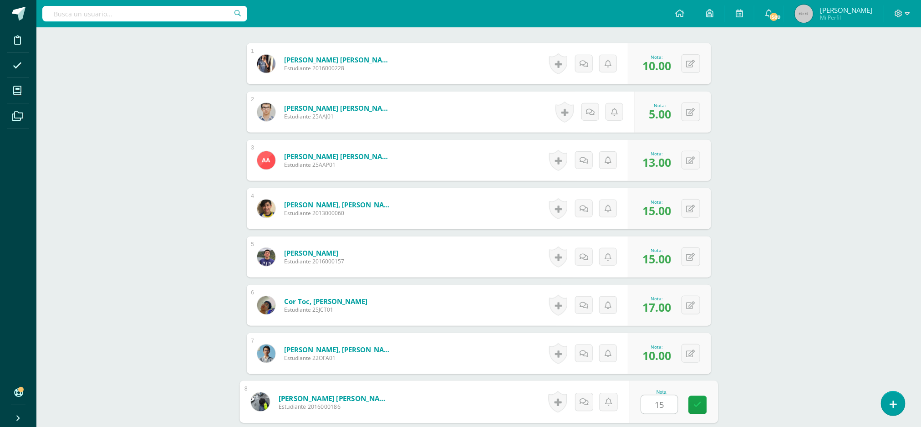
type input "15"
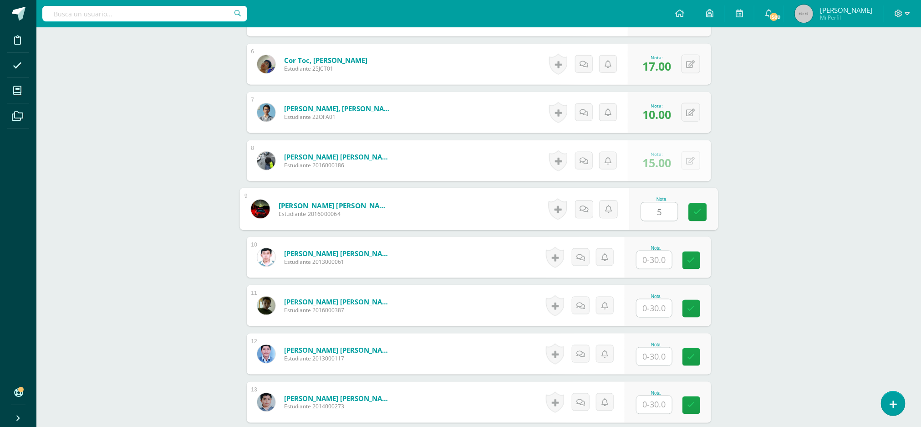
type input "5"
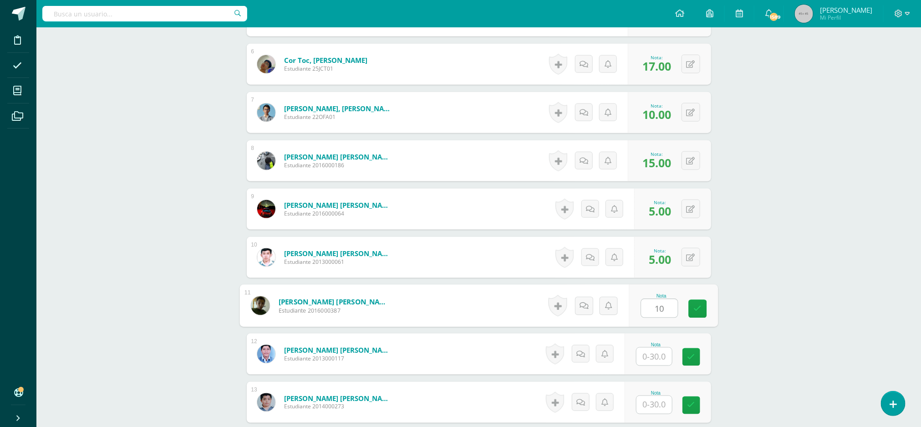
type input "10"
type input "12"
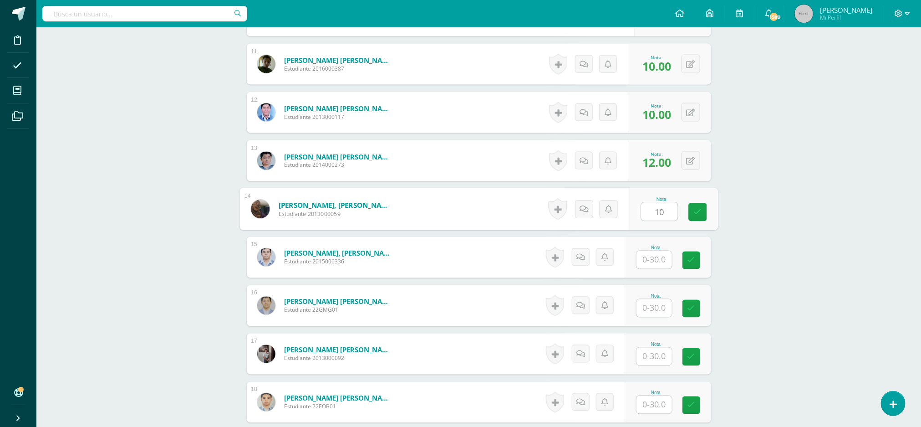
type input "10"
type input "12"
type input "1"
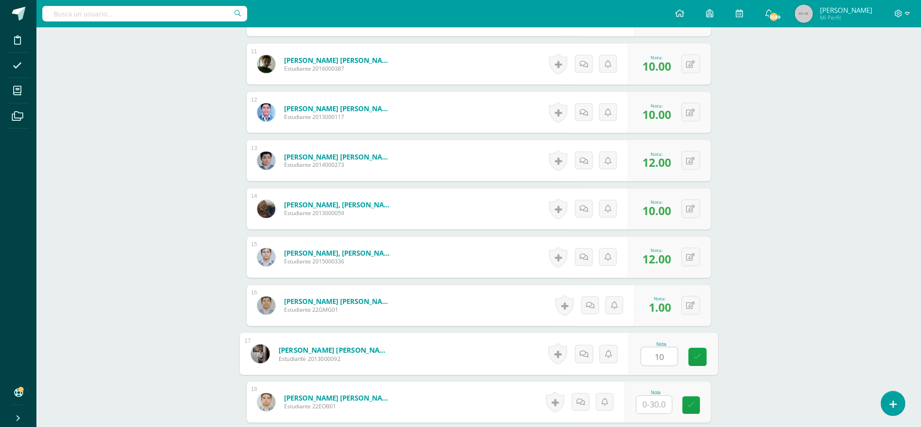
type input "10"
click at [694, 310] on icon at bounding box center [691, 306] width 9 height 8
type input "10"
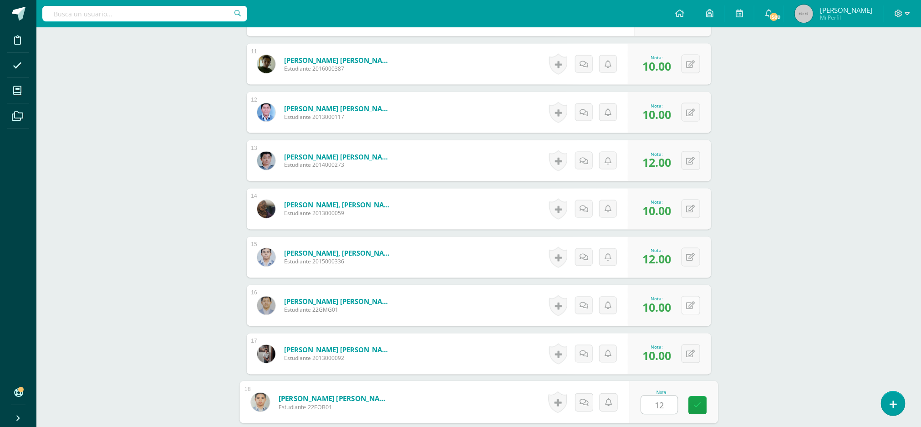
type input "12"
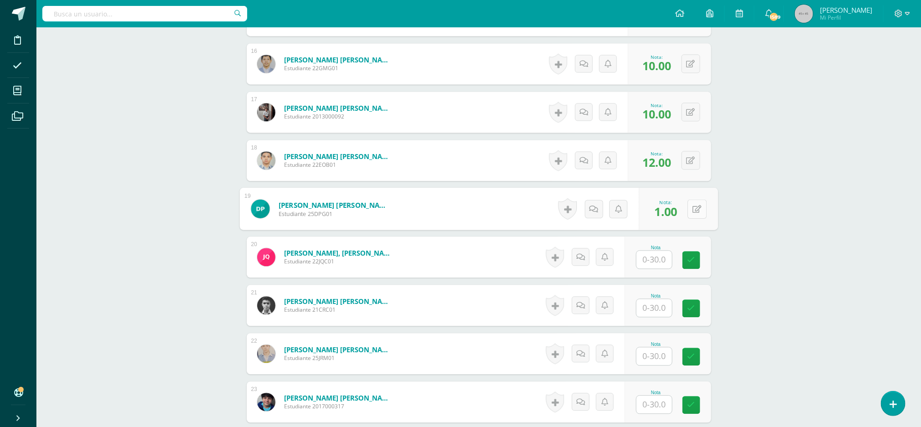
click at [690, 210] on button at bounding box center [697, 208] width 19 height 19
type input "10"
type input "1o"
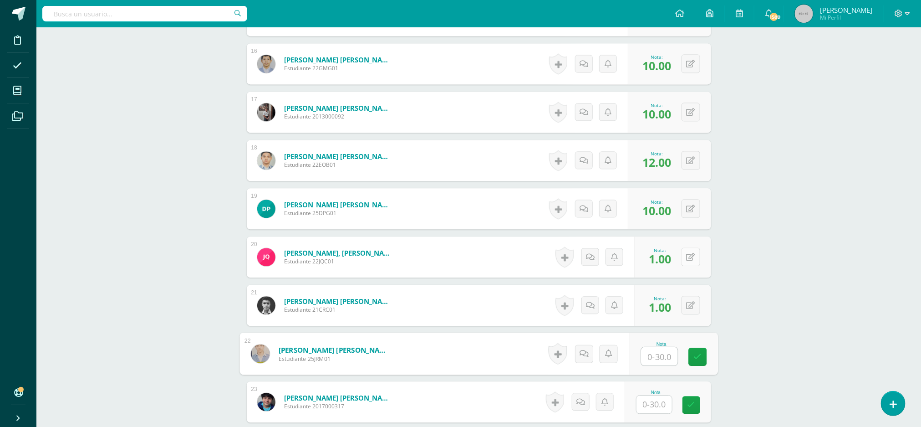
click at [692, 256] on icon at bounding box center [691, 257] width 9 height 8
type input "10"
click at [697, 304] on icon at bounding box center [697, 305] width 9 height 8
type input "10"
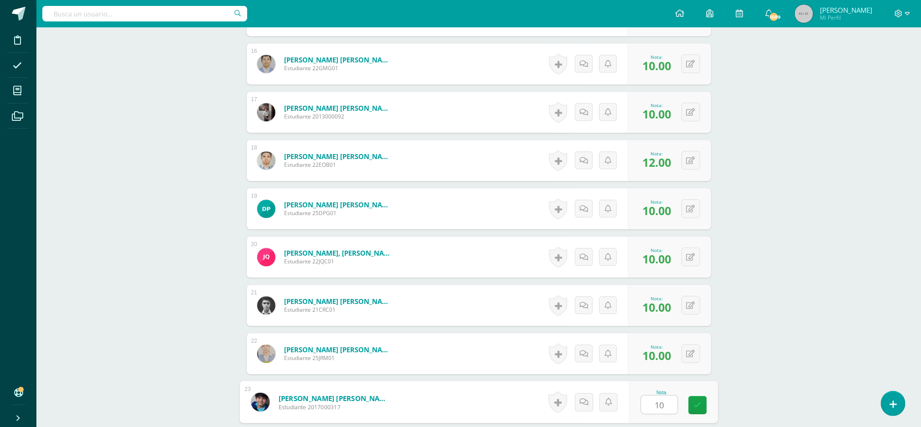
type input "10"
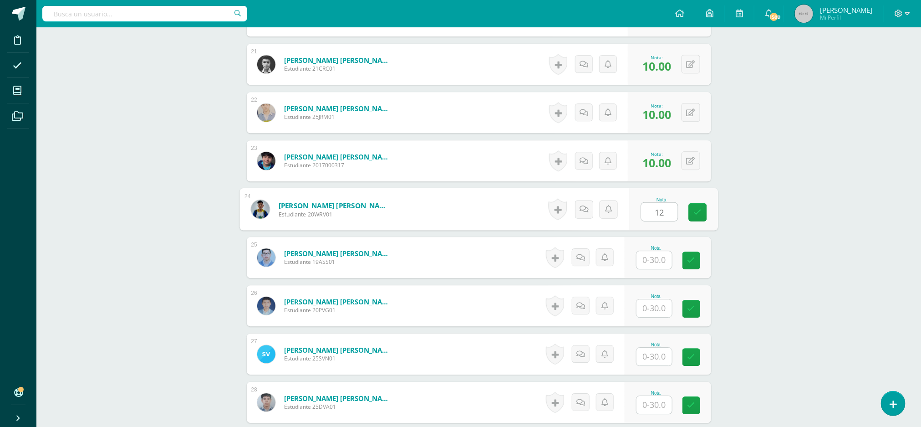
type input "12"
type input "17"
type input "12"
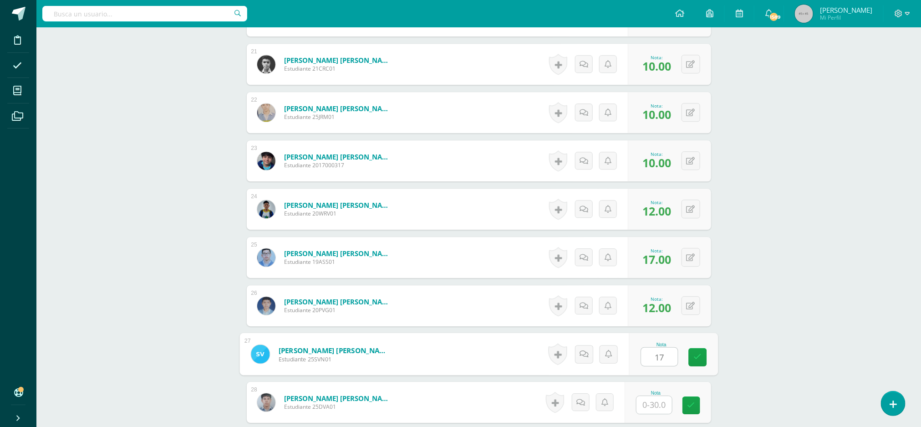
type input "17"
type input "5"
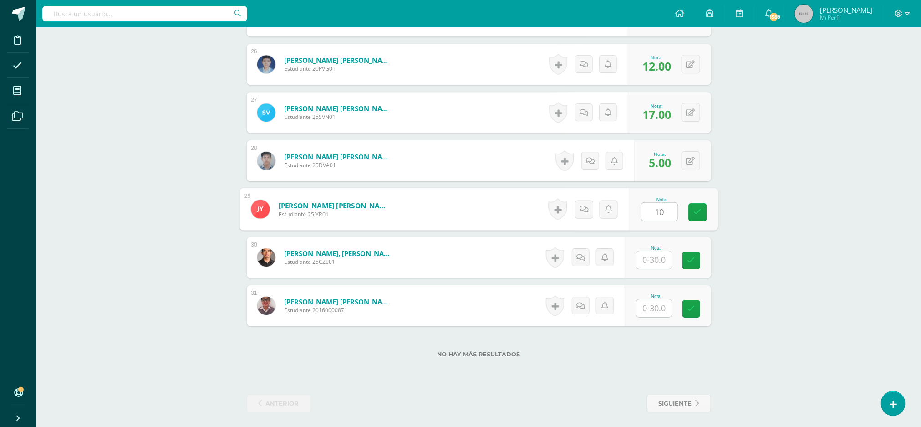
type input "10"
type input "20"
type input "5"
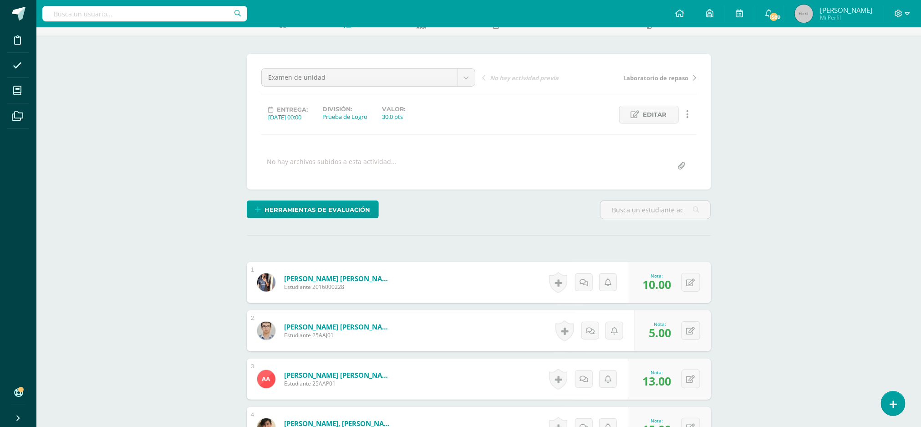
scroll to position [0, 0]
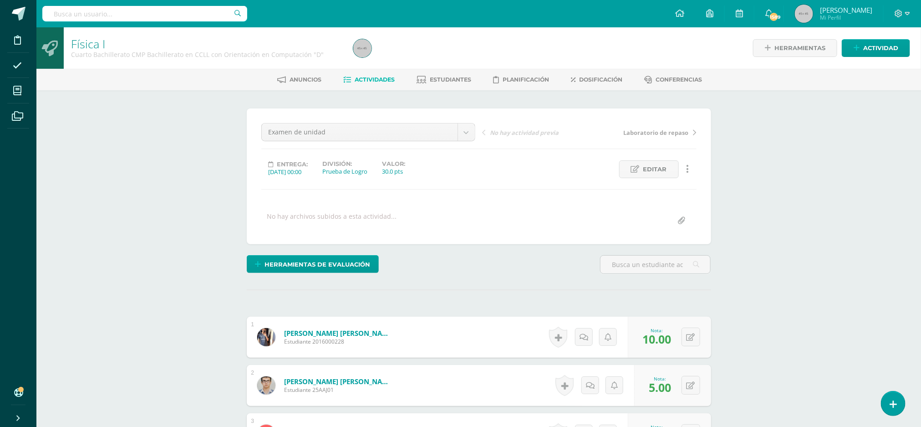
click at [369, 79] on span "Actividades" at bounding box center [375, 79] width 40 height 7
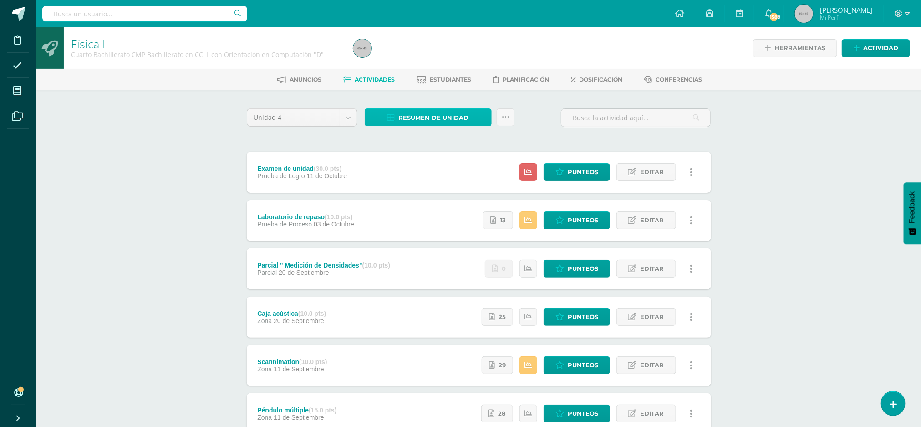
drag, startPoint x: 443, startPoint y: 119, endPoint x: 423, endPoint y: 115, distance: 20.9
click at [423, 115] on span "Resumen de unidad" at bounding box center [434, 117] width 70 height 17
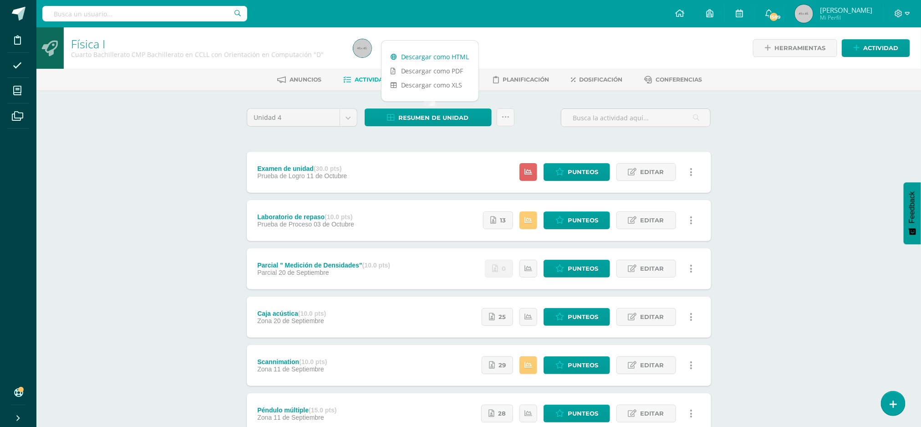
click at [440, 55] on link "Descargar como HTML" at bounding box center [430, 57] width 97 height 14
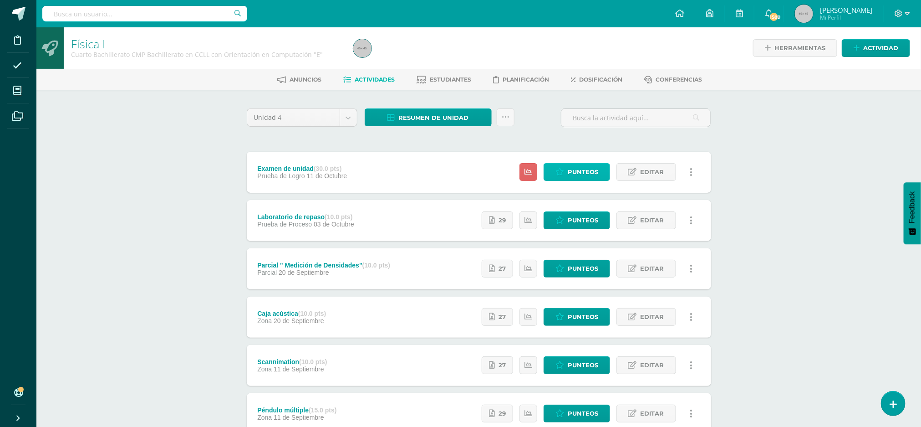
click at [577, 172] on span "Punteos" at bounding box center [583, 172] width 31 height 17
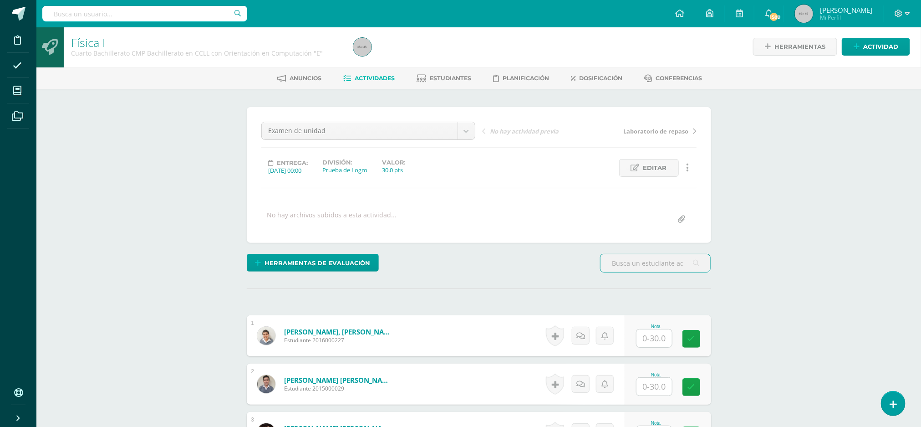
scroll to position [2, 0]
click at [658, 343] on input "text" at bounding box center [655, 338] width 36 height 18
type input "12"
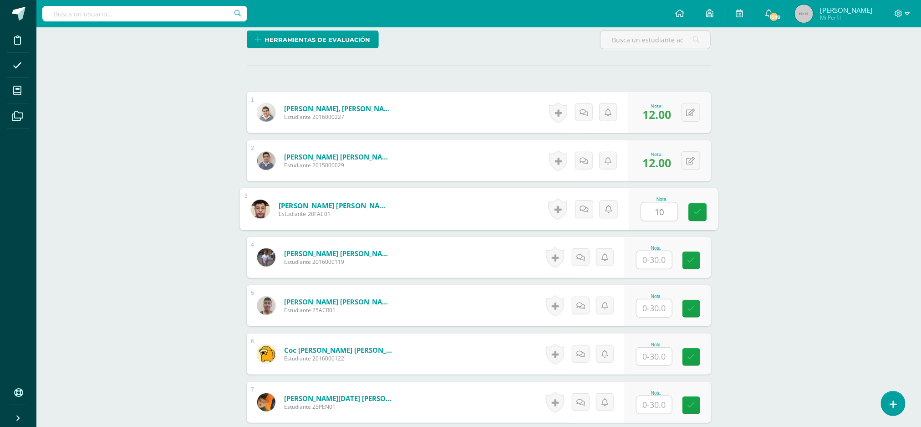
type input "10"
type input "18"
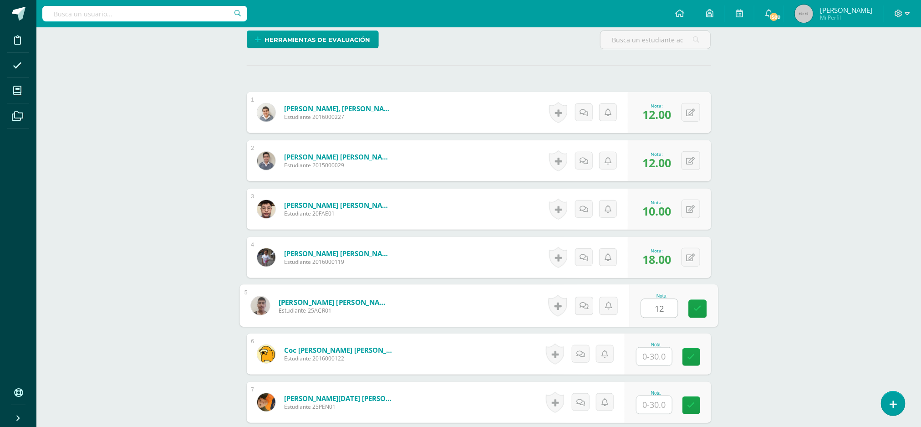
type input "12"
type input "7"
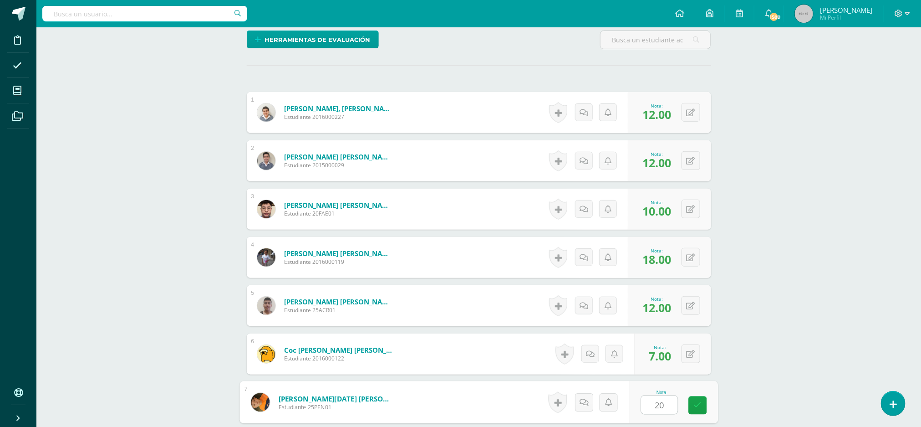
type input "20"
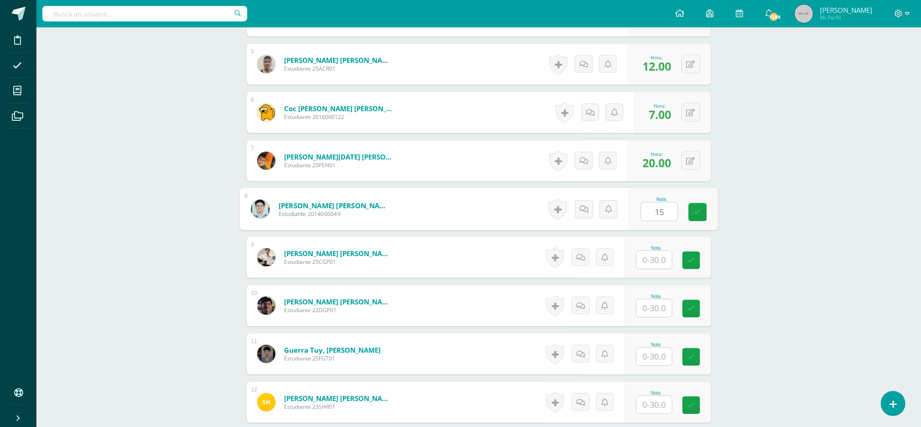
type input "15"
type input "17"
type input "20"
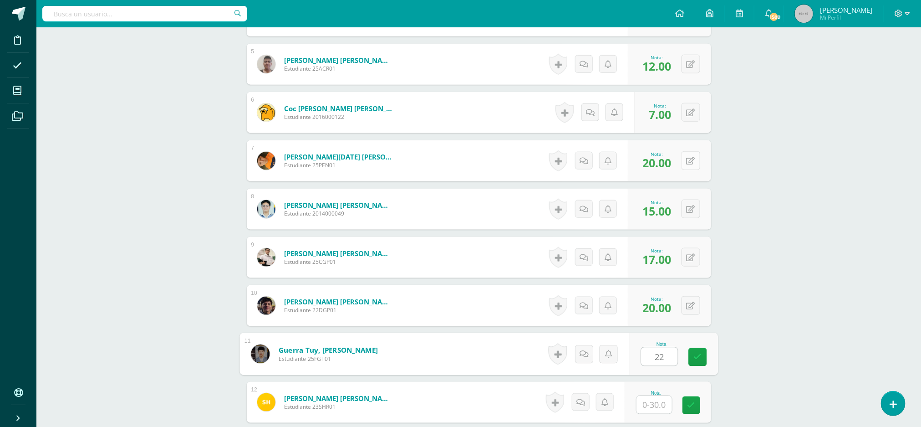
type input "22"
type input "20"
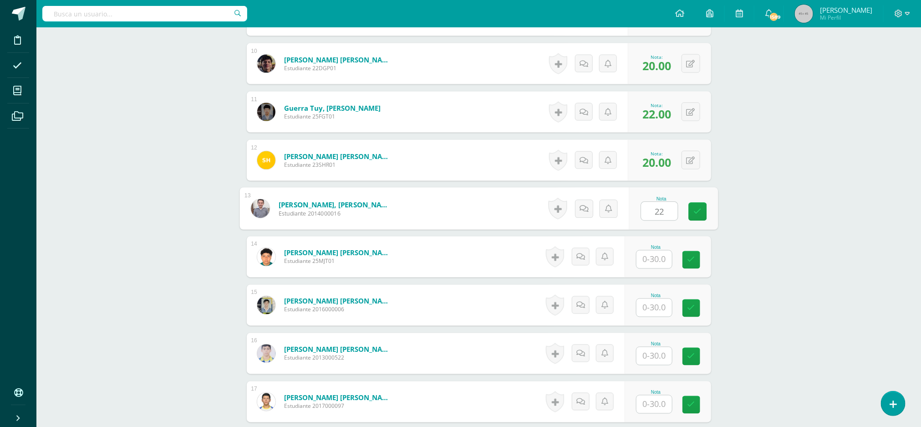
type input "22"
type input "20"
type input "14"
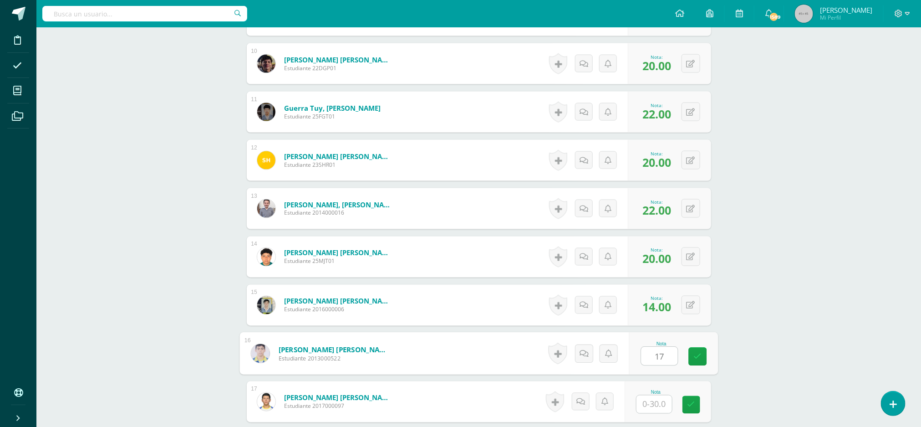
type input "17"
type input "22"
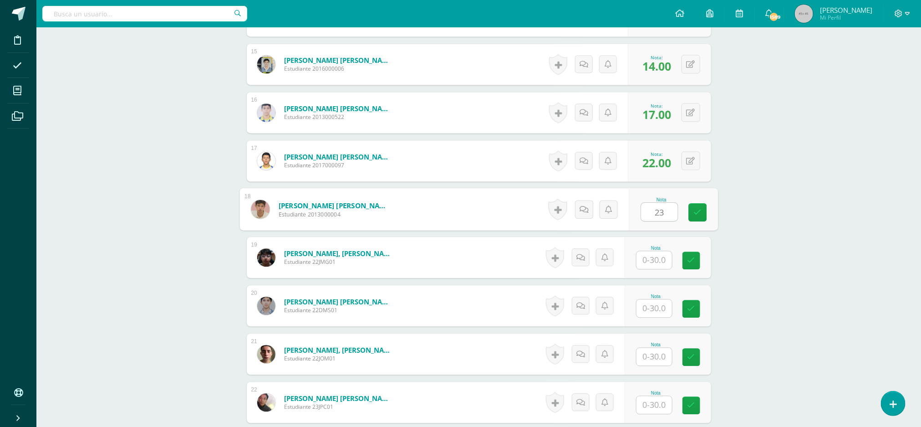
type input "23"
type input "30"
type input "22"
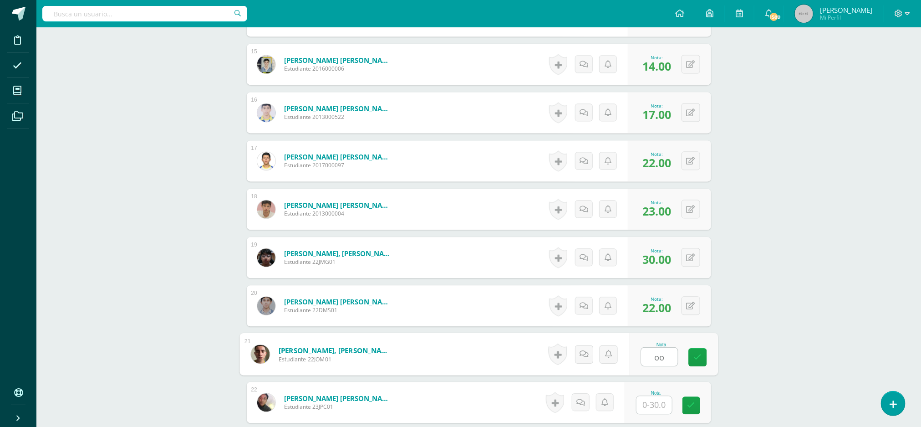
scroll to position [0, 0]
type input "o"
type input "2"
type input "30"
type input "15"
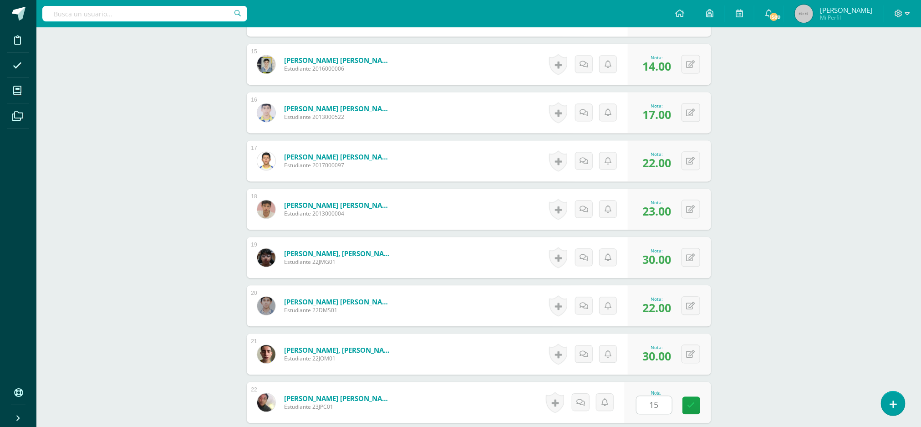
scroll to position [1190, 0]
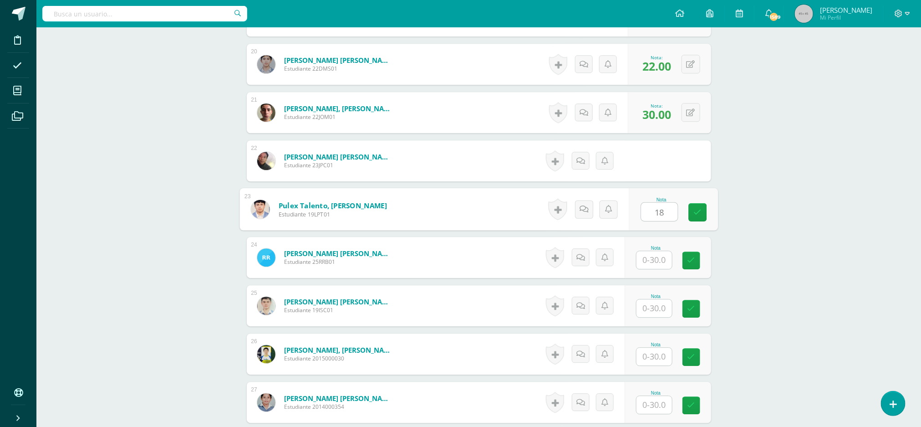
type input "18"
type input "10"
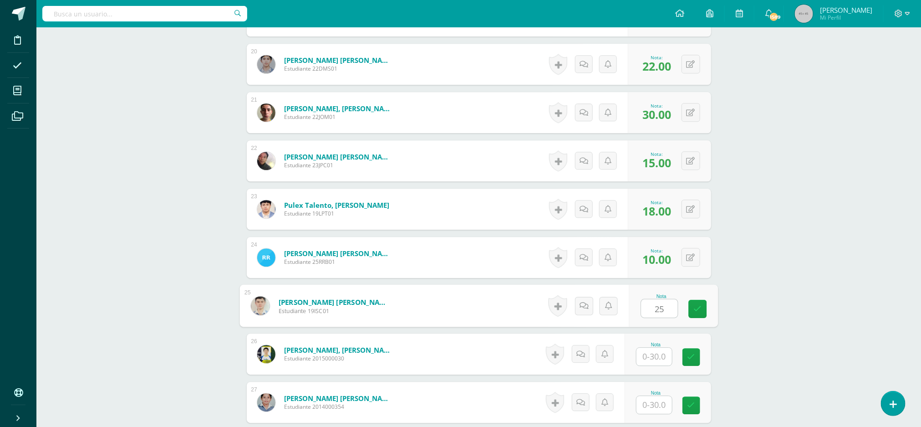
type input "25"
type input "22"
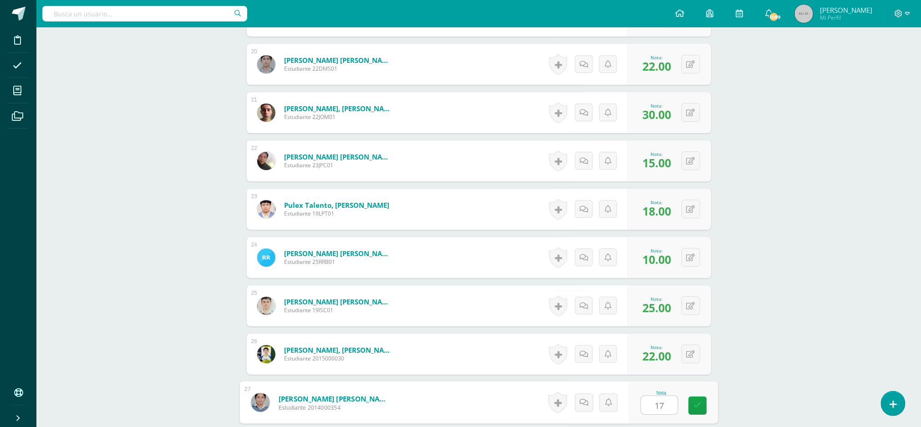
type input "17"
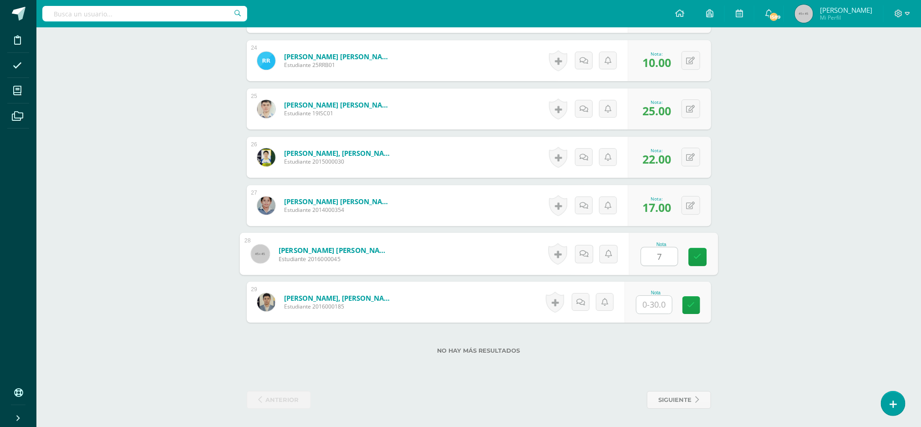
type input "7"
type input "23"
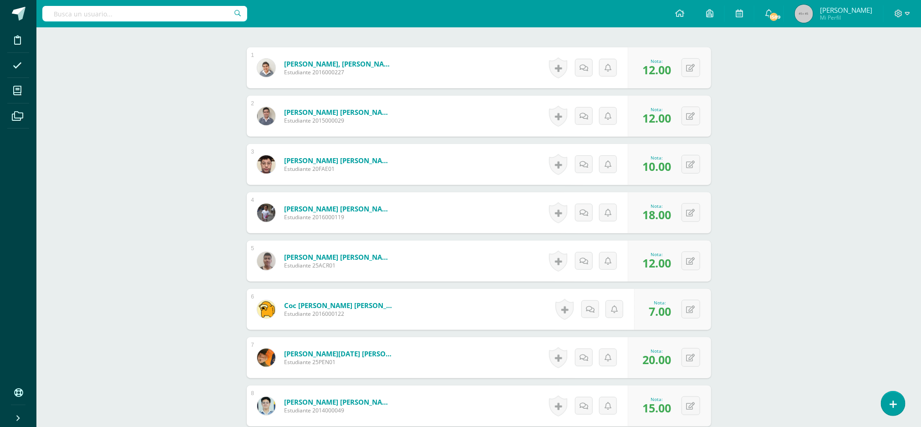
scroll to position [0, 0]
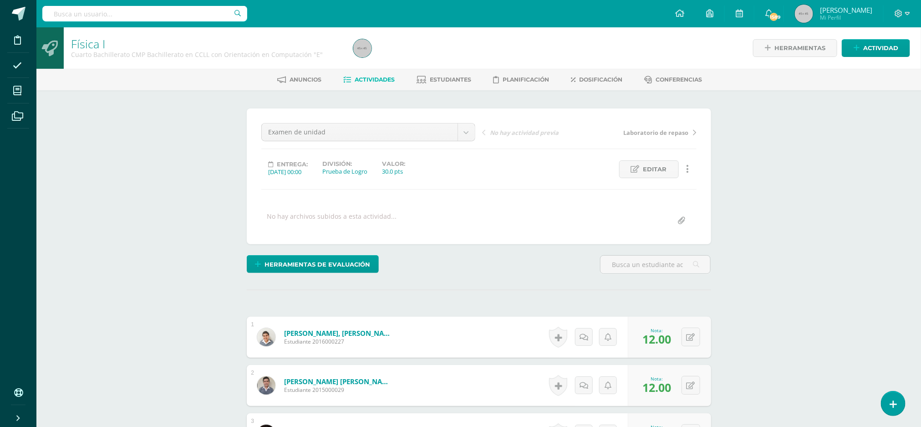
click at [372, 76] on span "Actividades" at bounding box center [375, 79] width 40 height 7
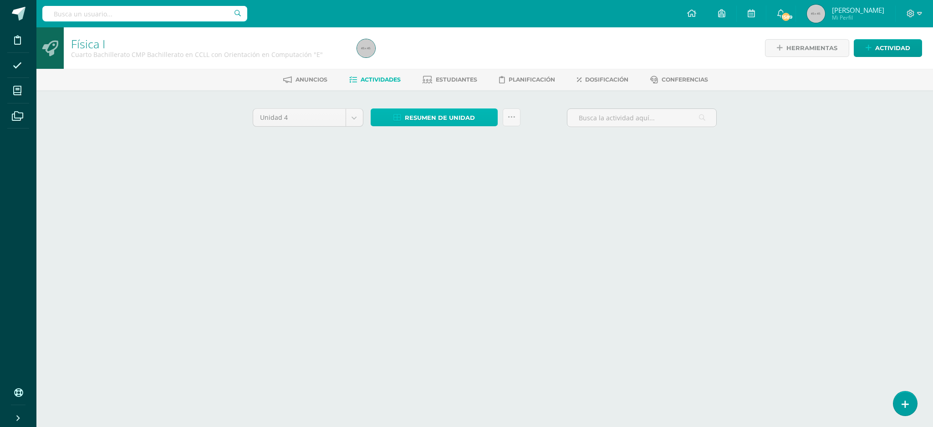
click at [470, 114] on span "Resumen de unidad" at bounding box center [440, 117] width 70 height 17
click at [456, 114] on span "Resumen de unidad" at bounding box center [440, 117] width 70 height 17
click at [436, 92] on div at bounding box center [434, 91] width 24 height 19
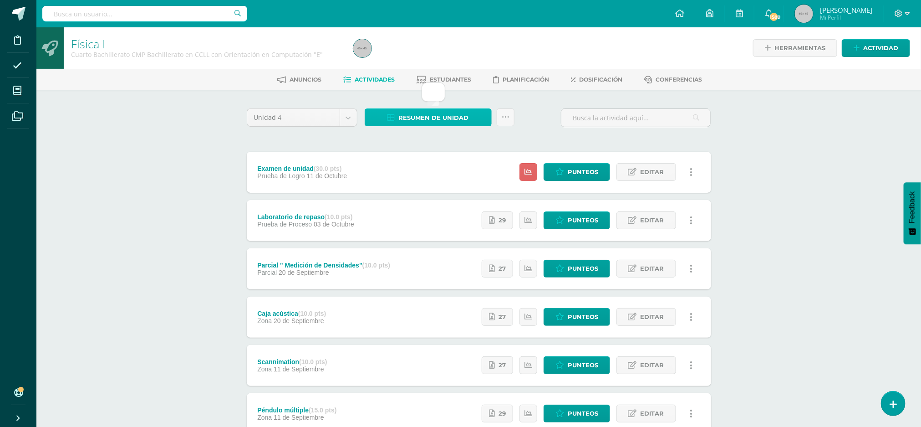
click at [459, 117] on span "Resumen de unidad" at bounding box center [434, 117] width 70 height 17
click at [435, 95] on div at bounding box center [434, 91] width 24 height 19
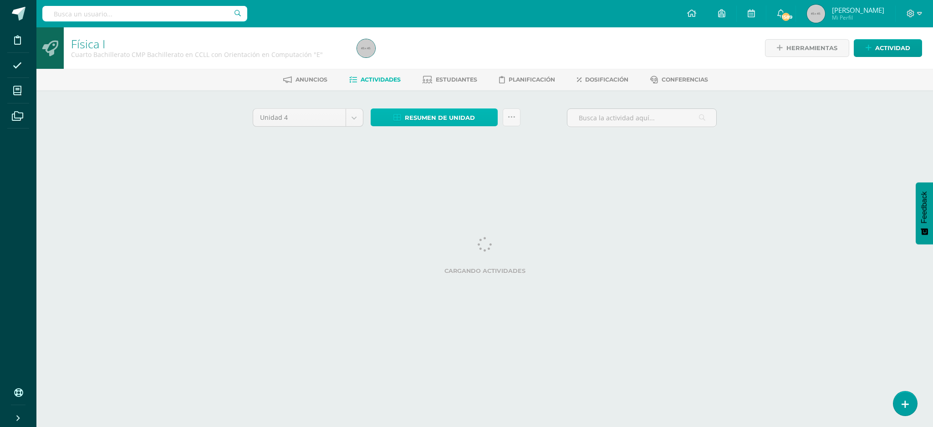
click at [424, 115] on span "Resumen de unidad" at bounding box center [440, 117] width 70 height 17
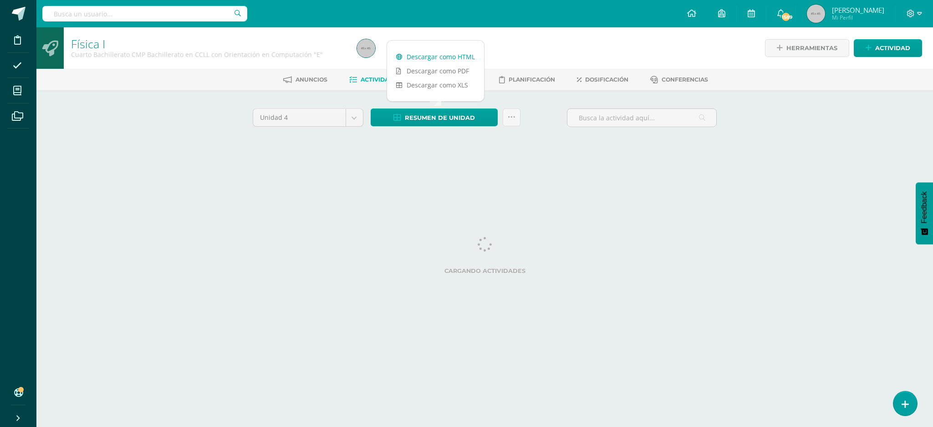
click at [441, 55] on link "Descargar como HTML" at bounding box center [435, 57] width 97 height 14
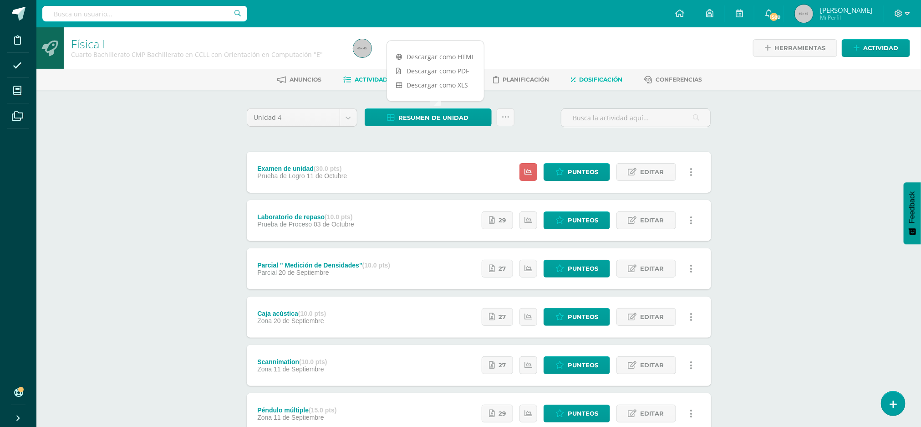
click at [598, 79] on span "Dosificación" at bounding box center [600, 79] width 43 height 7
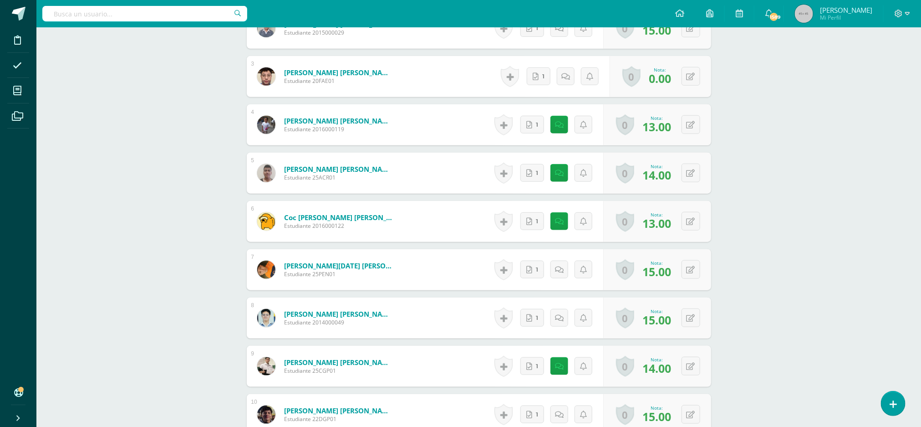
scroll to position [375, 0]
click at [694, 78] on icon at bounding box center [697, 76] width 9 height 8
type input "15"
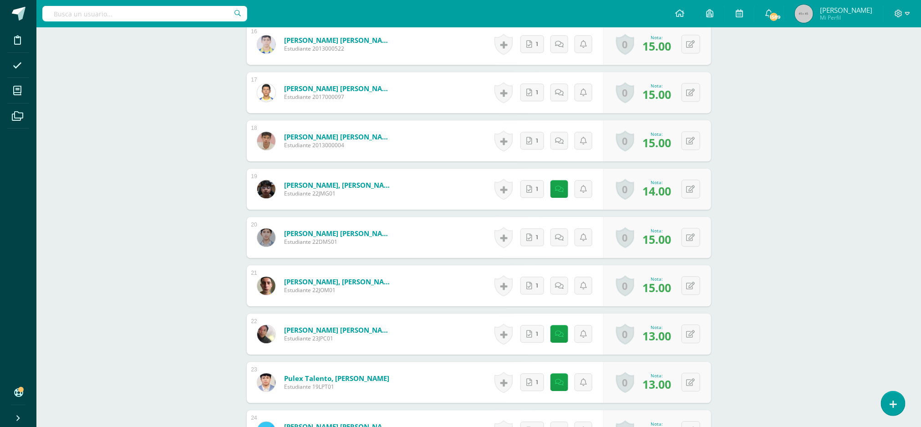
scroll to position [660, 0]
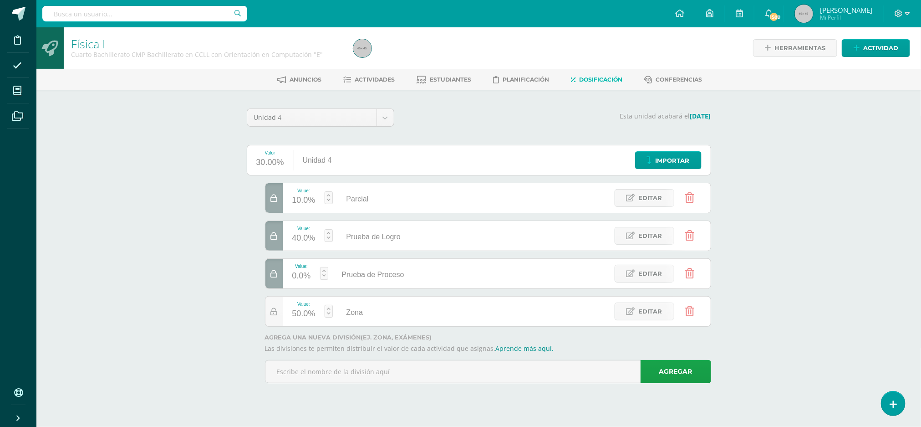
click at [331, 239] on link at bounding box center [329, 235] width 8 height 13
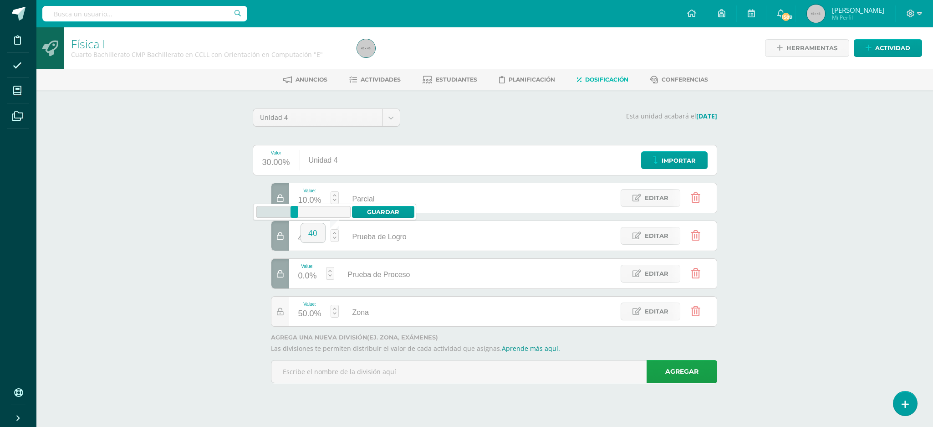
click at [334, 238] on link at bounding box center [335, 235] width 8 height 13
click at [312, 240] on input "40" at bounding box center [313, 232] width 24 height 19
click at [450, 286] on div "Prueba de Proceso" at bounding box center [482, 273] width 107 height 30
click at [646, 235] on span "Editar" at bounding box center [657, 235] width 24 height 17
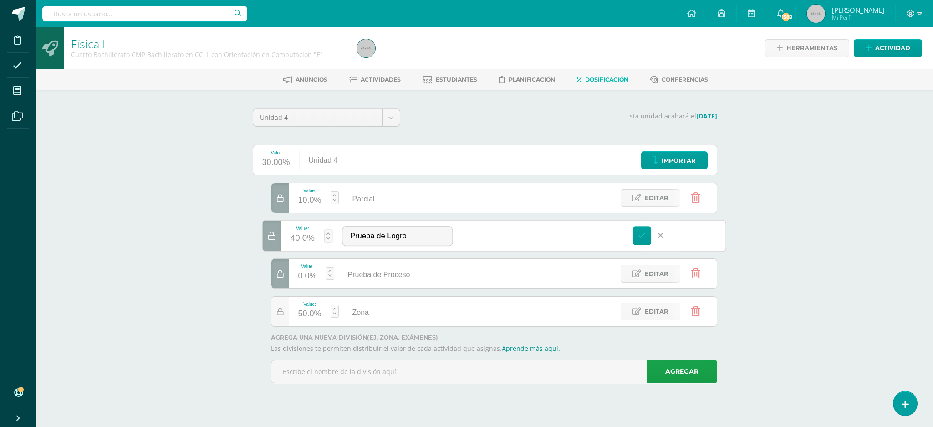
click at [294, 237] on div "40.0%" at bounding box center [302, 238] width 24 height 15
type input "30"
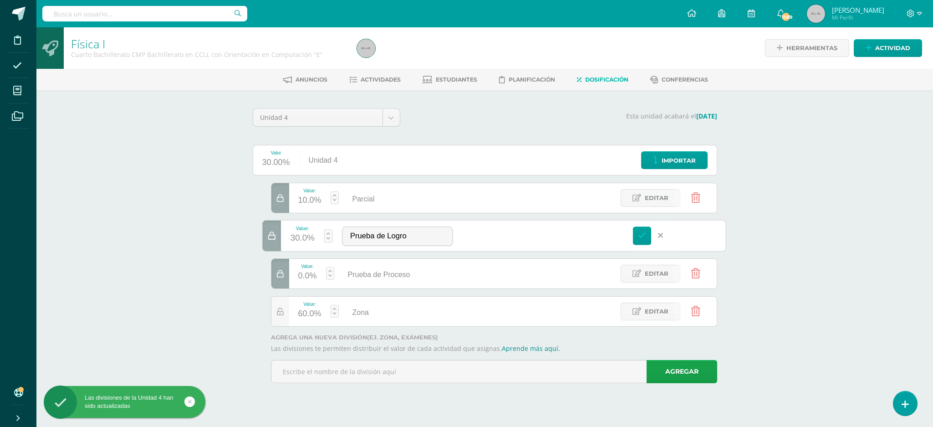
click at [294, 282] on div "Value: 0.0%" at bounding box center [307, 274] width 37 height 30
click at [308, 279] on div "0.0%" at bounding box center [307, 276] width 19 height 15
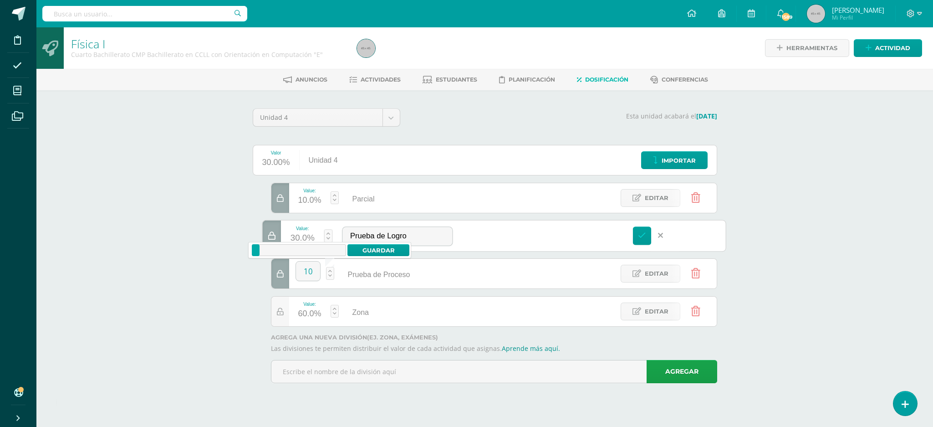
type input "10"
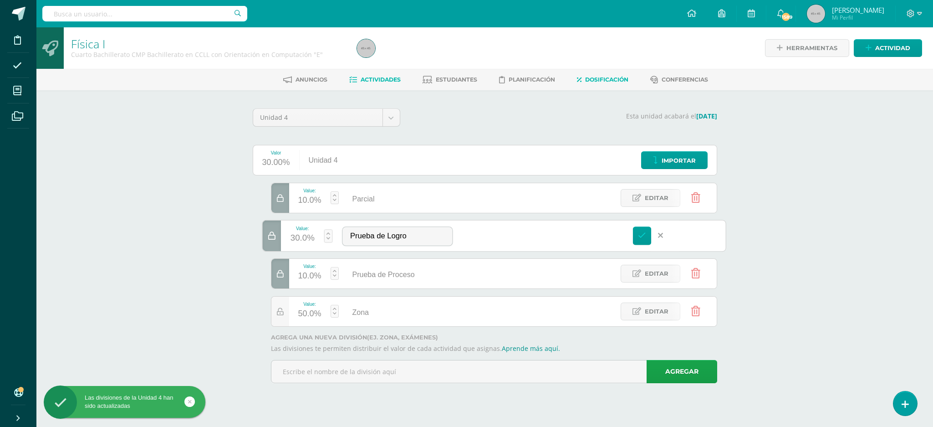
click at [374, 74] on link "Actividades" at bounding box center [374, 79] width 51 height 15
